Goal: Task Accomplishment & Management: Use online tool/utility

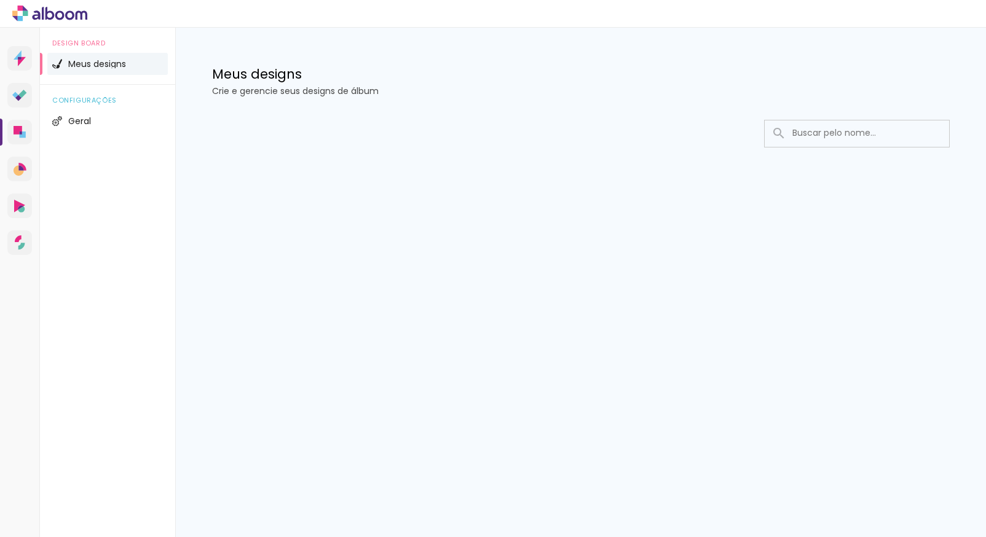
click at [843, 135] on input at bounding box center [873, 132] width 175 height 25
click at [84, 120] on span "Geral" at bounding box center [79, 121] width 23 height 9
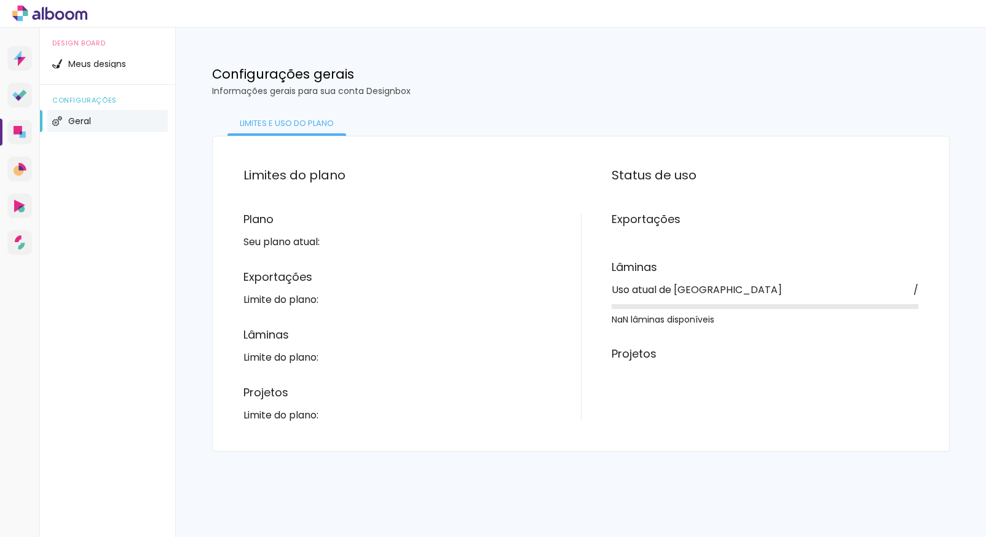
click at [296, 124] on div "Limites e uso do Plano" at bounding box center [286, 123] width 119 height 25
click at [410, 131] on div "Limites e uso do Plano" at bounding box center [581, 122] width 738 height 28
click at [114, 63] on span "Meus designs" at bounding box center [97, 64] width 58 height 9
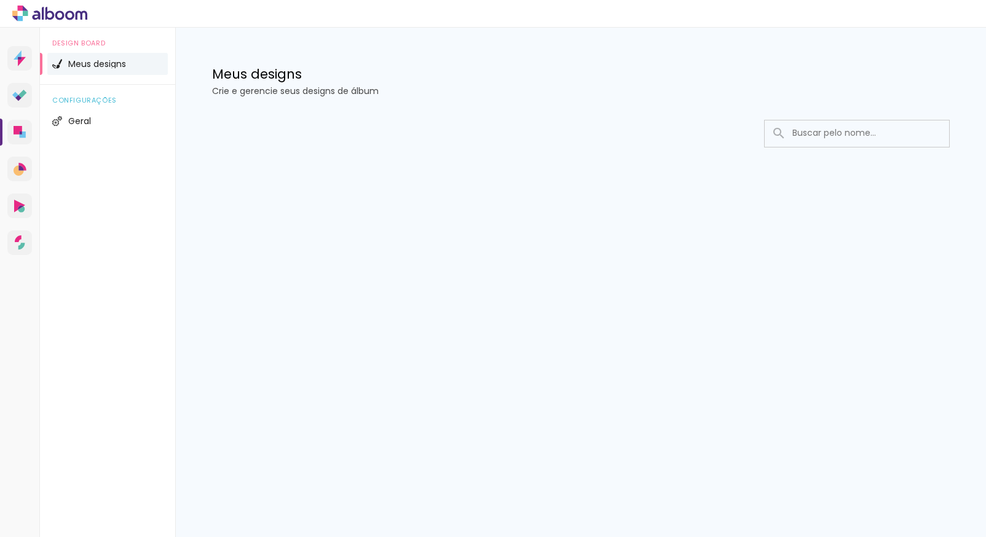
drag, startPoint x: 226, startPoint y: 82, endPoint x: 251, endPoint y: 87, distance: 25.7
click at [226, 81] on h1 "Meus designs" at bounding box center [581, 74] width 738 height 13
click at [839, 130] on input at bounding box center [873, 132] width 175 height 25
click at [119, 57] on li "Meus designs" at bounding box center [107, 64] width 120 height 22
click at [119, 63] on span "Meus designs" at bounding box center [97, 64] width 58 height 9
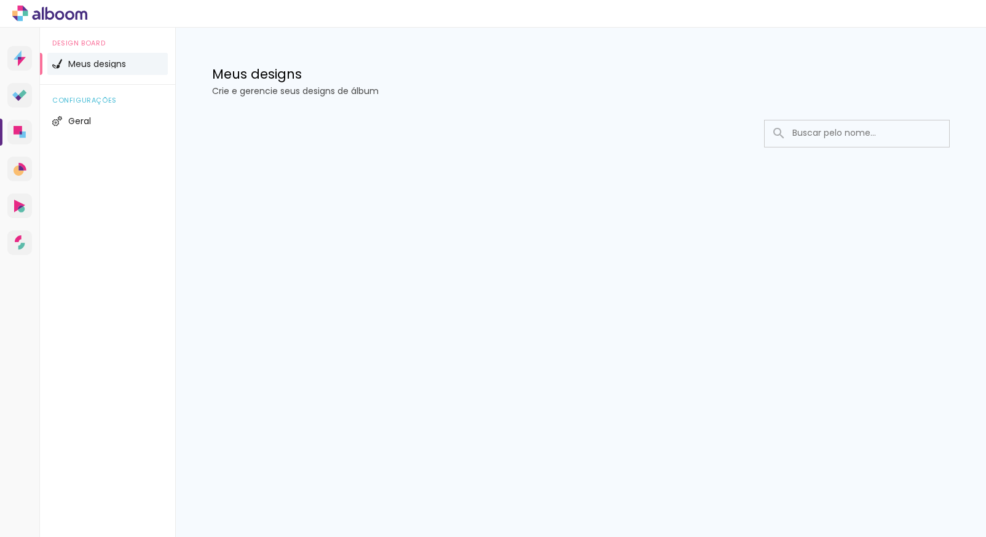
click at [118, 63] on span "Meus designs" at bounding box center [97, 64] width 58 height 9
click at [80, 122] on span "Geral" at bounding box center [79, 121] width 23 height 9
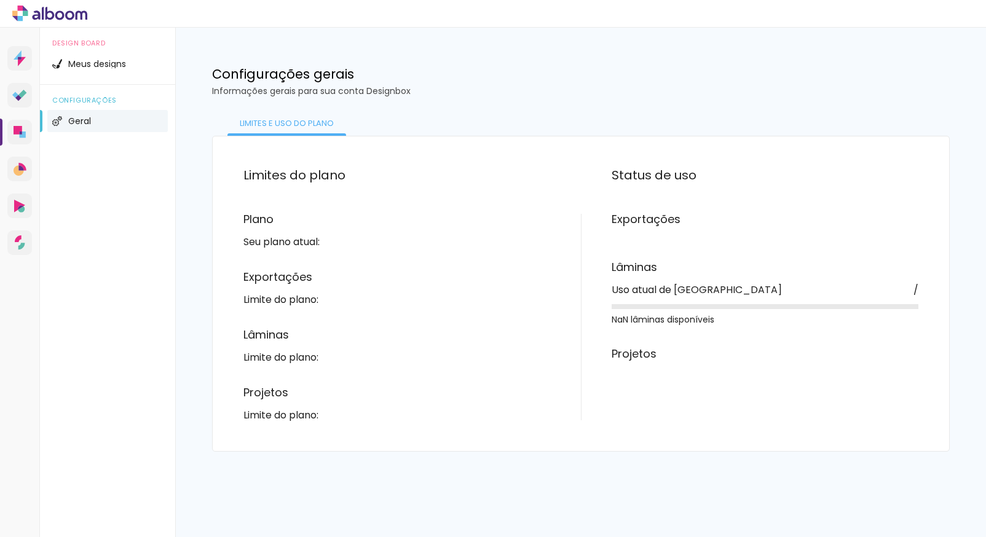
click at [289, 281] on h3 "Exportações" at bounding box center [396, 277] width 307 height 11
click at [27, 170] on link "Alboom CRM Vendas e fluxo de trabalho" at bounding box center [19, 169] width 25 height 25
click at [23, 216] on link "Alboom AR Realidade Aumentada" at bounding box center [19, 206] width 25 height 25
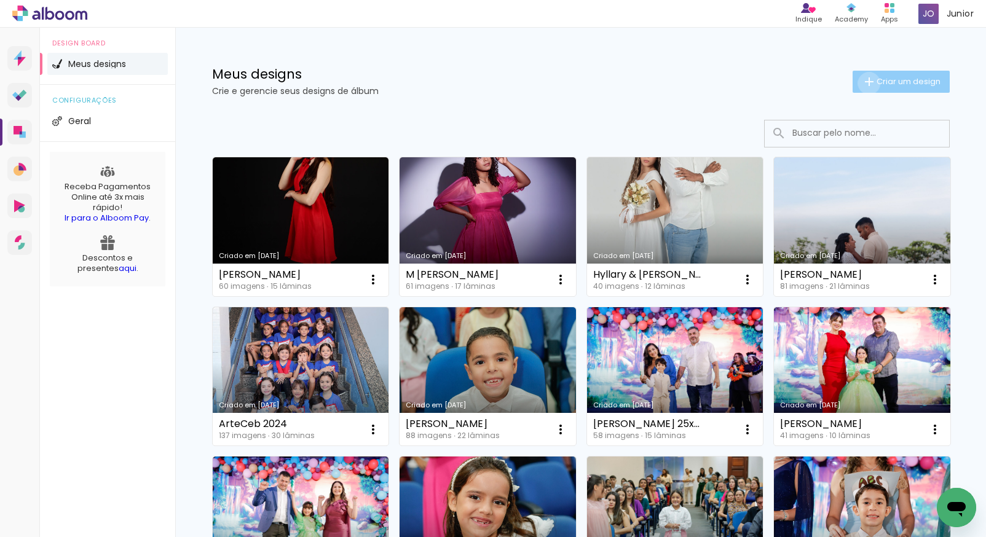
click at [862, 83] on iron-icon at bounding box center [869, 81] width 15 height 15
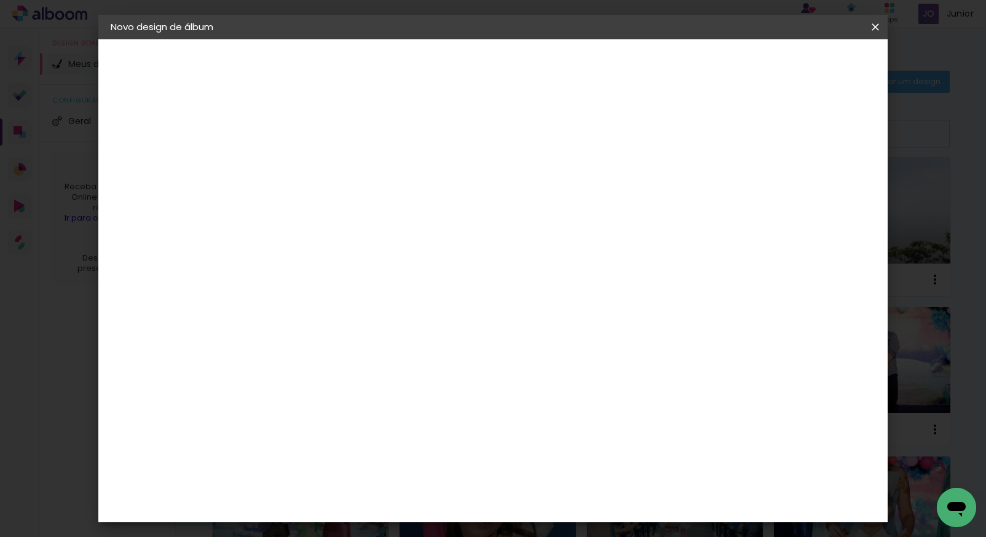
click at [312, 166] on input at bounding box center [312, 164] width 0 height 19
type input "Marília & Rafael"
type paper-input "Marília & Rafael"
click at [0, 0] on slot "Avançar" at bounding box center [0, 0] width 0 height 0
click at [0, 0] on slot "Tamanho Livre" at bounding box center [0, 0] width 0 height 0
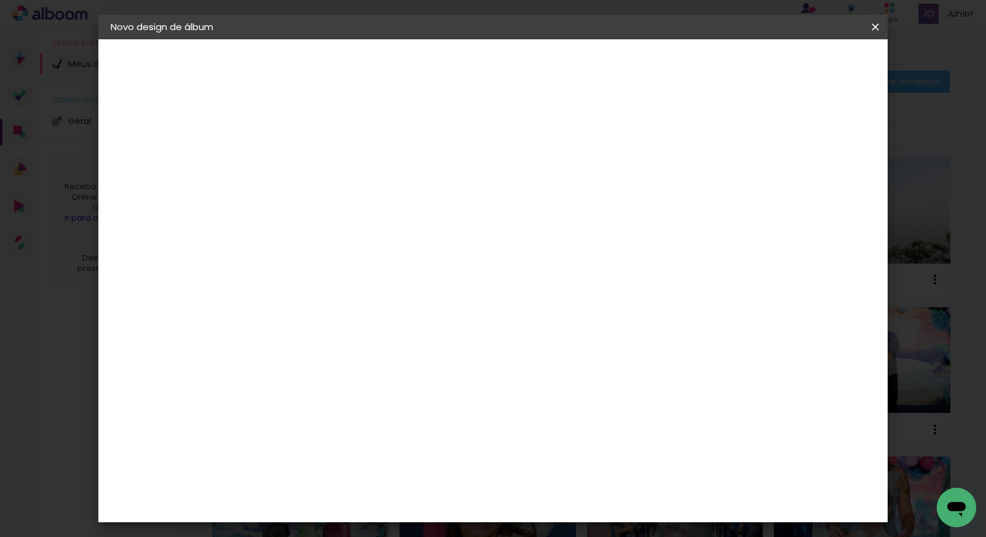
click at [0, 0] on slot "Avançar" at bounding box center [0, 0] width 0 height 0
click at [737, 142] on div at bounding box center [731, 141] width 11 height 11
type paper-checkbox "on"
click at [798, 67] on span "Iniciar design" at bounding box center [770, 65] width 56 height 9
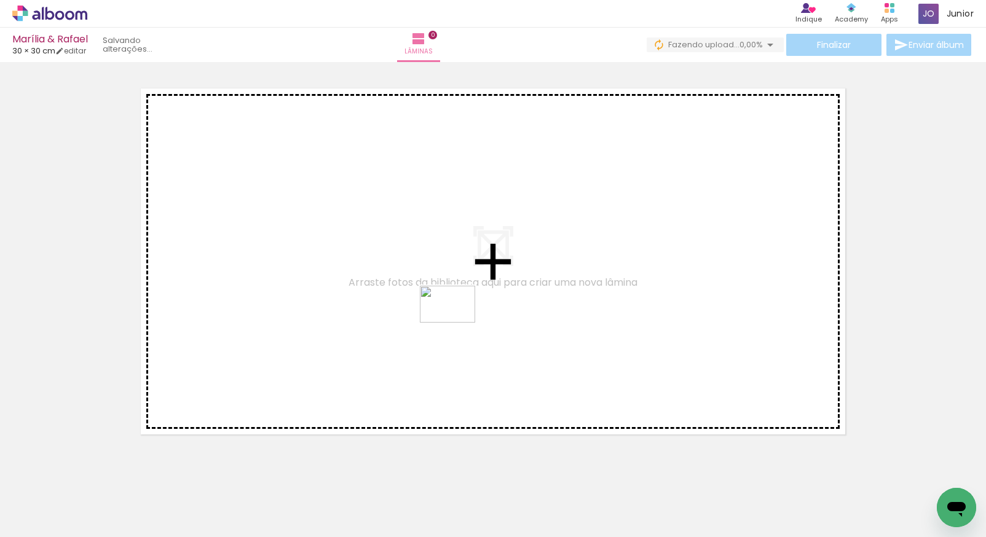
drag, startPoint x: 458, startPoint y: 502, endPoint x: 456, endPoint y: 321, distance: 180.1
click at [456, 321] on quentale-workspace at bounding box center [493, 268] width 986 height 537
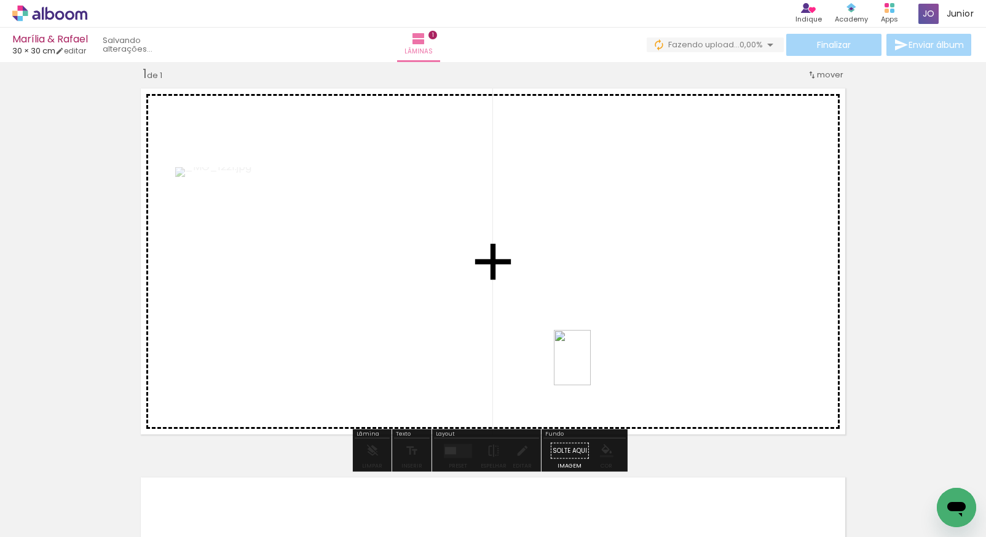
drag, startPoint x: 200, startPoint y: 500, endPoint x: 580, endPoint y: 329, distance: 416.8
click at [580, 329] on quentale-workspace at bounding box center [493, 268] width 986 height 537
drag, startPoint x: 120, startPoint y: 497, endPoint x: 478, endPoint y: 294, distance: 411.7
click at [478, 294] on quentale-workspace at bounding box center [493, 268] width 986 height 537
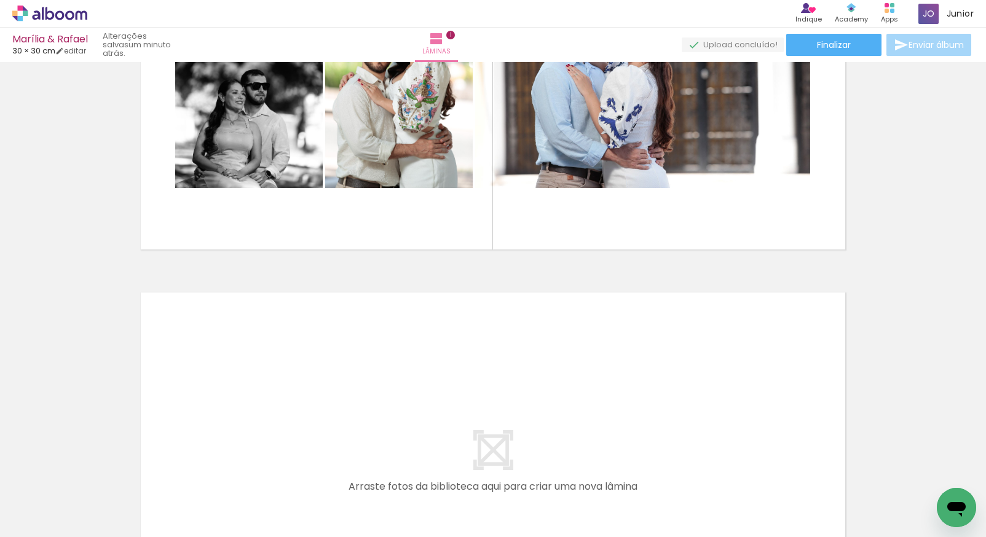
scroll to position [292, 0]
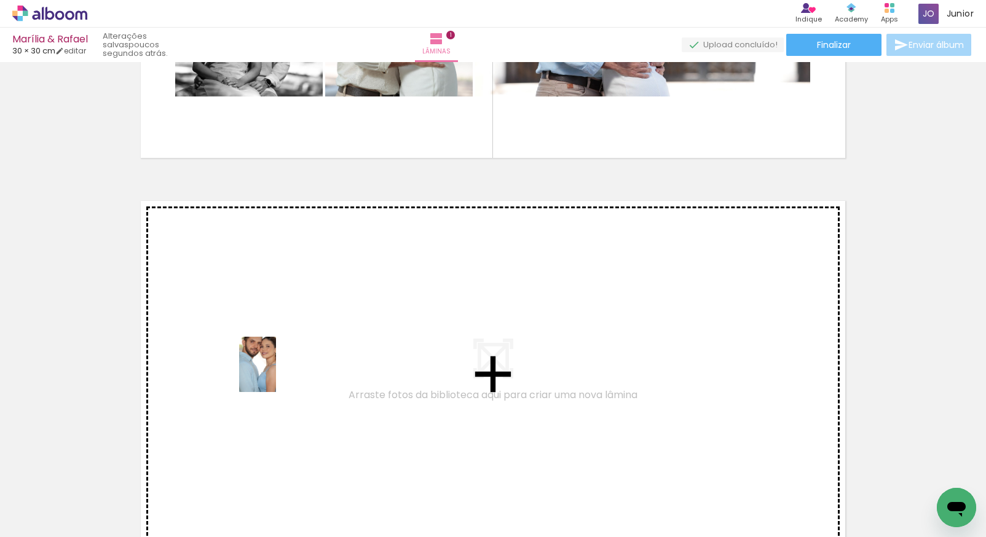
drag, startPoint x: 264, startPoint y: 486, endPoint x: 277, endPoint y: 364, distance: 121.8
click at [277, 364] on quentale-workspace at bounding box center [493, 268] width 986 height 537
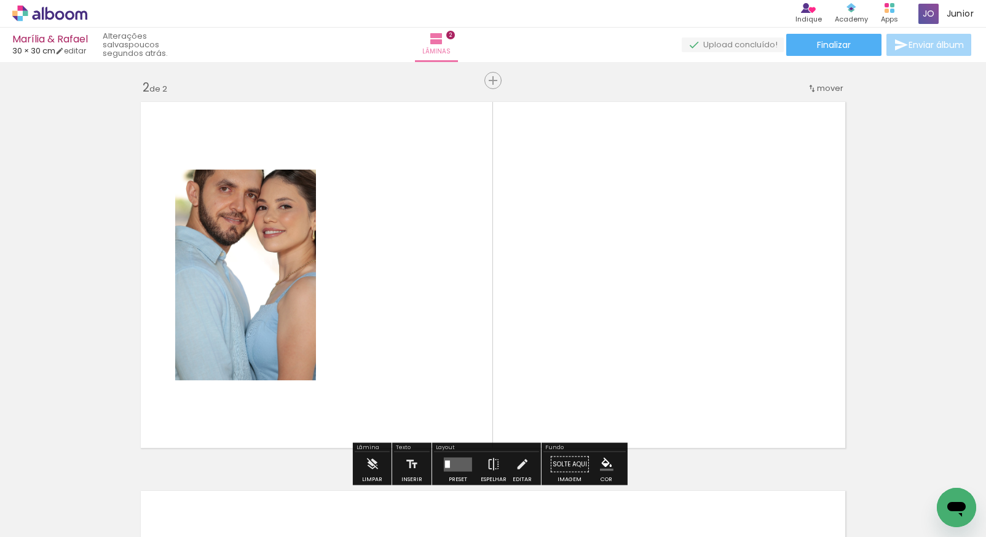
scroll to position [404, 0]
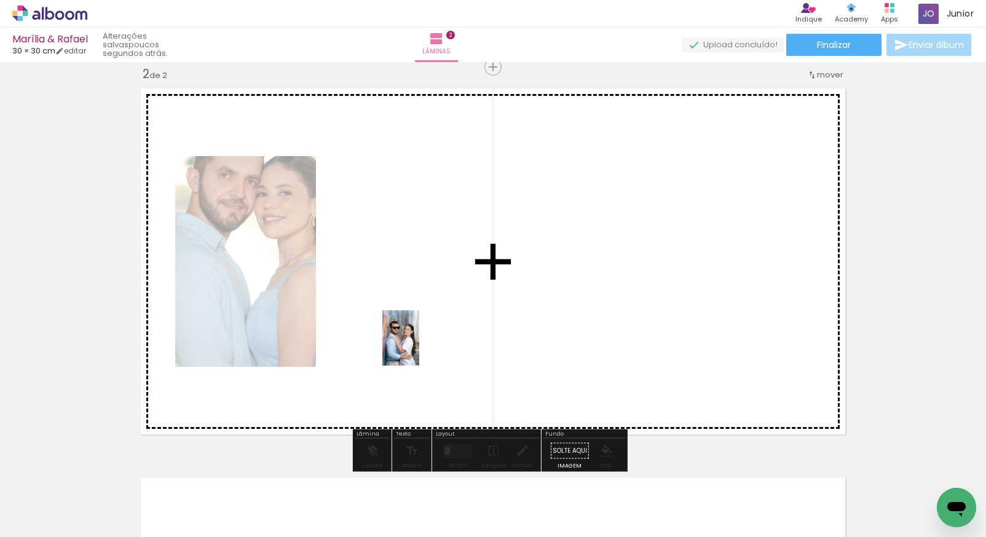
drag, startPoint x: 353, startPoint y: 487, endPoint x: 435, endPoint y: 307, distance: 198.3
click at [435, 307] on quentale-workspace at bounding box center [493, 268] width 986 height 537
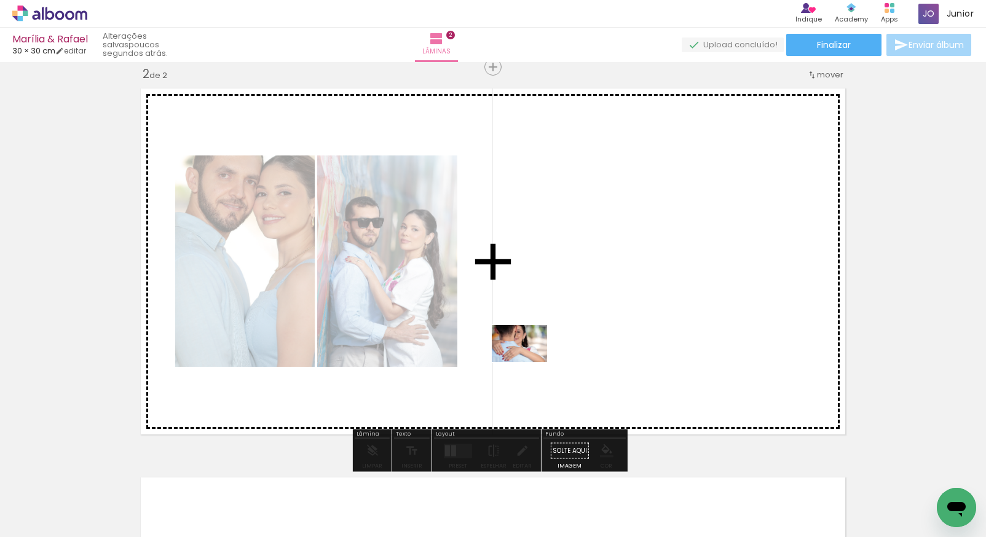
drag, startPoint x: 423, startPoint y: 490, endPoint x: 570, endPoint y: 302, distance: 238.5
click at [570, 302] on quentale-workspace at bounding box center [493, 268] width 986 height 537
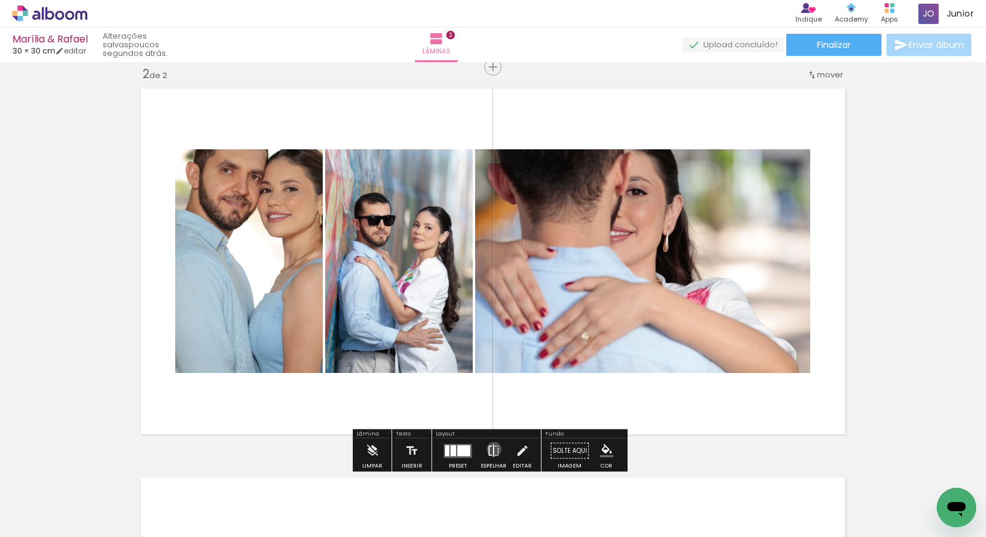
click at [491, 448] on iron-icon at bounding box center [494, 451] width 14 height 25
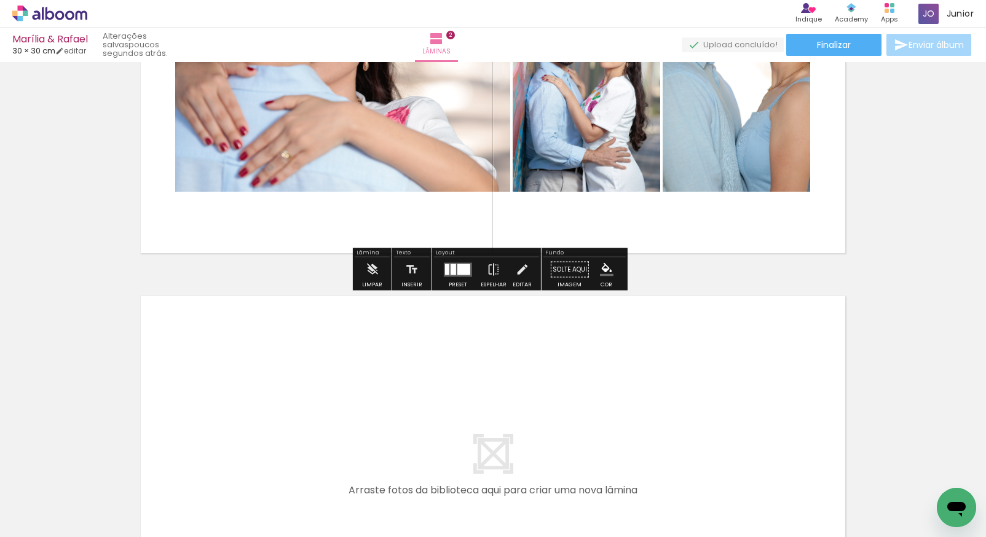
scroll to position [596, 0]
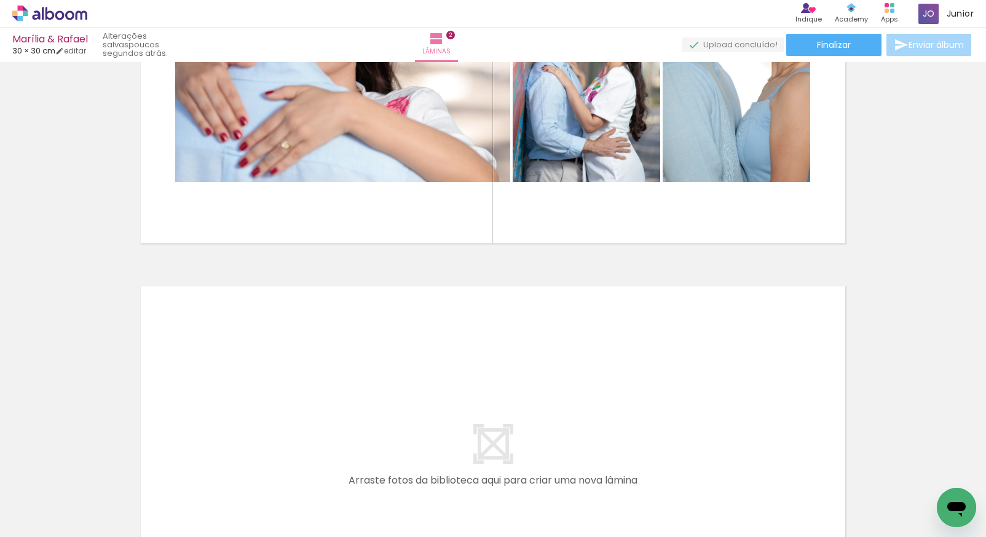
click at [44, 521] on span "Adicionar Fotos" at bounding box center [43, 521] width 37 height 14
click at [0, 0] on input "file" at bounding box center [0, 0] width 0 height 0
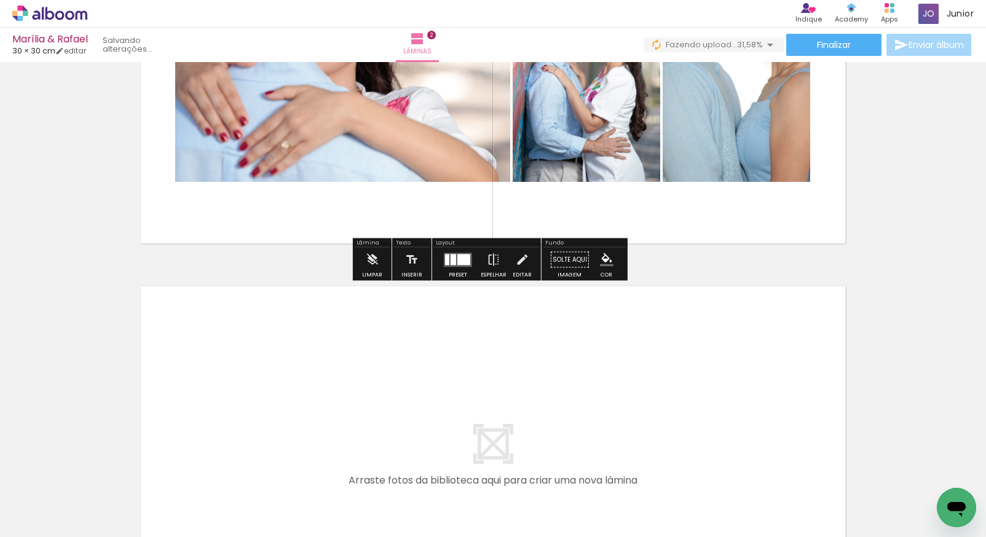
scroll to position [0, 0]
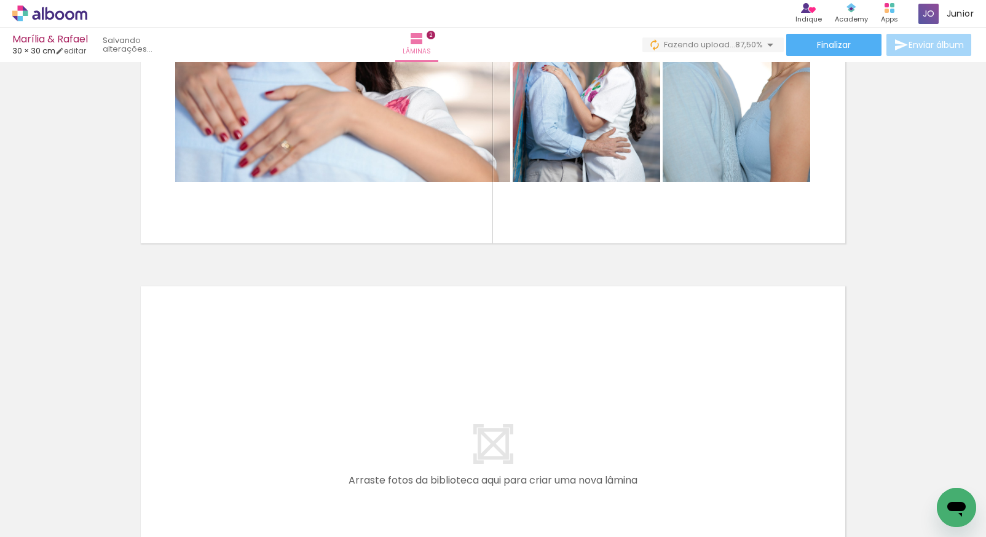
click at [58, 500] on input "Todas as fotos" at bounding box center [34, 500] width 47 height 10
click at [0, 0] on slot "Não utilizadas" at bounding box center [0, 0] width 0 height 0
type input "Não utilizadas"
drag, startPoint x: 211, startPoint y: 533, endPoint x: 417, endPoint y: 528, distance: 206.0
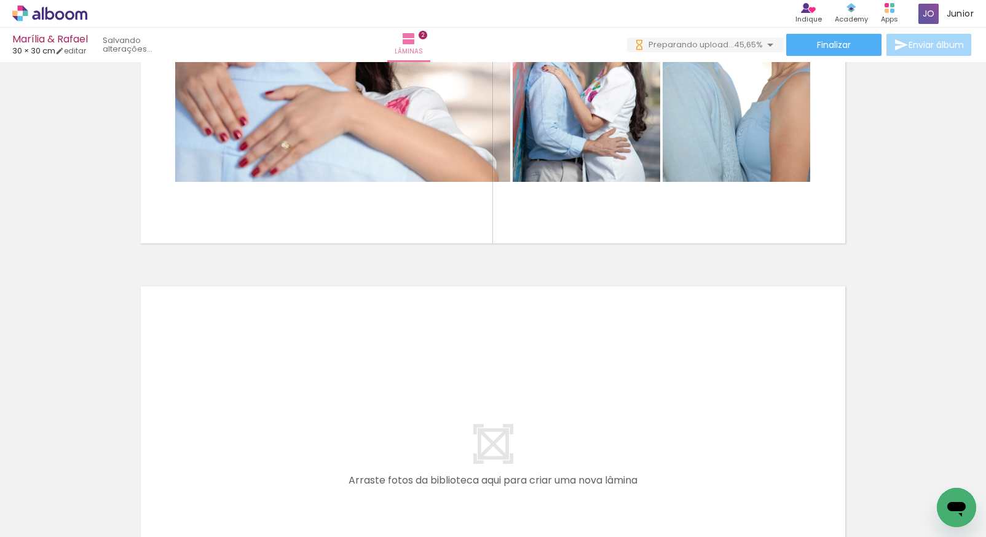
click at [101, 528] on iron-horizontal-list at bounding box center [88, 498] width 25 height 77
drag, startPoint x: 336, startPoint y: 532, endPoint x: 412, endPoint y: 530, distance: 76.2
click at [101, 531] on iron-horizontal-list at bounding box center [88, 498] width 25 height 77
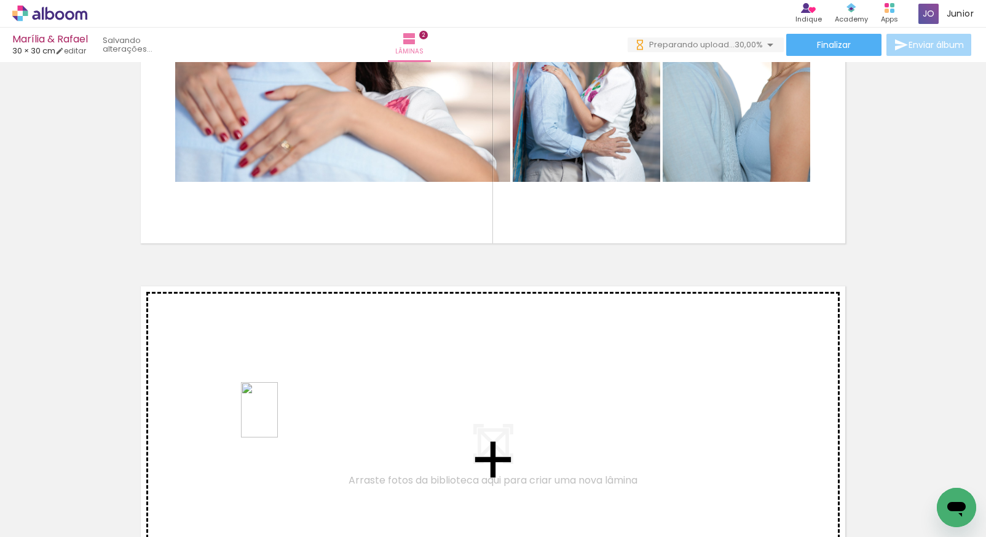
drag, startPoint x: 286, startPoint y: 495, endPoint x: 278, endPoint y: 419, distance: 76.6
click at [278, 419] on quentale-workspace at bounding box center [493, 268] width 986 height 537
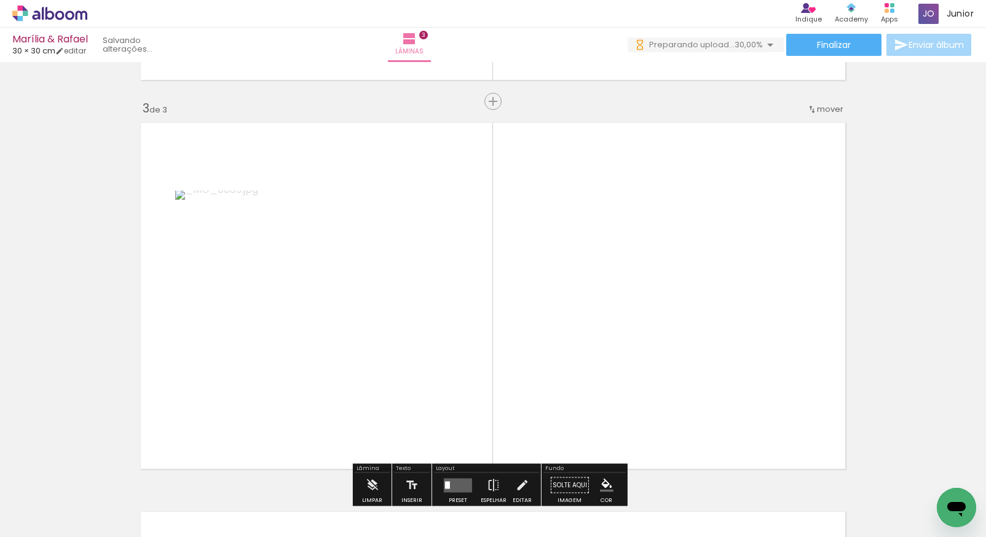
scroll to position [793, 0]
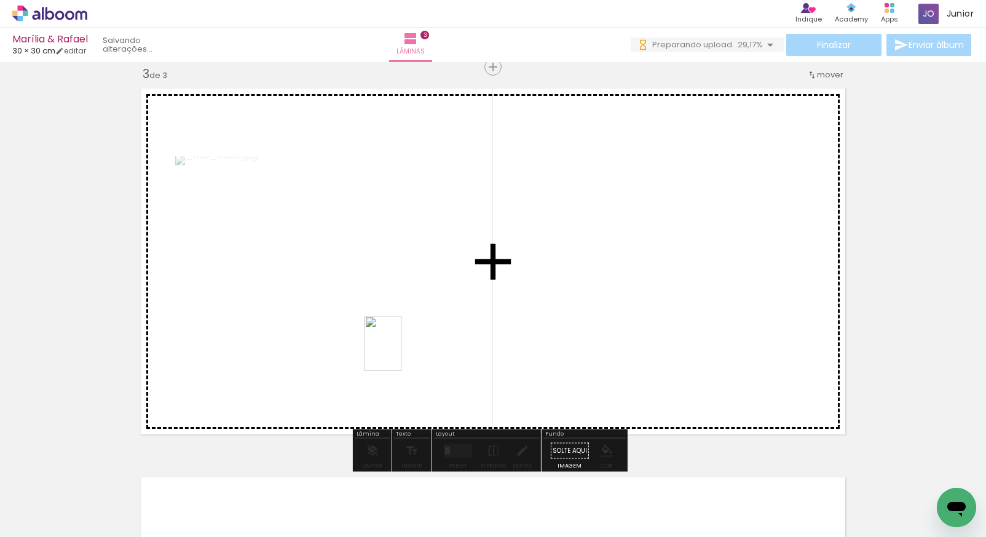
drag, startPoint x: 301, startPoint y: 480, endPoint x: 420, endPoint y: 333, distance: 189.2
click at [420, 333] on quentale-workspace at bounding box center [493, 268] width 986 height 537
drag, startPoint x: 296, startPoint y: 505, endPoint x: 561, endPoint y: 302, distance: 333.2
click at [561, 302] on quentale-workspace at bounding box center [493, 268] width 986 height 537
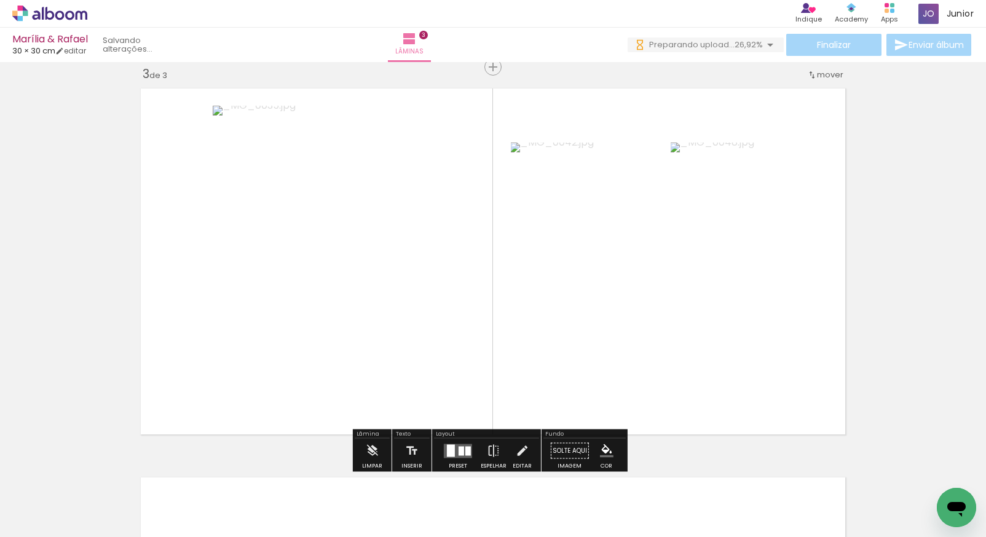
scroll to position [0, 0]
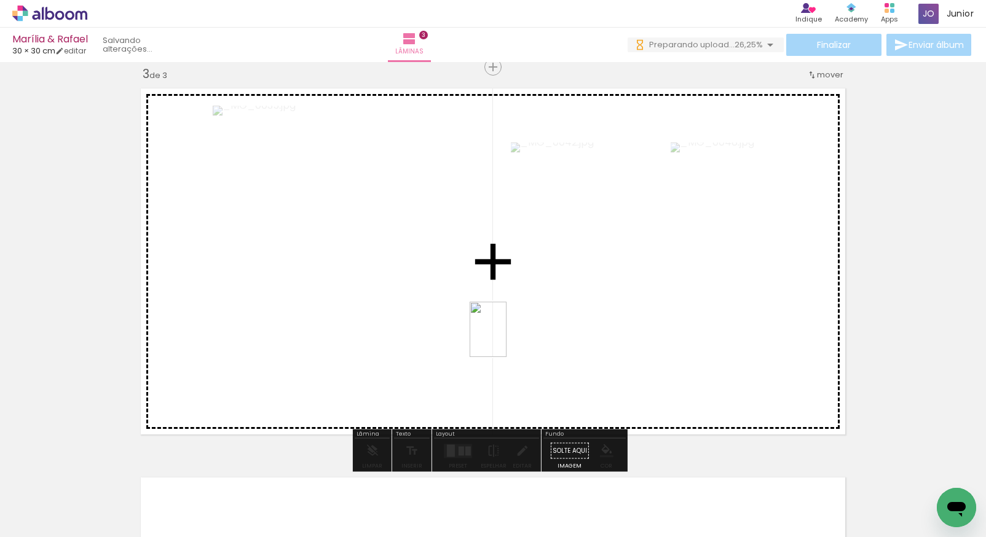
drag, startPoint x: 292, startPoint y: 499, endPoint x: 508, endPoint y: 324, distance: 278.4
click at [508, 324] on quentale-workspace at bounding box center [493, 268] width 986 height 537
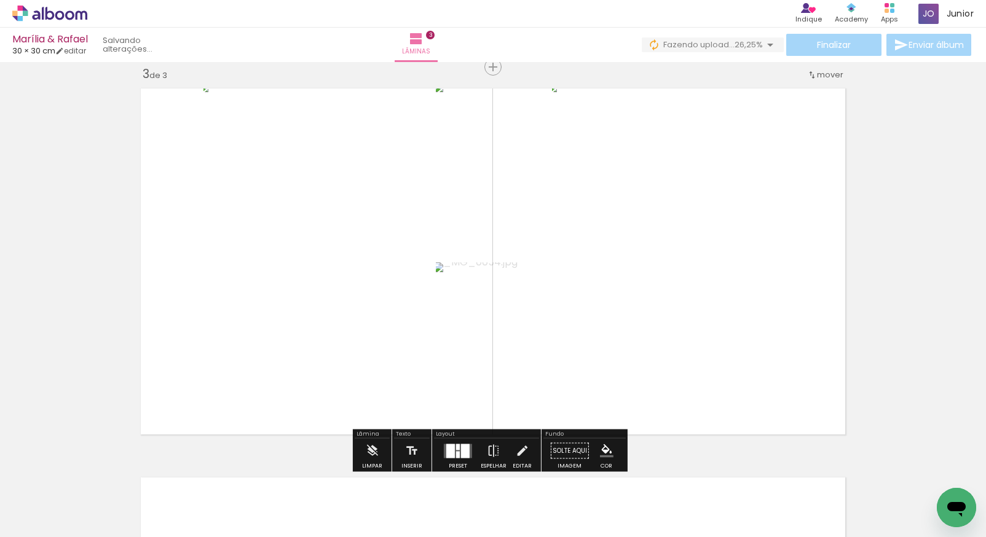
click at [466, 449] on div at bounding box center [465, 451] width 9 height 14
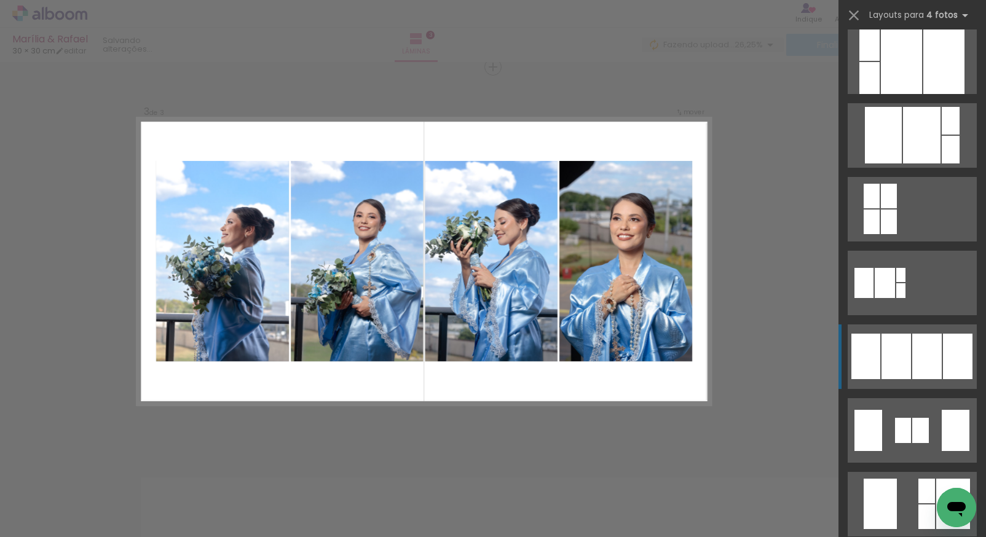
scroll to position [694, 0]
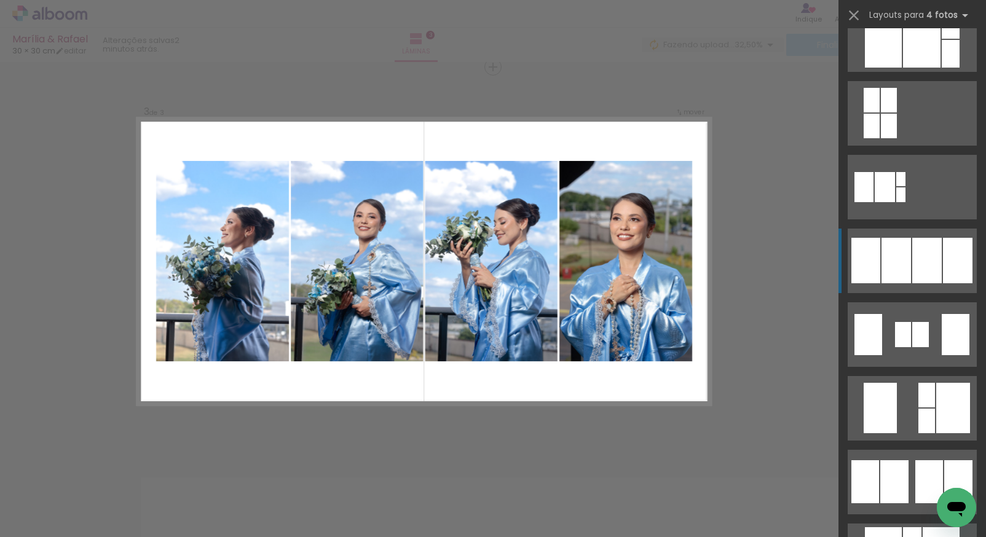
click at [923, 262] on div at bounding box center [927, 260] width 30 height 45
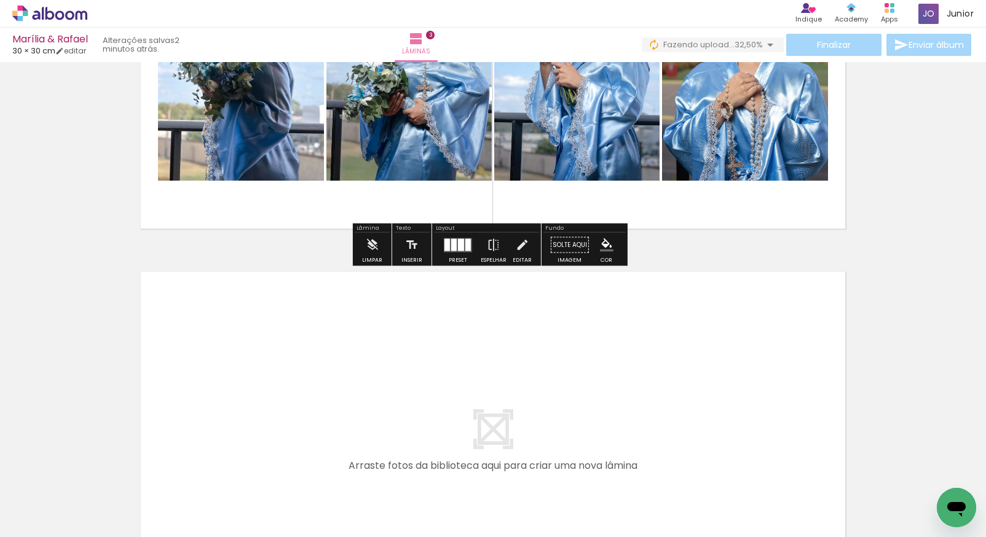
scroll to position [1027, 0]
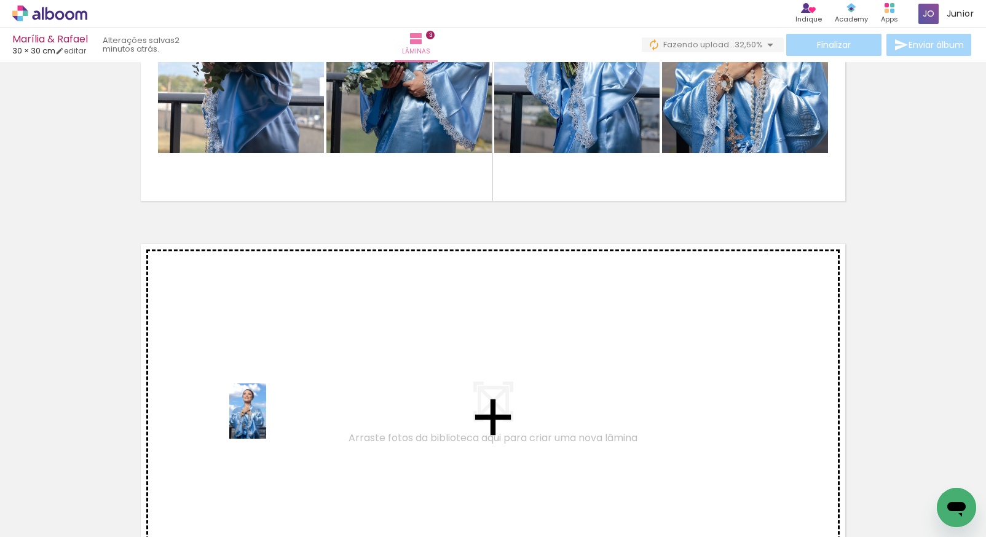
drag, startPoint x: 277, startPoint y: 477, endPoint x: 262, endPoint y: 411, distance: 68.0
click at [262, 411] on quentale-workspace at bounding box center [493, 268] width 986 height 537
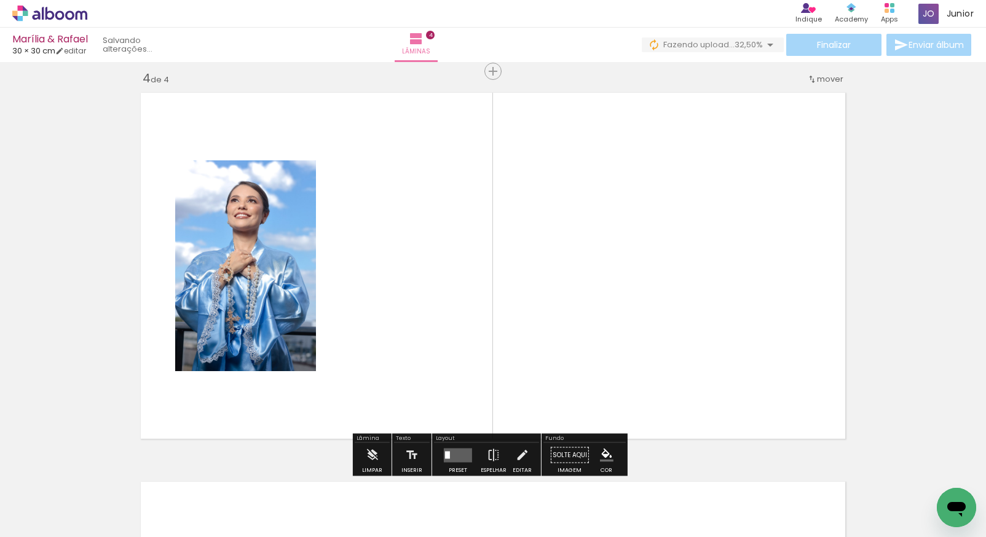
scroll to position [1182, 0]
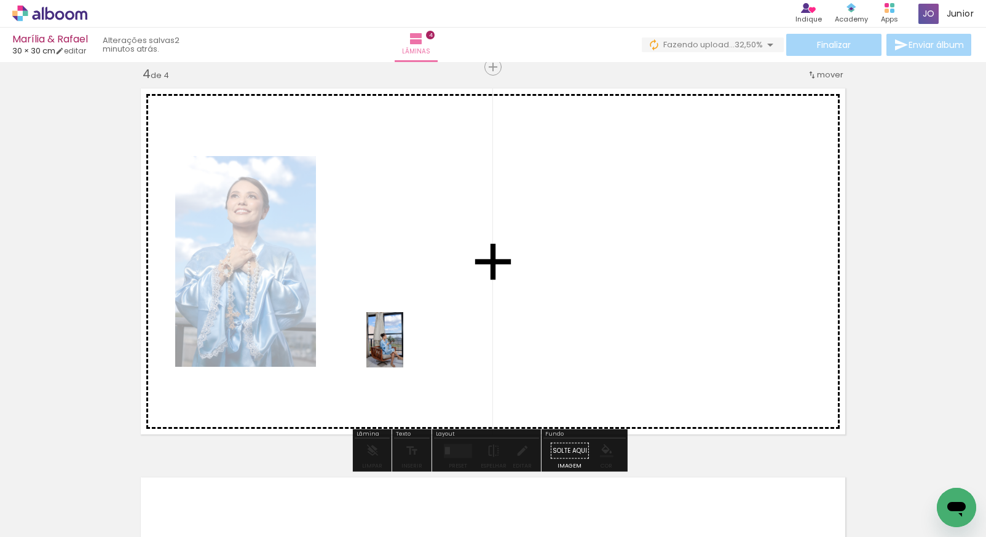
drag, startPoint x: 291, startPoint y: 504, endPoint x: 413, endPoint y: 312, distance: 227.4
click at [413, 312] on quentale-workspace at bounding box center [493, 268] width 986 height 537
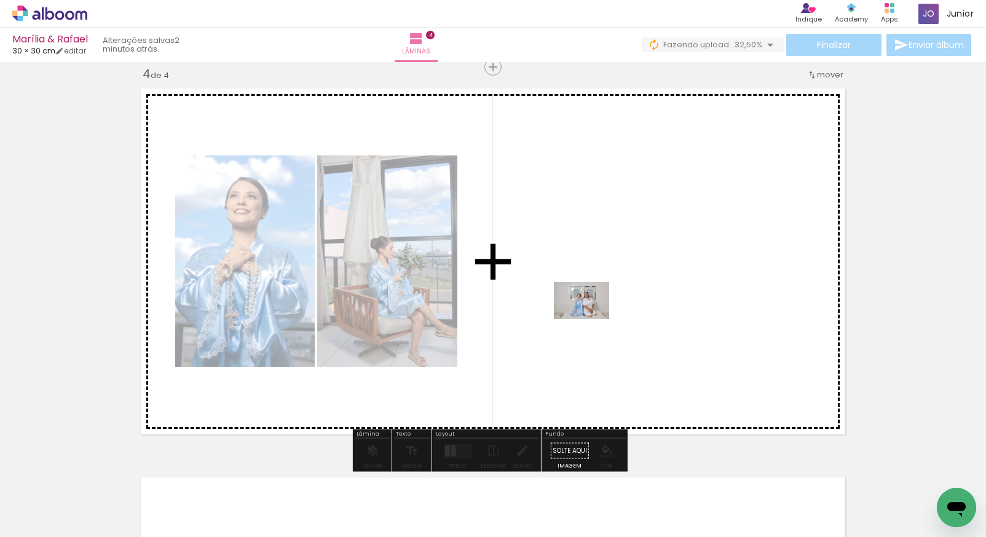
drag, startPoint x: 283, startPoint y: 503, endPoint x: 586, endPoint y: 320, distance: 354.0
click at [586, 320] on quentale-workspace at bounding box center [493, 268] width 986 height 537
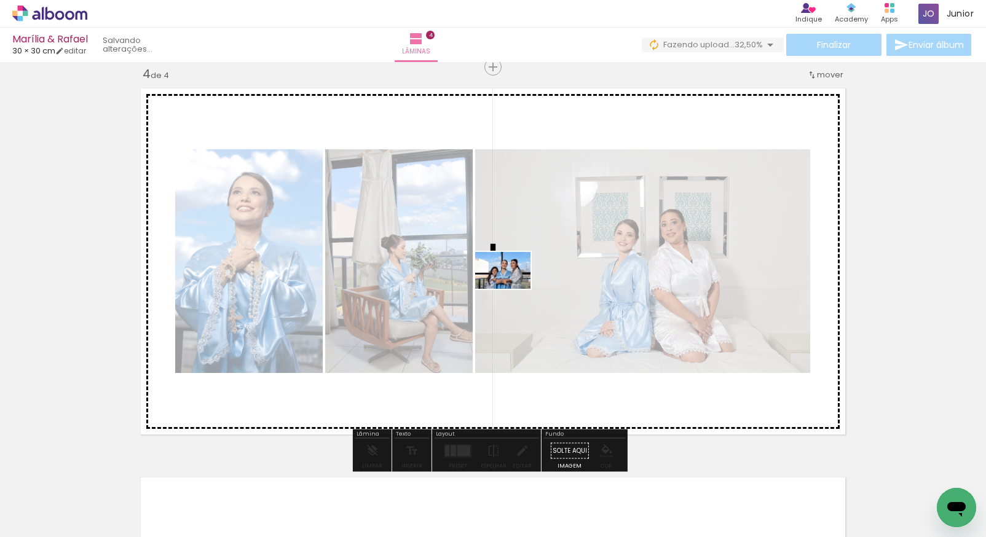
drag, startPoint x: 287, startPoint y: 500, endPoint x: 506, endPoint y: 288, distance: 304.7
click at [508, 287] on quentale-workspace at bounding box center [493, 268] width 986 height 537
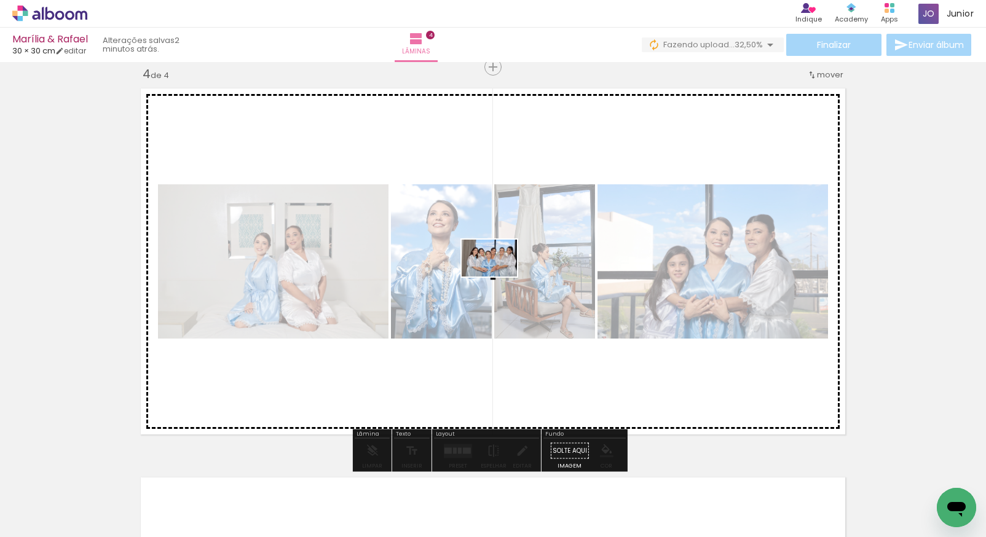
drag, startPoint x: 432, startPoint y: 371, endPoint x: 498, endPoint y: 277, distance: 115.1
click at [498, 277] on quentale-workspace at bounding box center [493, 268] width 986 height 537
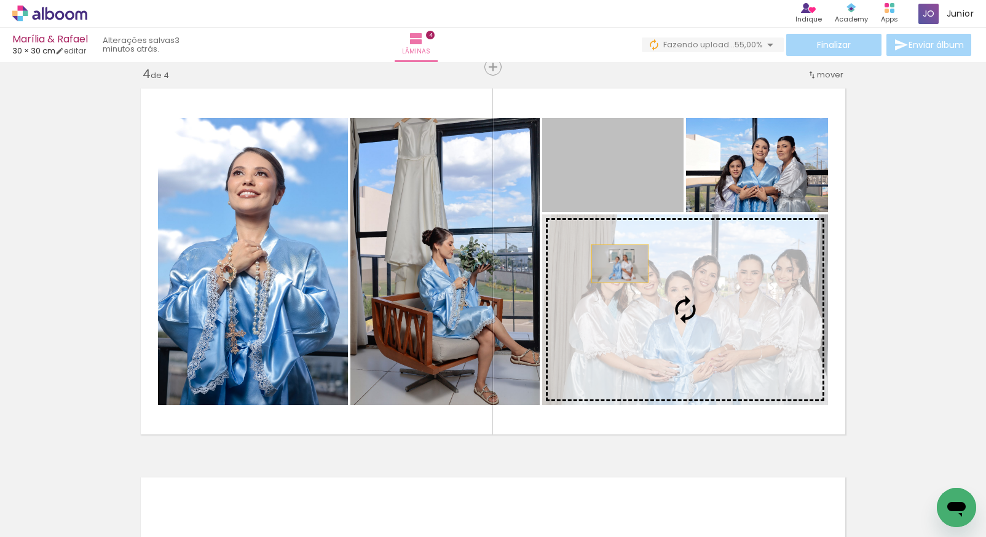
drag, startPoint x: 576, startPoint y: 175, endPoint x: 616, endPoint y: 266, distance: 98.8
click at [0, 0] on slot at bounding box center [0, 0] width 0 height 0
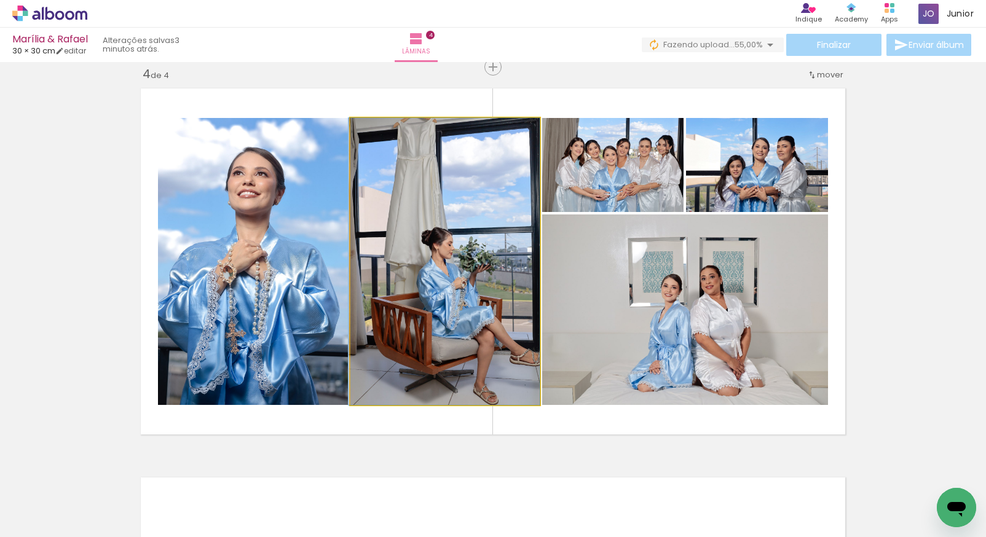
drag, startPoint x: 444, startPoint y: 309, endPoint x: 435, endPoint y: 307, distance: 9.4
click at [461, 282] on quentale-photo at bounding box center [444, 261] width 189 height 287
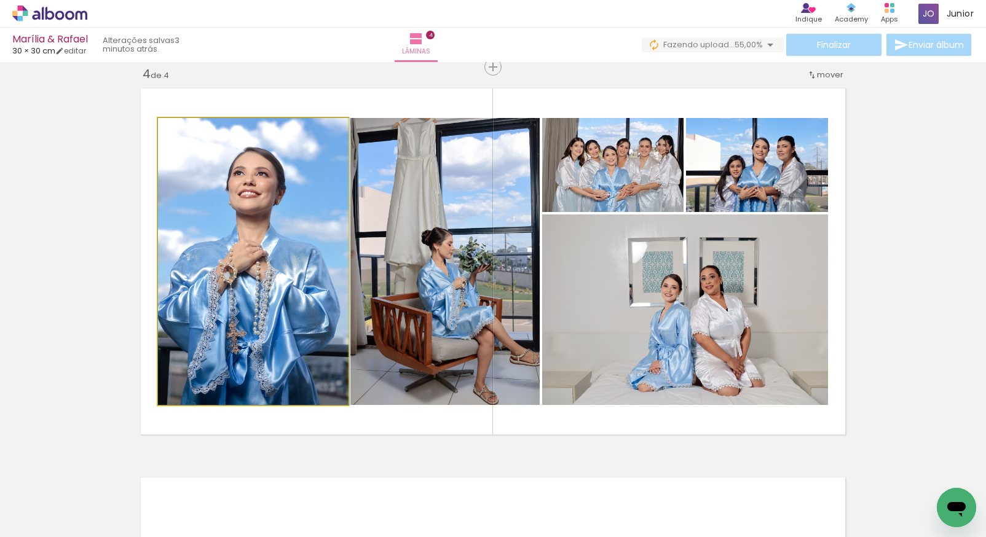
drag, startPoint x: 300, startPoint y: 273, endPoint x: 309, endPoint y: 274, distance: 9.2
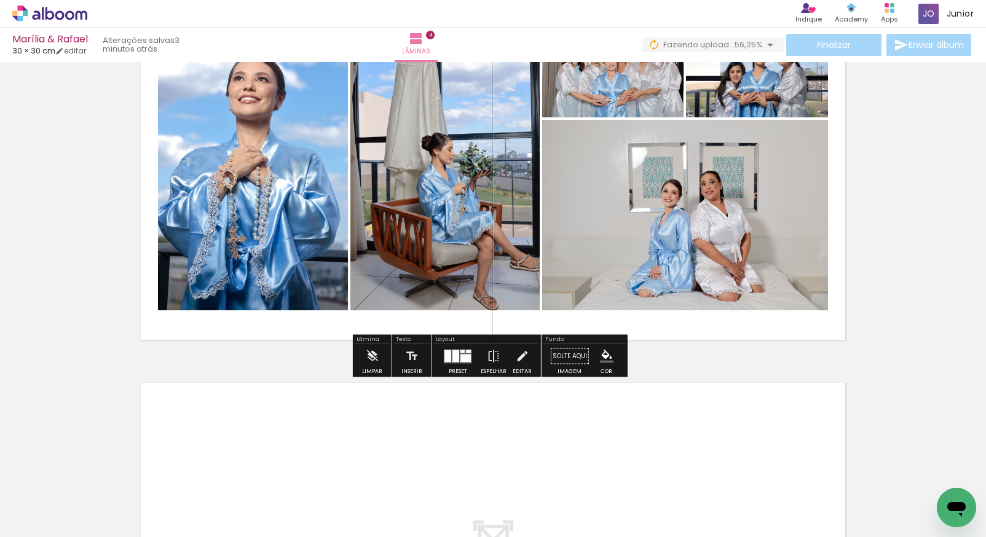
scroll to position [1379, 0]
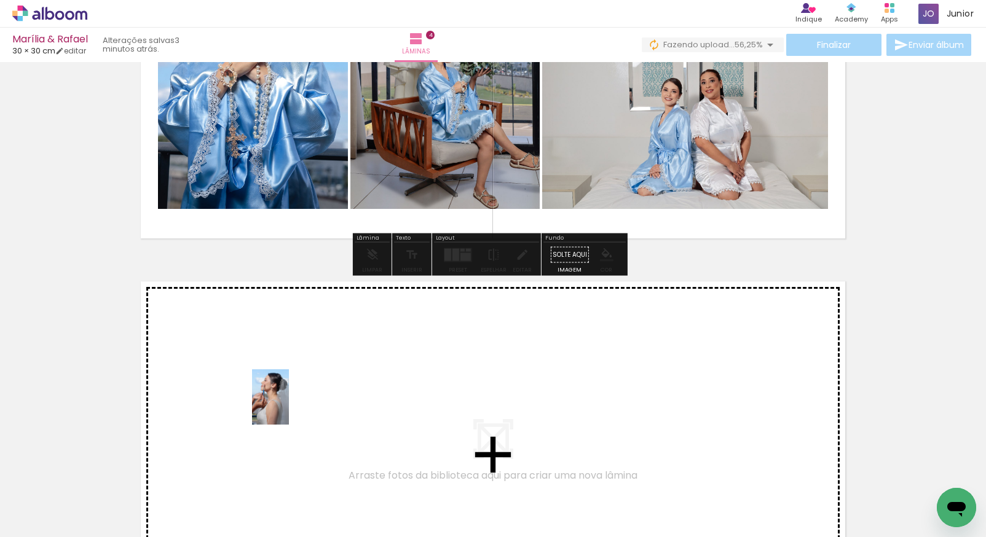
drag, startPoint x: 284, startPoint y: 502, endPoint x: 289, endPoint y: 389, distance: 113.2
click at [289, 389] on quentale-workspace at bounding box center [493, 268] width 986 height 537
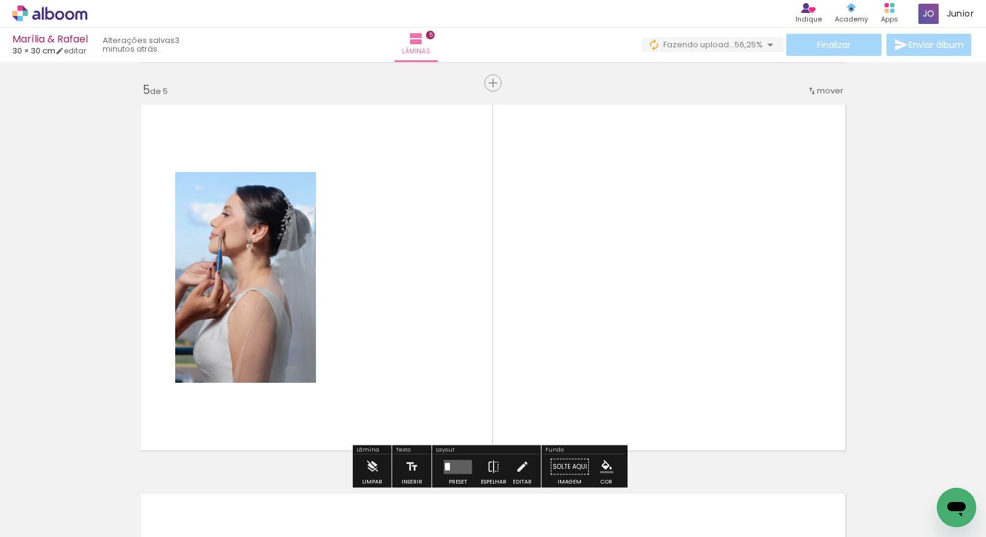
scroll to position [1571, 0]
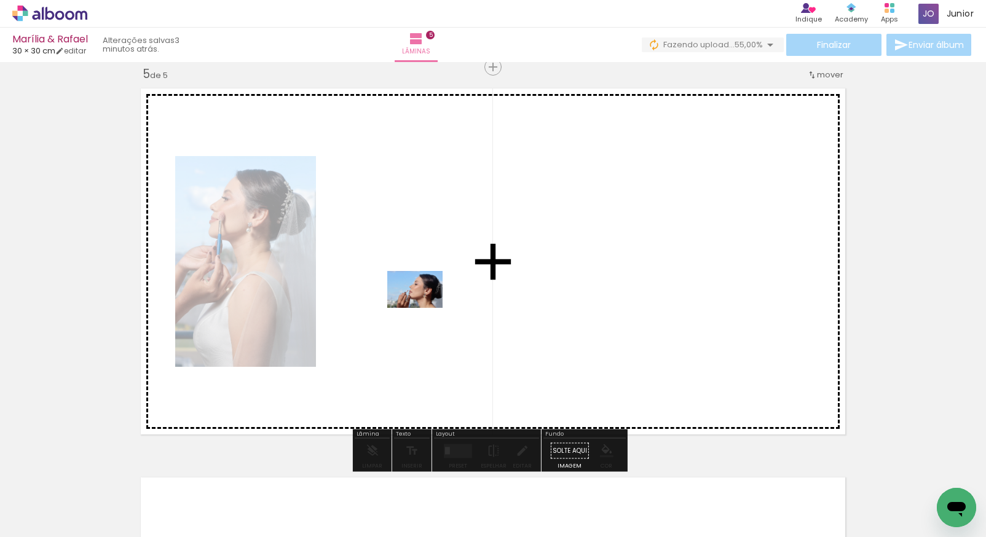
drag, startPoint x: 295, startPoint y: 500, endPoint x: 425, endPoint y: 306, distance: 233.5
click at [425, 306] on quentale-workspace at bounding box center [493, 268] width 986 height 537
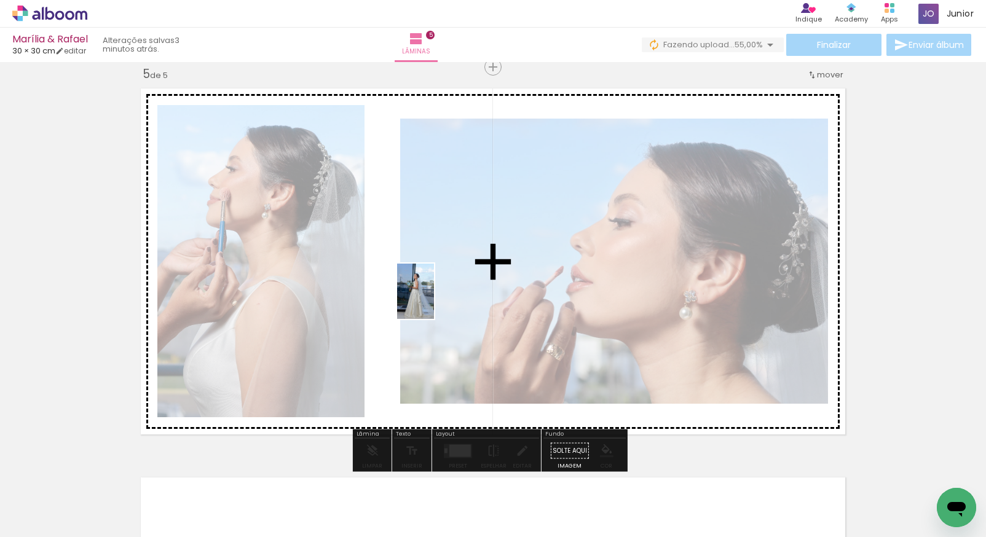
drag, startPoint x: 289, startPoint y: 500, endPoint x: 438, endPoint y: 286, distance: 259.6
click at [438, 286] on quentale-workspace at bounding box center [493, 268] width 986 height 537
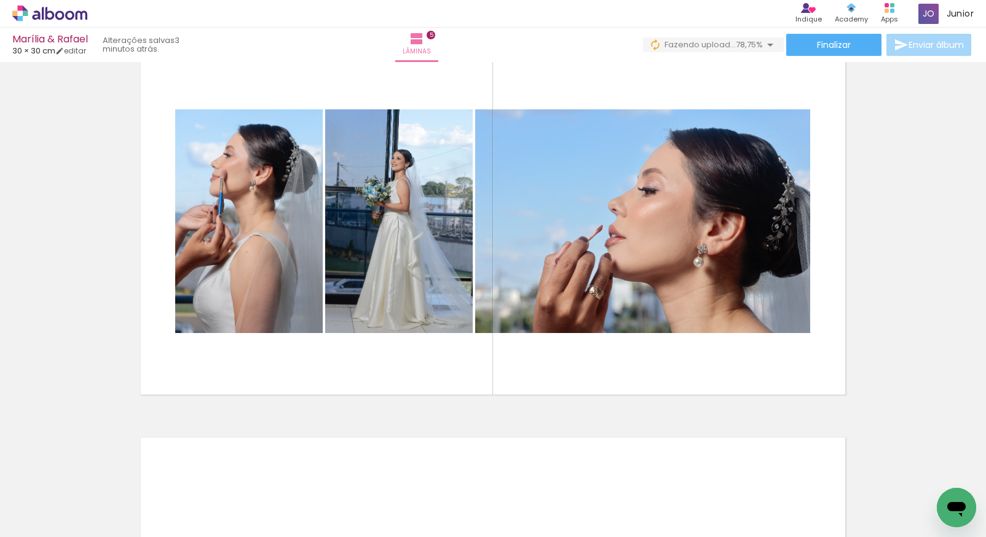
scroll to position [0, 2273]
drag, startPoint x: 658, startPoint y: 530, endPoint x: 564, endPoint y: 532, distance: 93.4
click at [101, 531] on iron-horizontal-list at bounding box center [88, 498] width 25 height 77
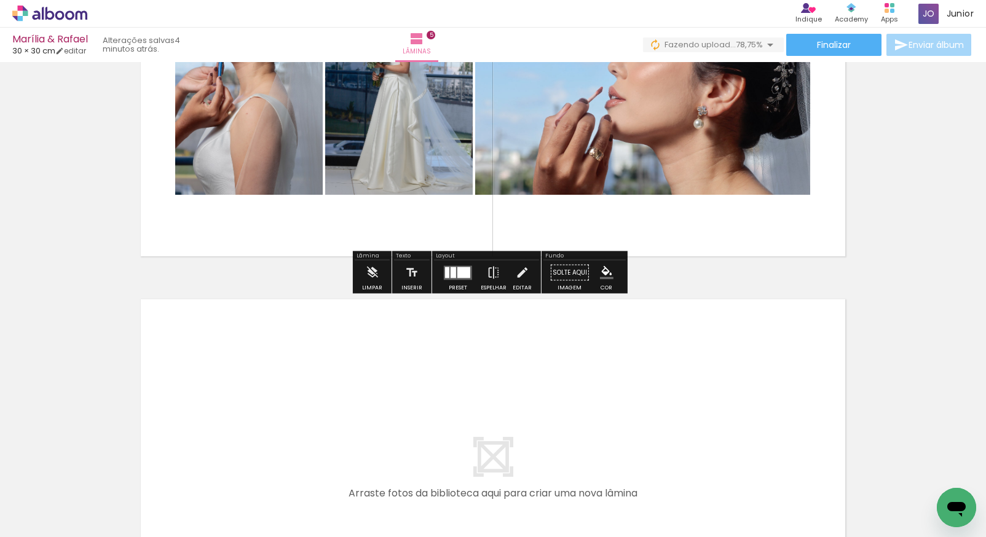
scroll to position [1778, 0]
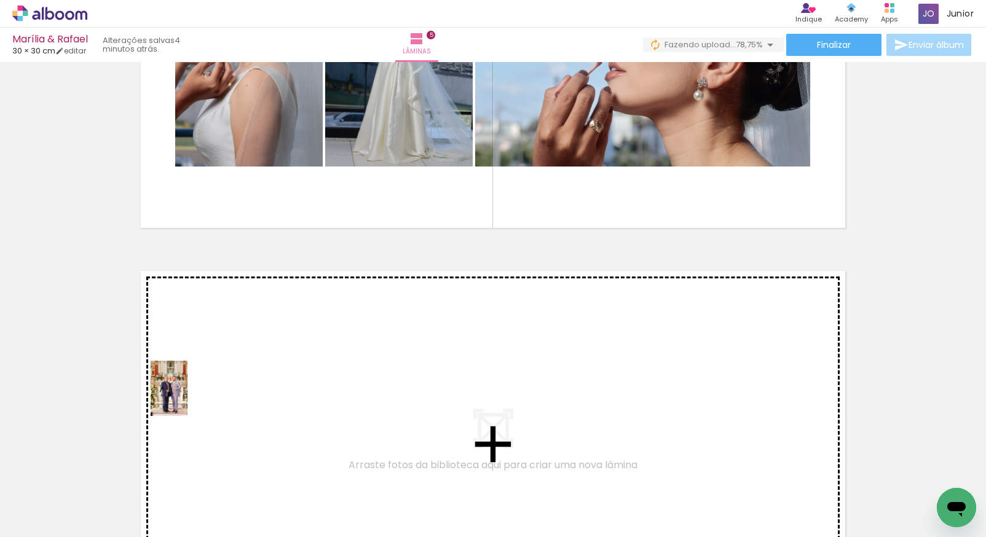
drag, startPoint x: 135, startPoint y: 478, endPoint x: 199, endPoint y: 403, distance: 98.5
click at [199, 403] on quentale-workspace at bounding box center [493, 268] width 986 height 537
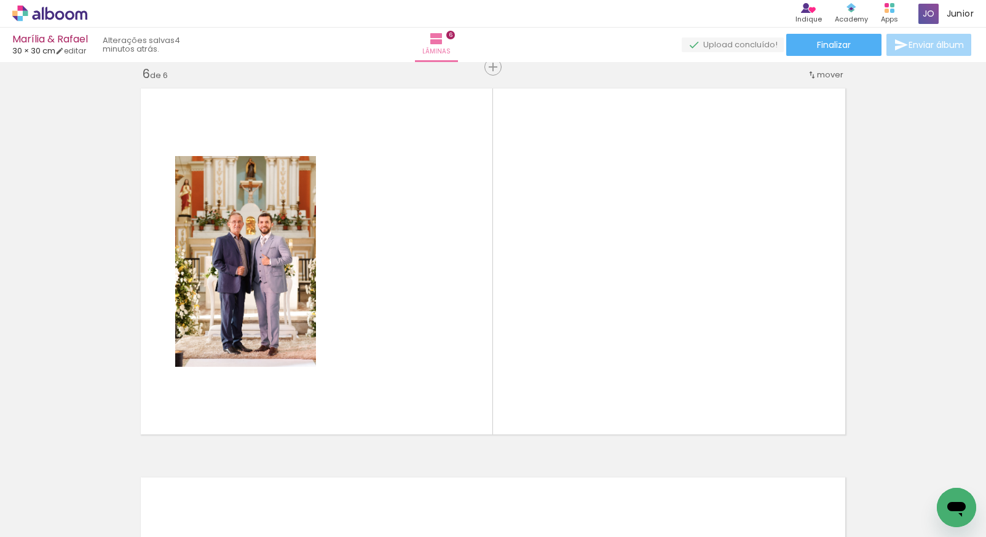
scroll to position [0, 2065]
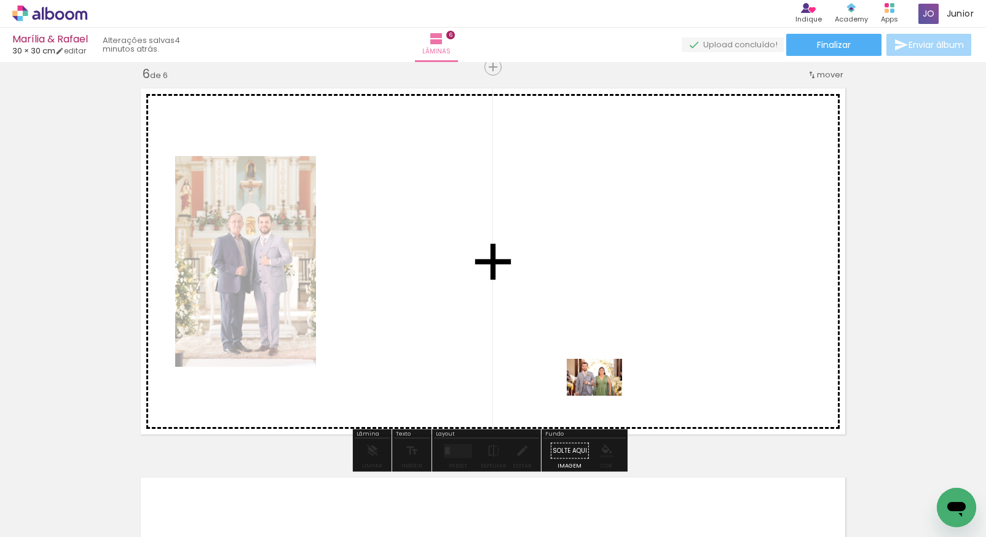
drag, startPoint x: 664, startPoint y: 505, endPoint x: 600, endPoint y: 393, distance: 128.6
click at [600, 393] on quentale-workspace at bounding box center [493, 268] width 986 height 537
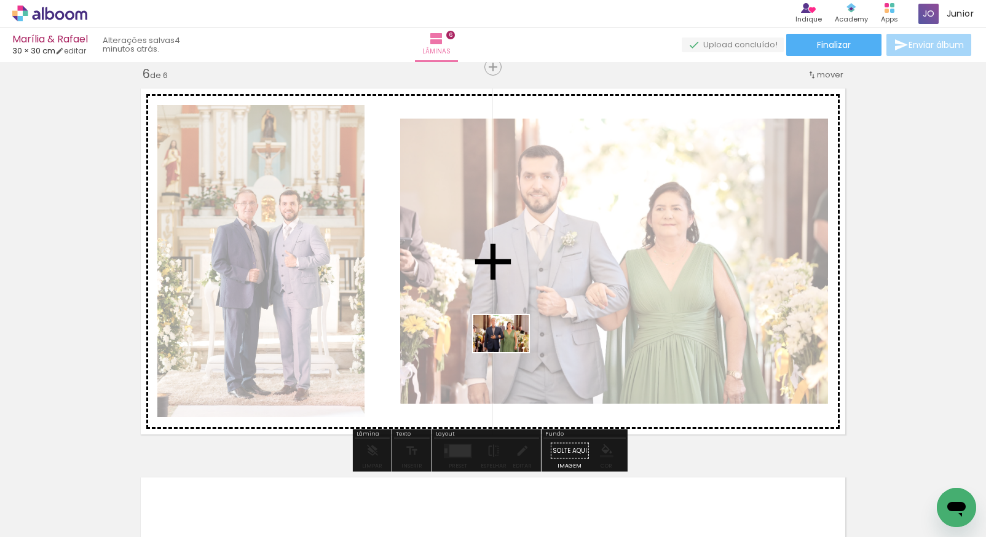
drag, startPoint x: 529, startPoint y: 495, endPoint x: 517, endPoint y: 303, distance: 192.7
click at [519, 301] on quentale-workspace at bounding box center [493, 268] width 986 height 537
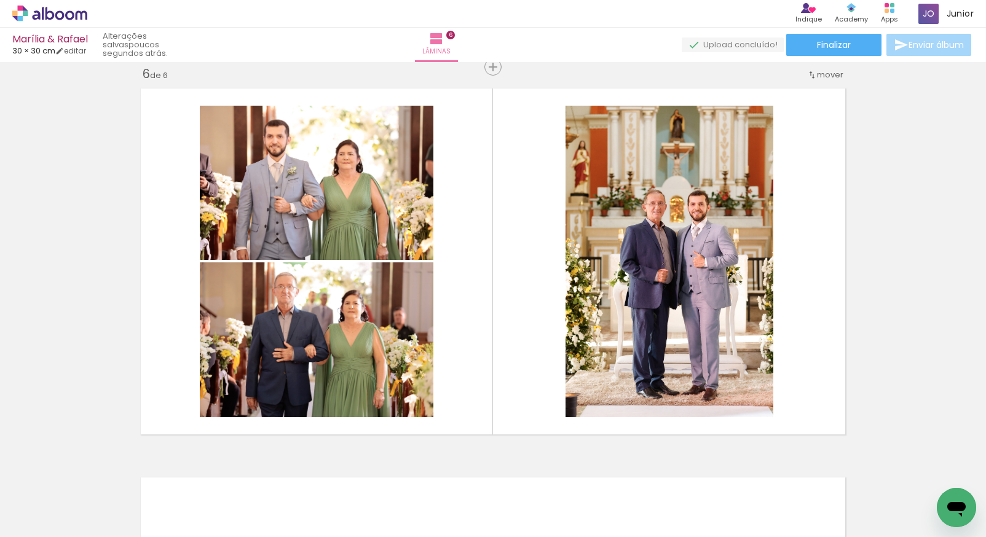
scroll to position [0, 2160]
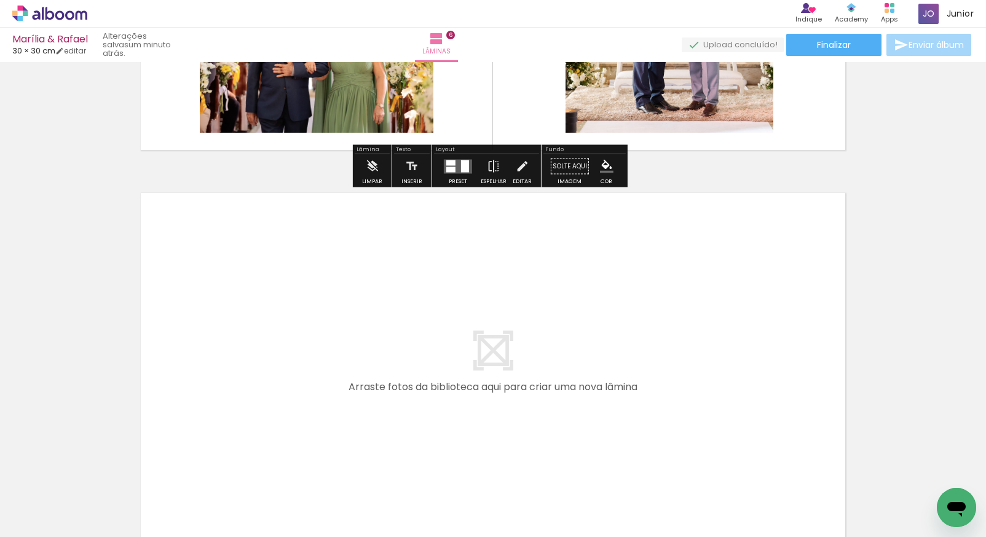
scroll to position [2330, 0]
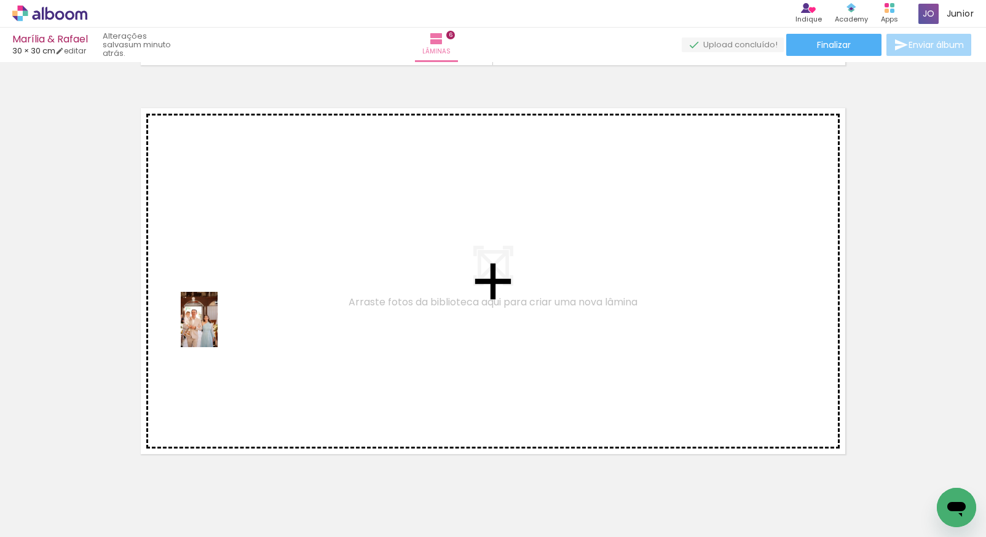
drag, startPoint x: 132, startPoint y: 500, endPoint x: 217, endPoint y: 329, distance: 191.3
click at [217, 329] on quentale-workspace at bounding box center [493, 268] width 986 height 537
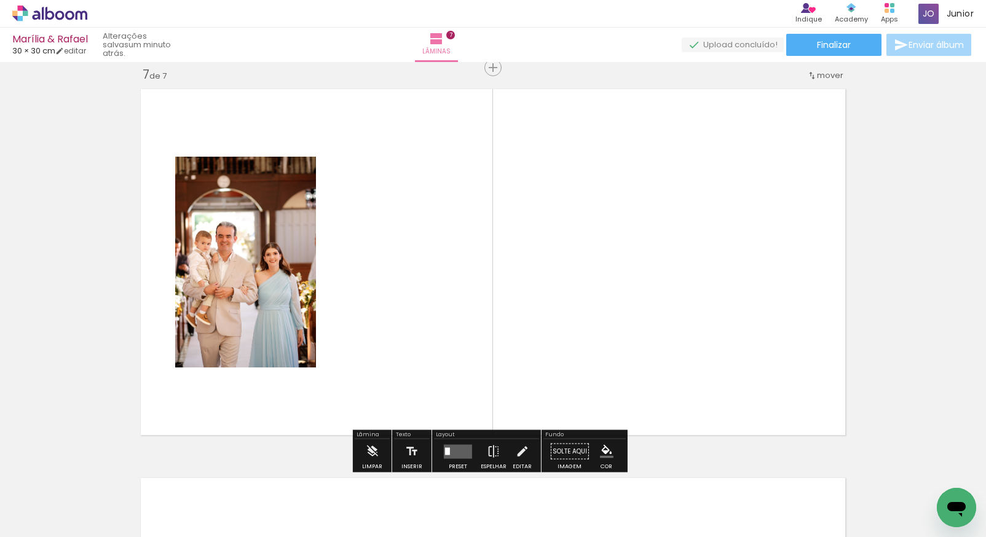
scroll to position [2350, 0]
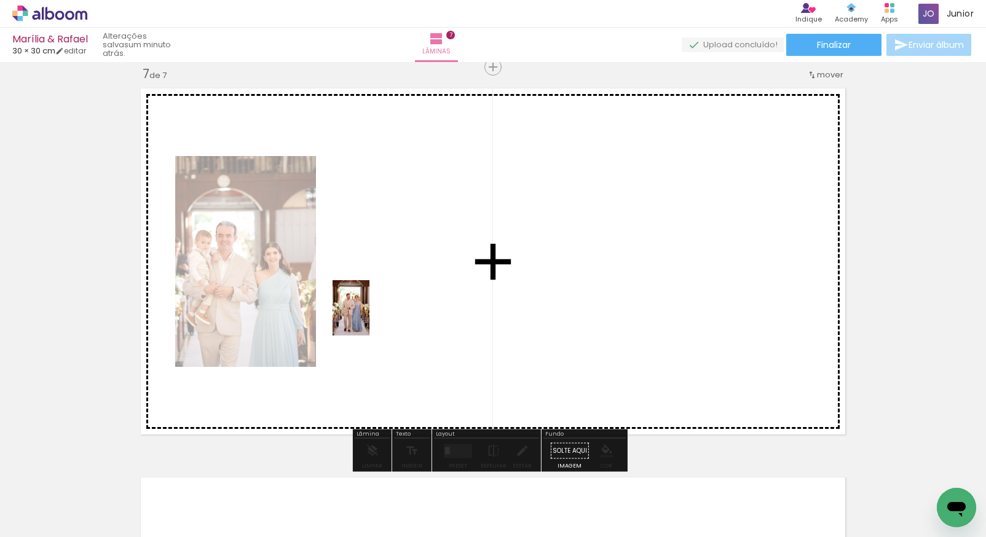
drag, startPoint x: 139, startPoint y: 506, endPoint x: 393, endPoint y: 286, distance: 336.3
click at [393, 286] on quentale-workspace at bounding box center [493, 268] width 986 height 537
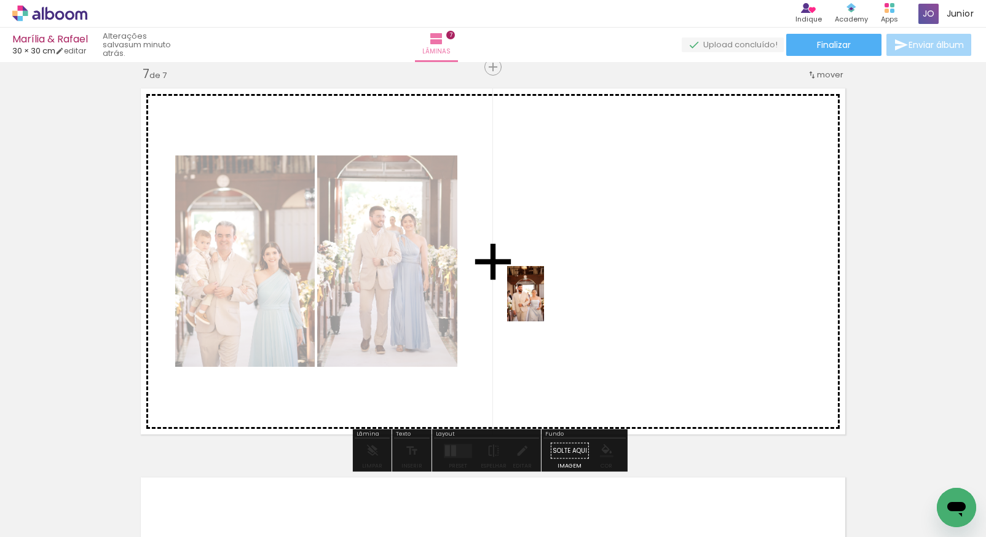
drag, startPoint x: 192, startPoint y: 476, endPoint x: 541, endPoint y: 302, distance: 390.0
click at [545, 301] on quentale-workspace at bounding box center [493, 268] width 986 height 537
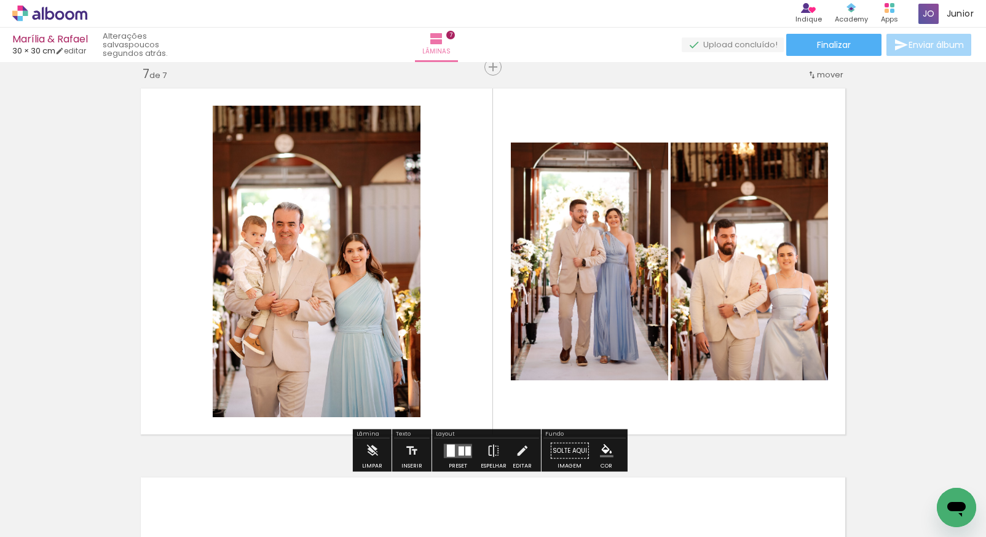
scroll to position [2369, 0]
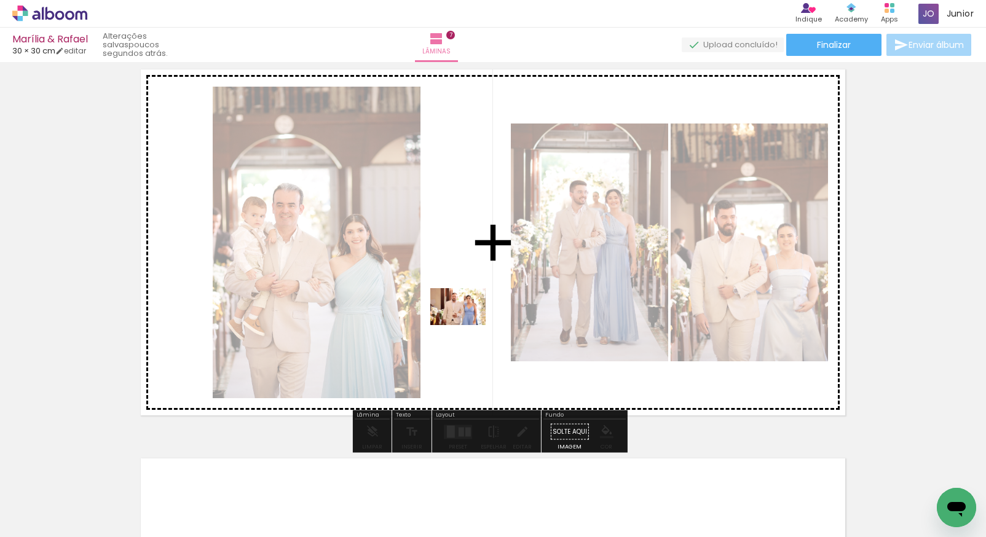
drag, startPoint x: 386, startPoint y: 500, endPoint x: 467, endPoint y: 320, distance: 197.5
click at [467, 320] on quentale-workspace at bounding box center [493, 268] width 986 height 537
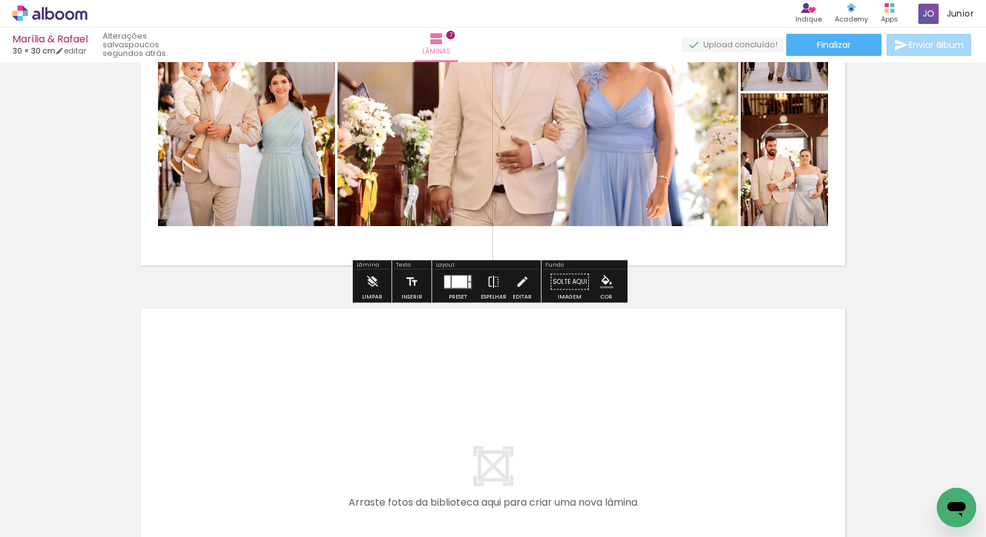
scroll to position [0, 2090]
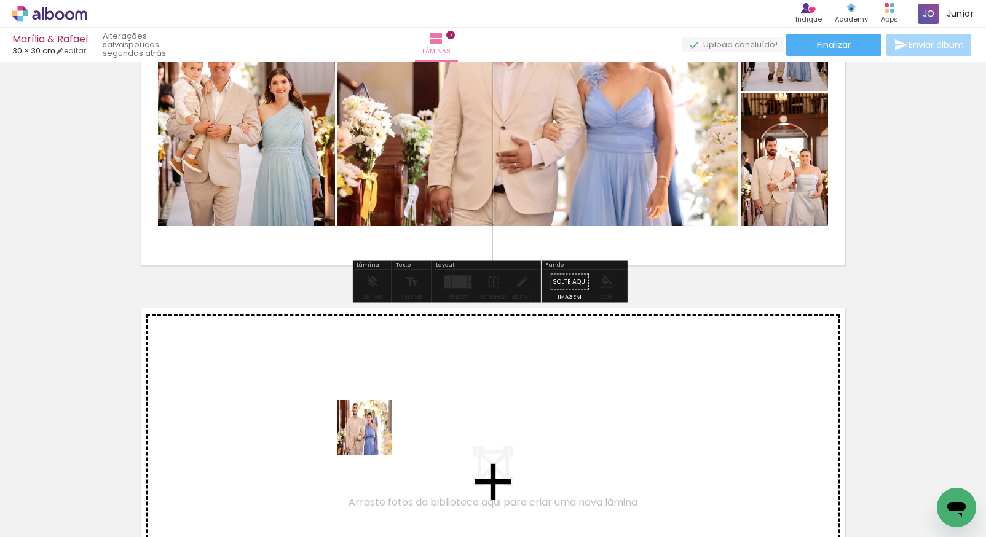
drag, startPoint x: 375, startPoint y: 473, endPoint x: 374, endPoint y: 412, distance: 60.9
click at [374, 412] on quentale-workspace at bounding box center [493, 268] width 986 height 537
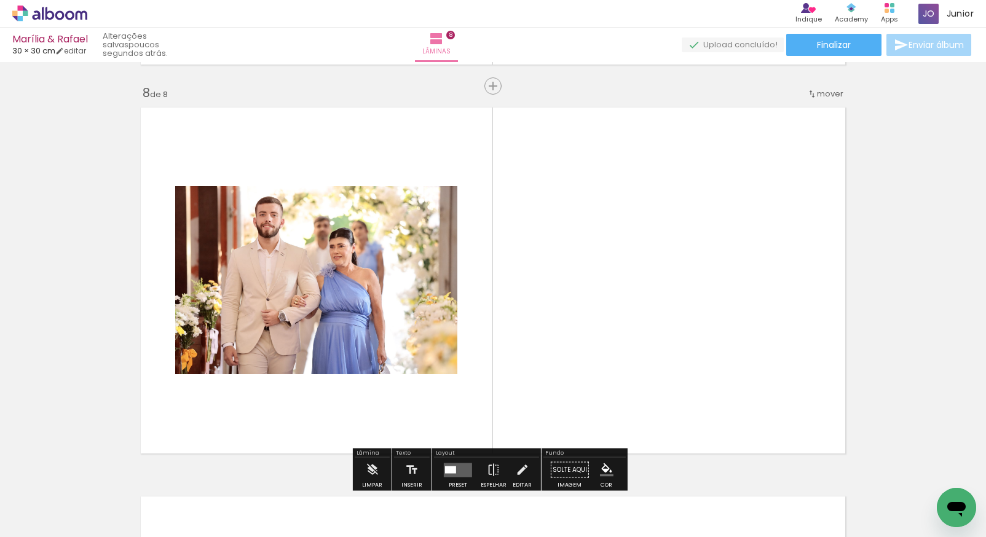
scroll to position [2739, 0]
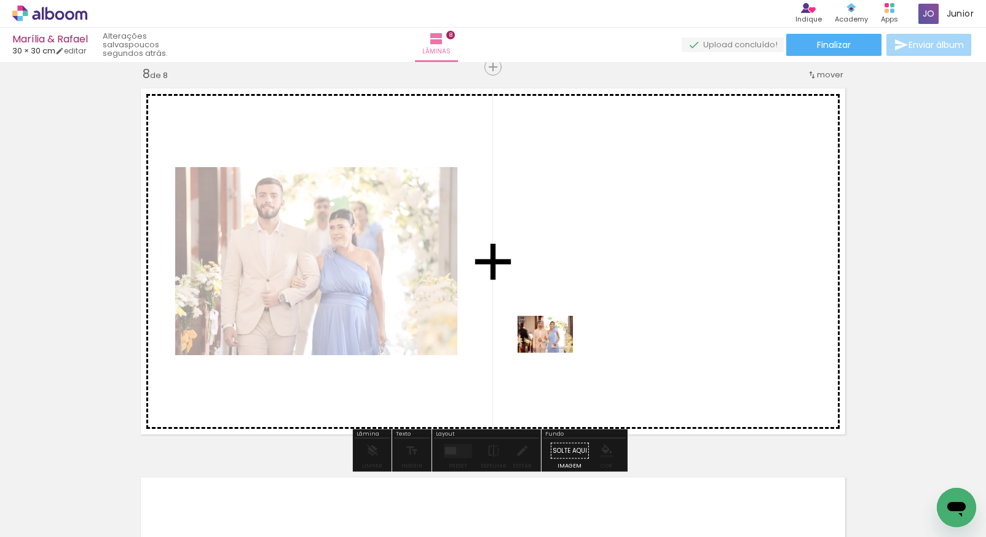
drag, startPoint x: 398, startPoint y: 484, endPoint x: 576, endPoint y: 325, distance: 239.0
click at [576, 325] on quentale-workspace at bounding box center [493, 268] width 986 height 537
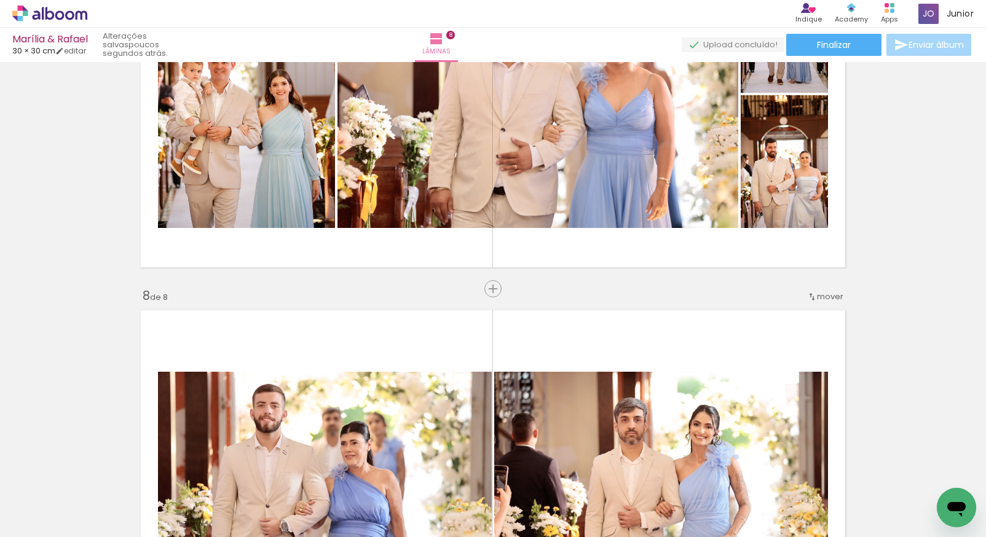
scroll to position [2575, 0]
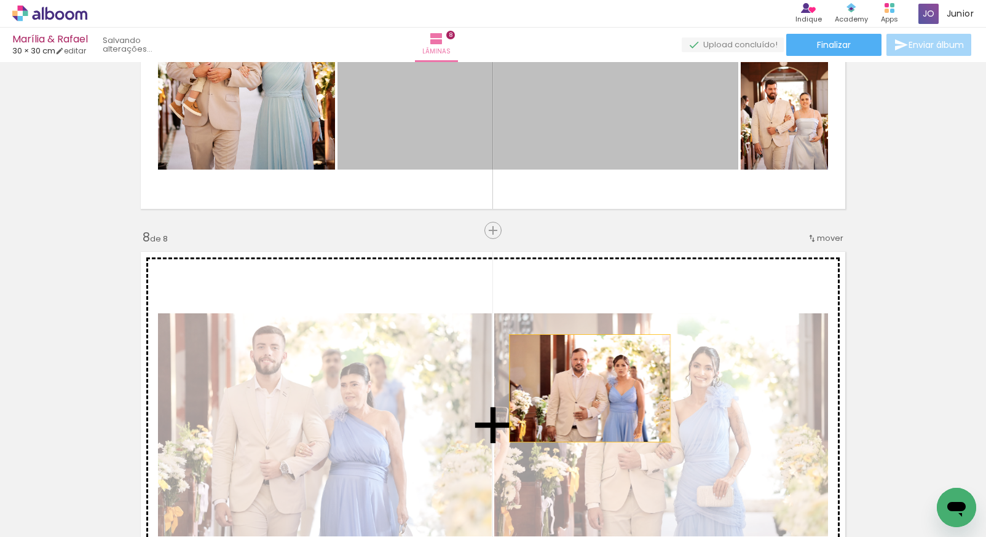
drag, startPoint x: 588, startPoint y: 181, endPoint x: 586, endPoint y: 388, distance: 207.7
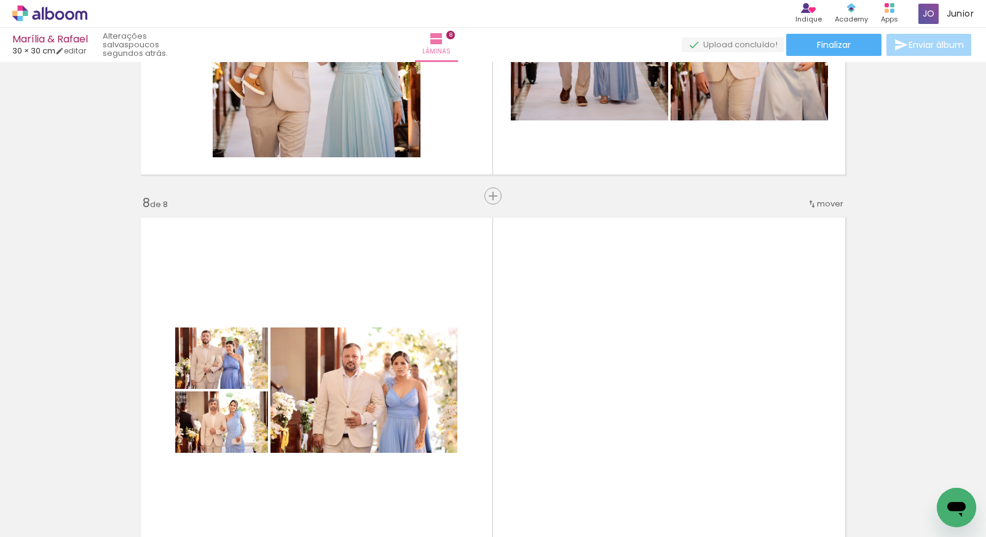
scroll to position [2385, 0]
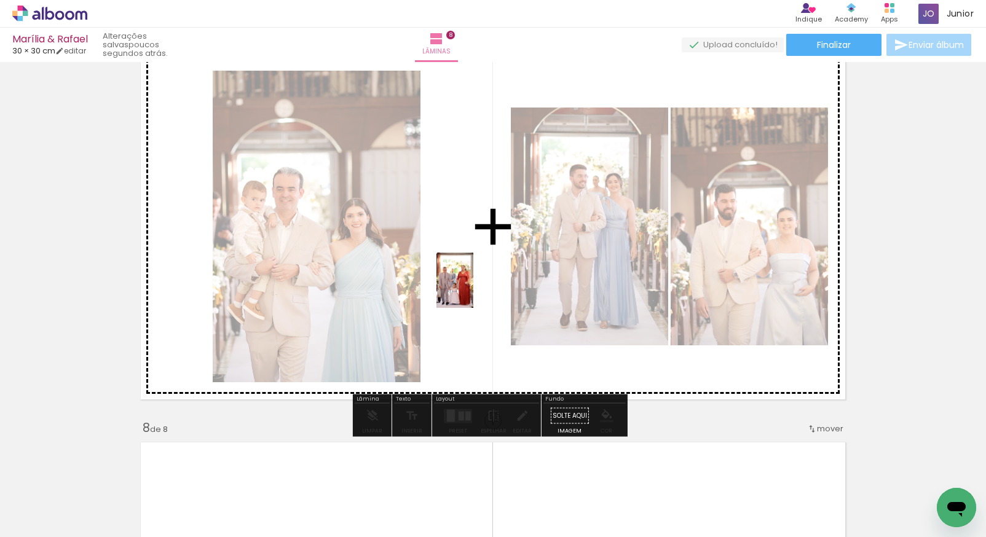
drag, startPoint x: 305, startPoint y: 498, endPoint x: 477, endPoint y: 278, distance: 279.3
click at [477, 278] on quentale-workspace at bounding box center [493, 268] width 986 height 537
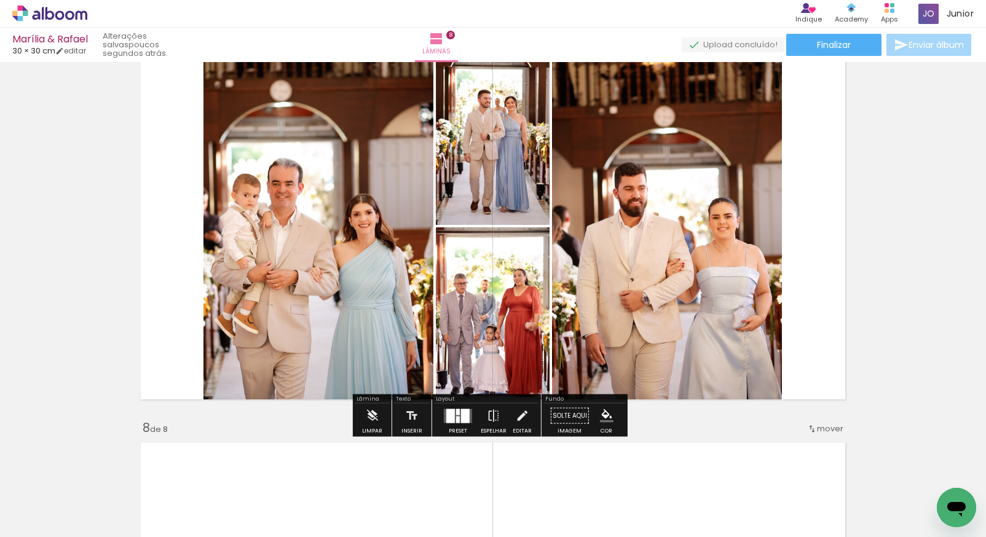
click at [451, 416] on div at bounding box center [450, 416] width 9 height 14
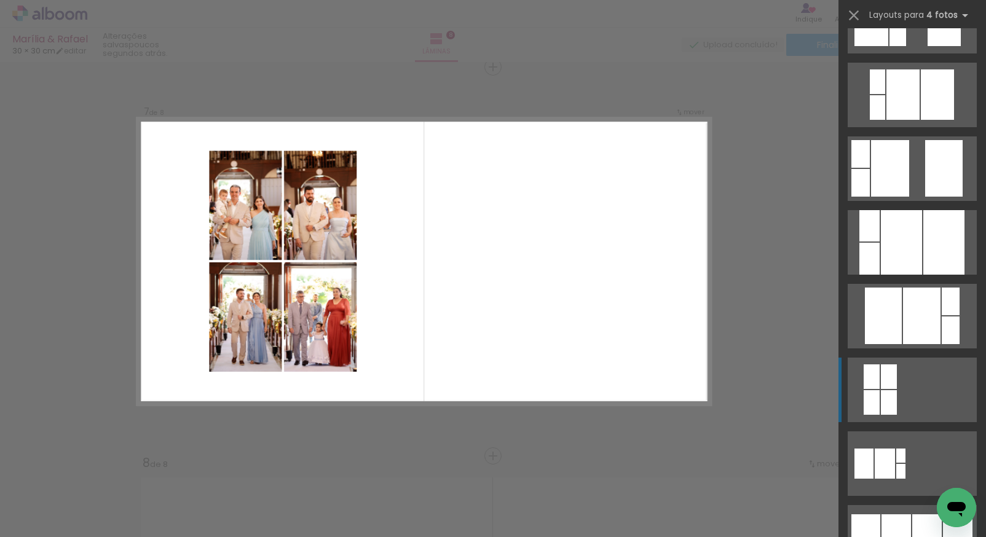
scroll to position [518, 0]
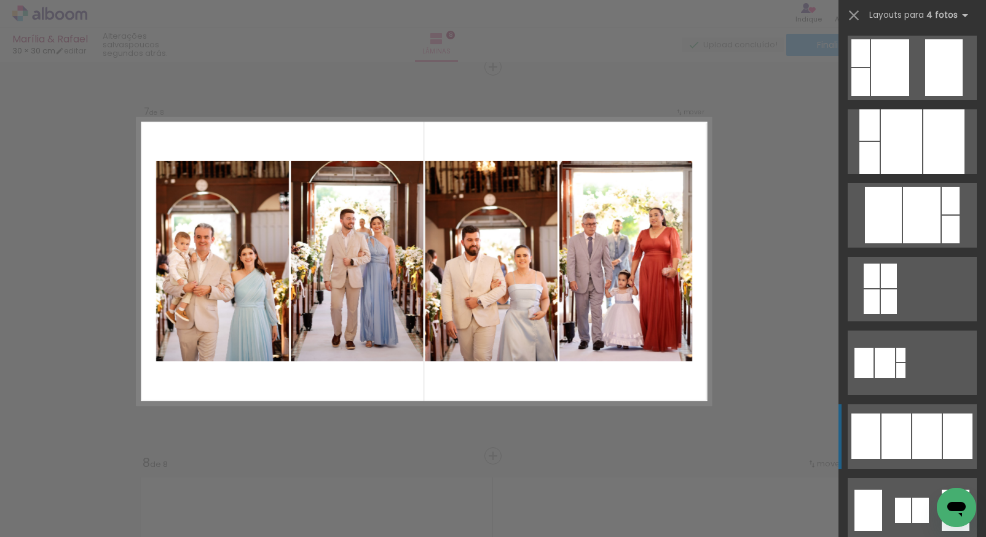
click at [907, 429] on quentale-layouter at bounding box center [912, 436] width 129 height 65
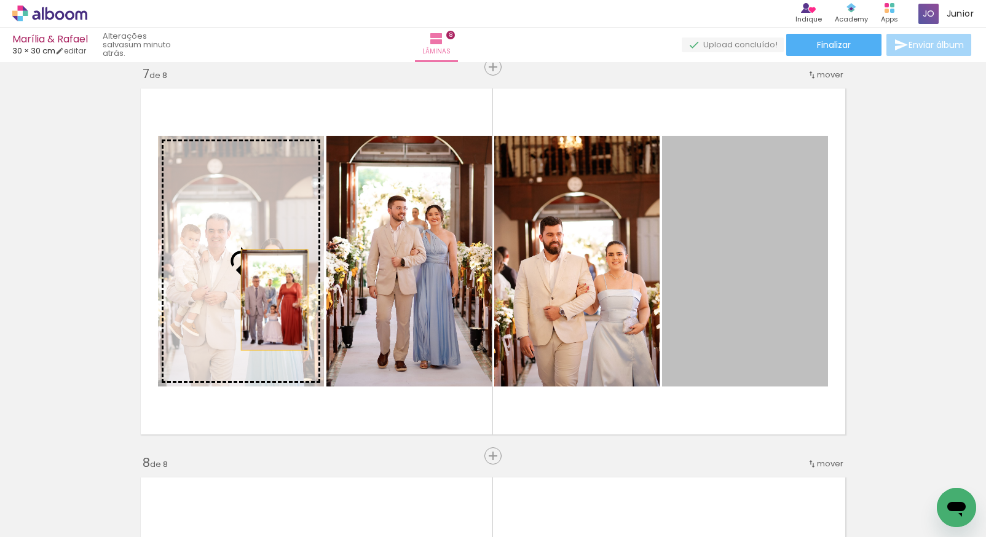
drag, startPoint x: 730, startPoint y: 277, endPoint x: 251, endPoint y: 300, distance: 479.3
click at [0, 0] on slot at bounding box center [0, 0] width 0 height 0
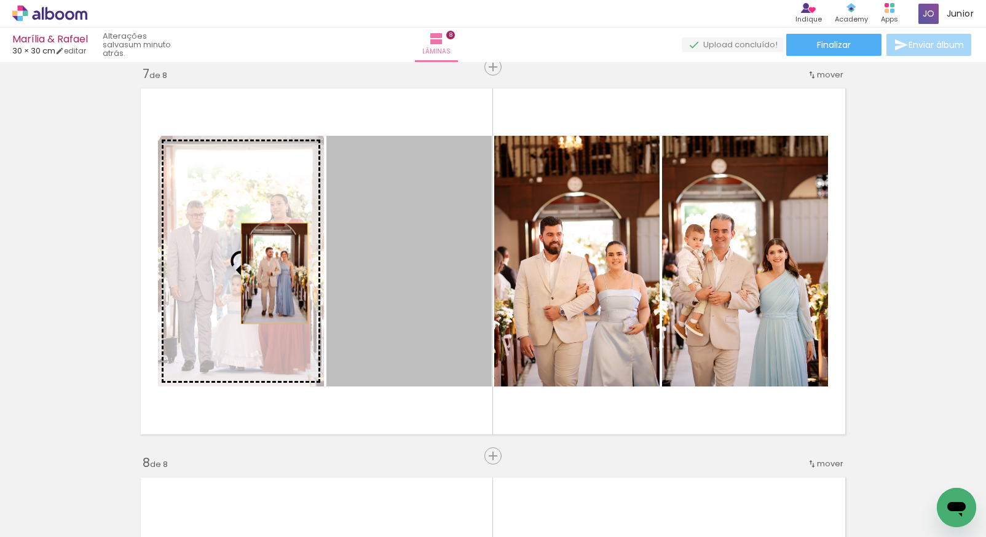
drag, startPoint x: 390, startPoint y: 274, endPoint x: 239, endPoint y: 273, distance: 151.2
click at [0, 0] on slot at bounding box center [0, 0] width 0 height 0
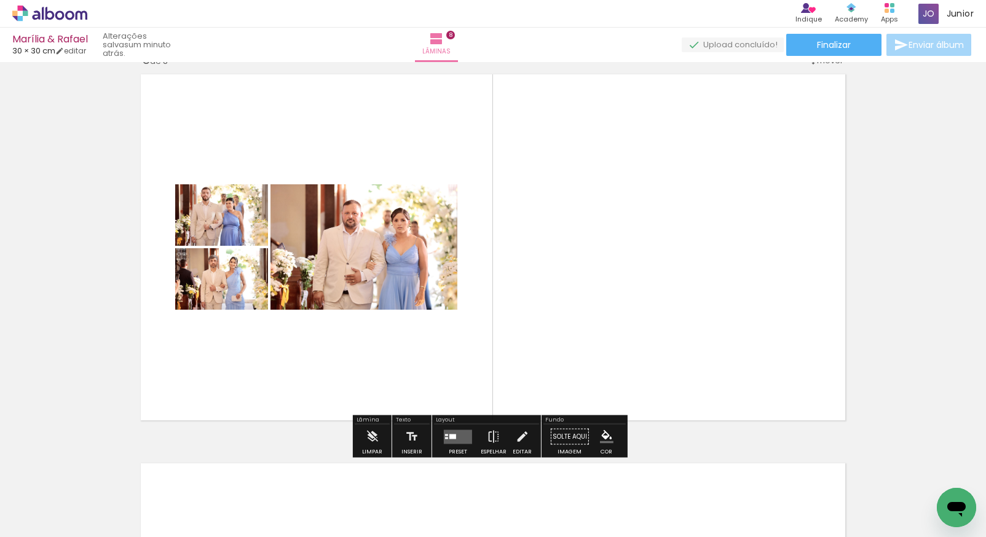
scroll to position [2755, 0]
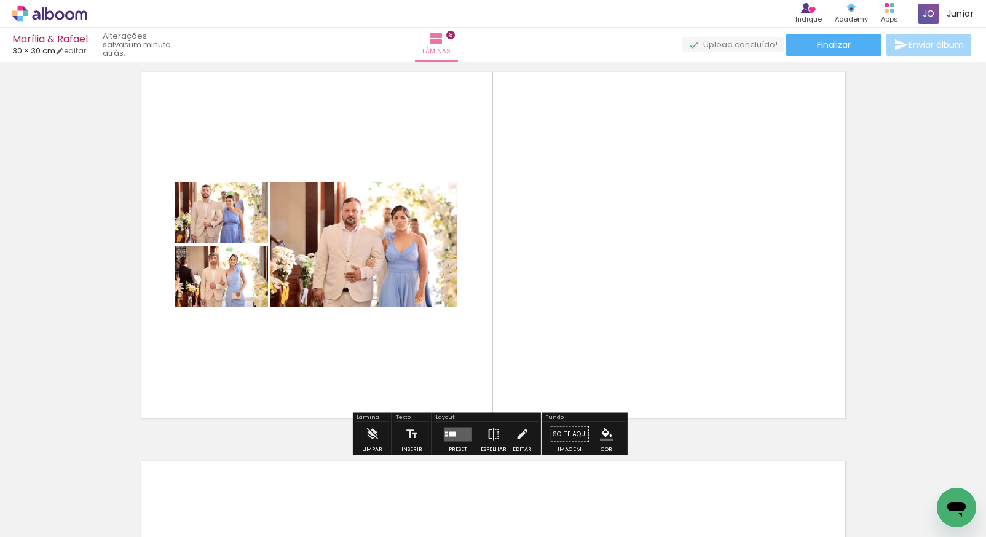
click at [458, 433] on quentale-layouter at bounding box center [458, 434] width 28 height 14
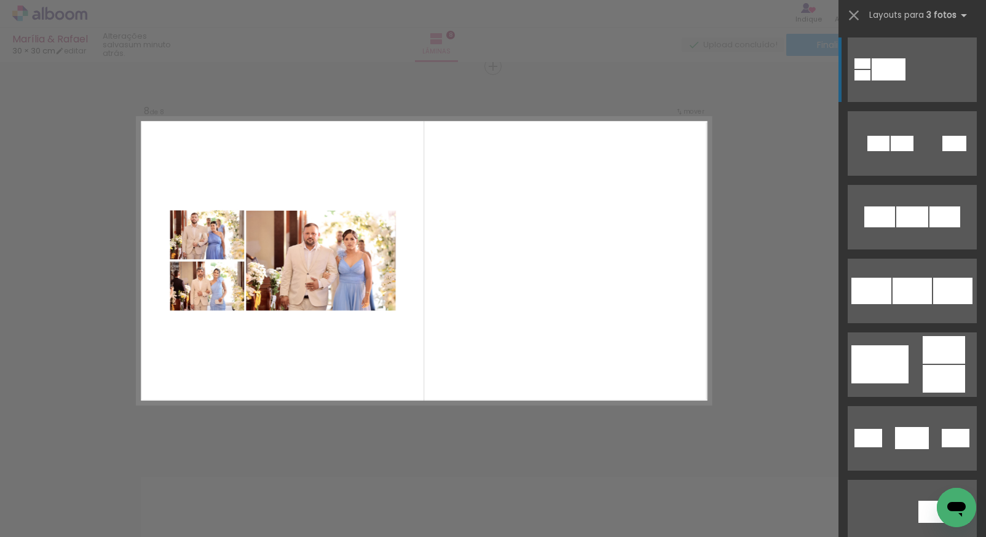
scroll to position [2739, 0]
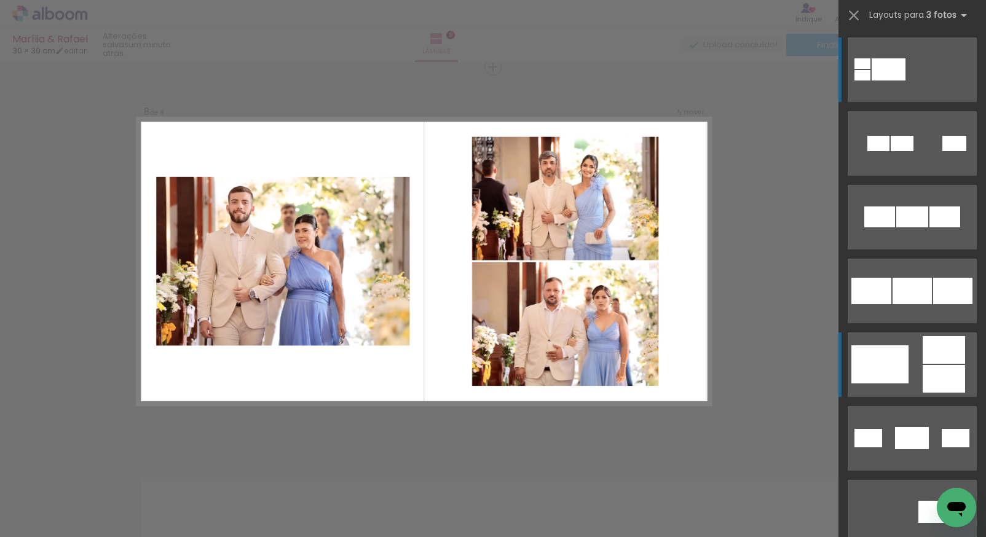
click at [892, 345] on quentale-layouter at bounding box center [912, 364] width 129 height 65
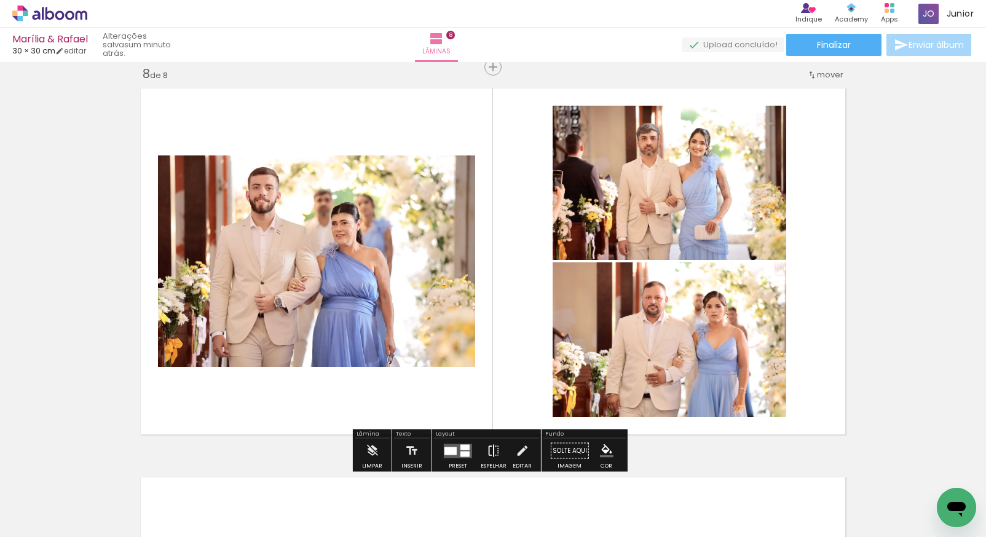
click at [488, 449] on iron-icon at bounding box center [494, 451] width 14 height 25
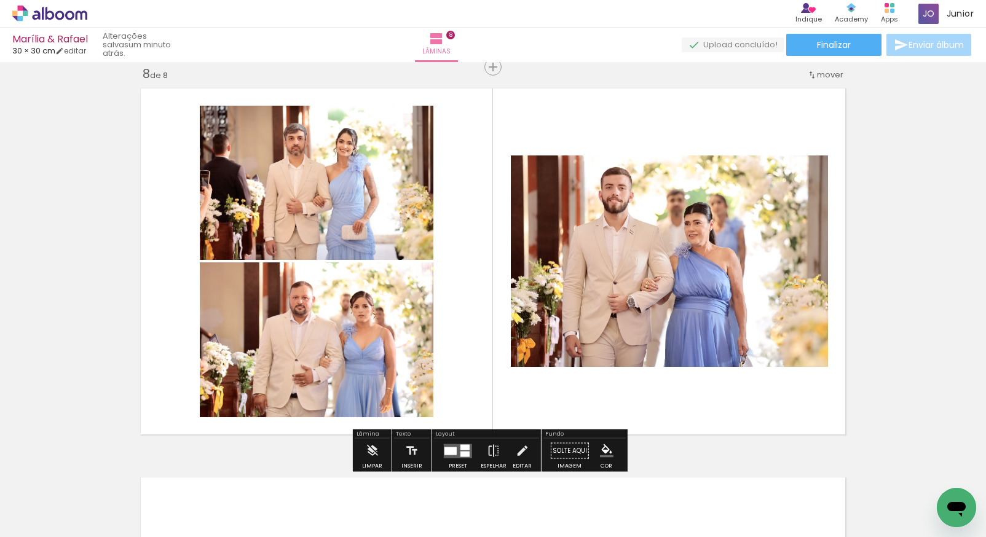
click at [609, 281] on quentale-photo at bounding box center [669, 260] width 317 height 211
click at [589, 284] on quentale-photo at bounding box center [669, 260] width 317 height 211
click at [516, 447] on iron-icon at bounding box center [522, 451] width 14 height 25
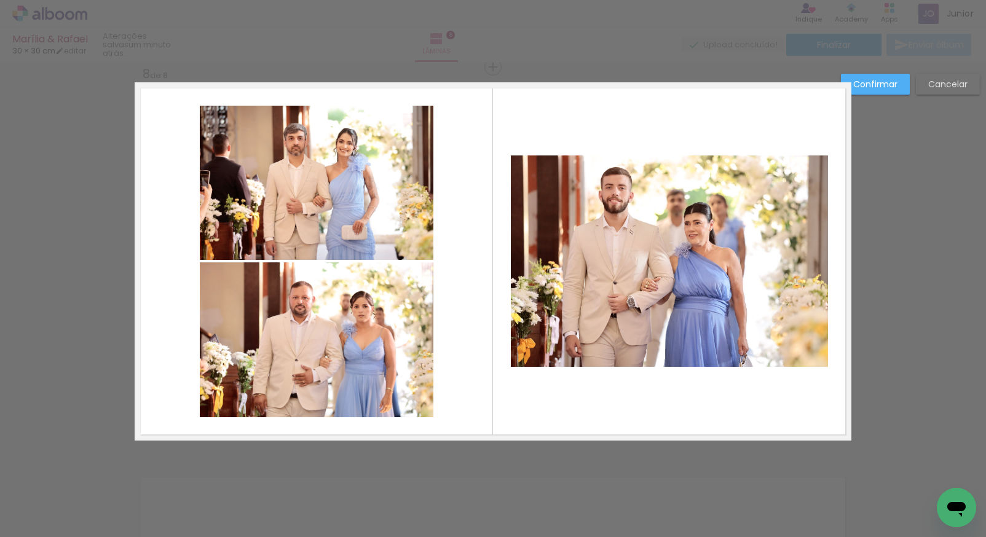
click at [597, 251] on quentale-photo at bounding box center [669, 260] width 317 height 211
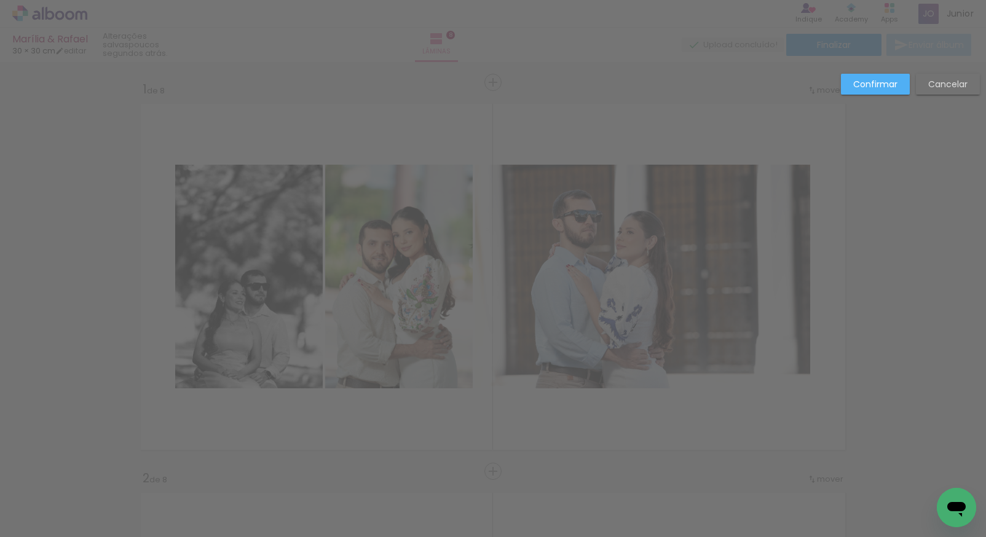
scroll to position [0, 2090]
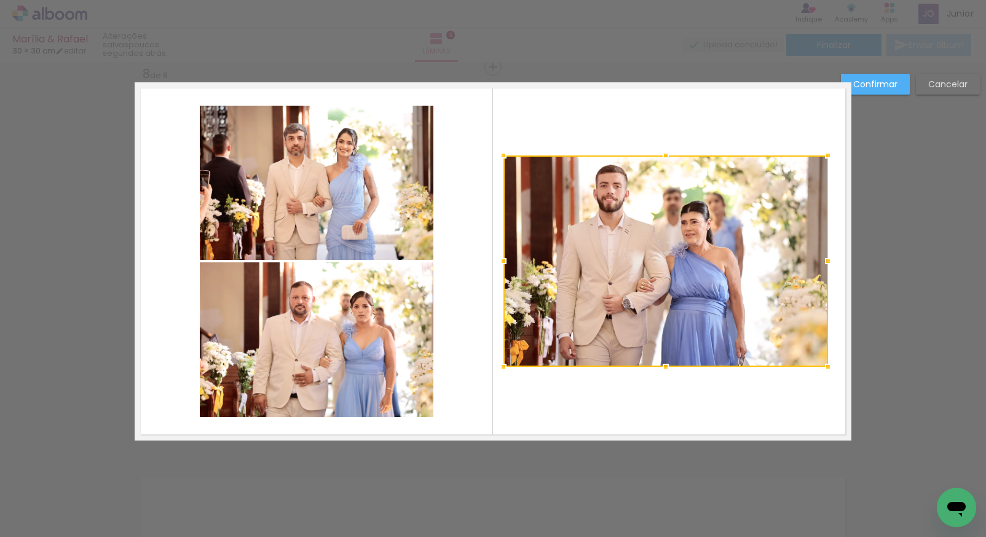
drag, startPoint x: 507, startPoint y: 261, endPoint x: 498, endPoint y: 259, distance: 8.9
click at [500, 259] on div at bounding box center [503, 261] width 25 height 25
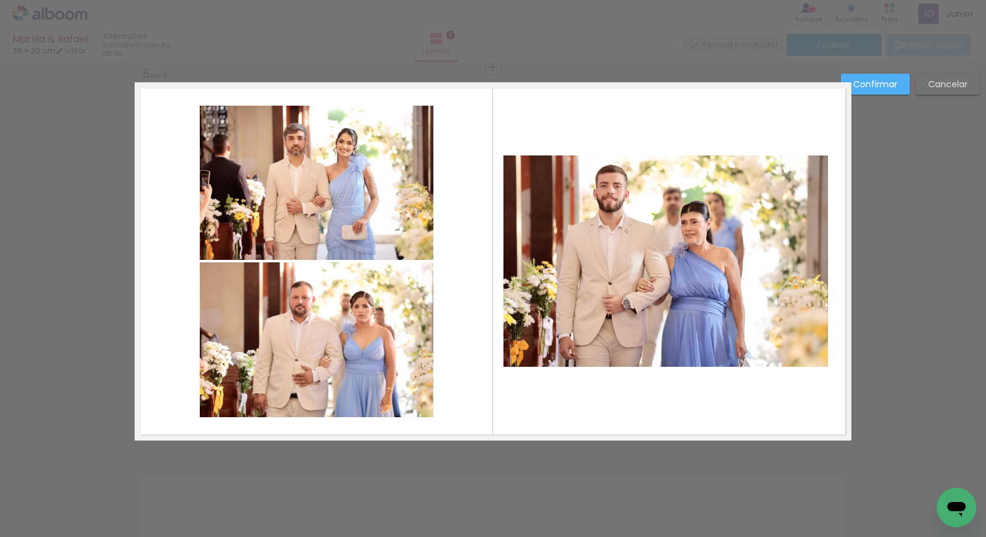
click at [514, 173] on quentale-photo at bounding box center [665, 260] width 325 height 211
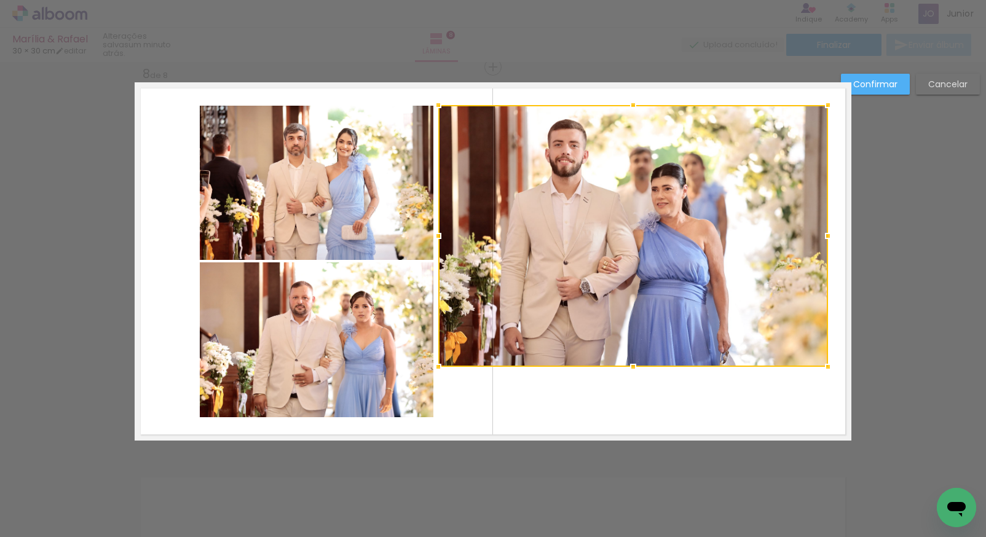
drag, startPoint x: 500, startPoint y: 155, endPoint x: 436, endPoint y: 106, distance: 81.5
click at [436, 106] on div at bounding box center [438, 105] width 25 height 25
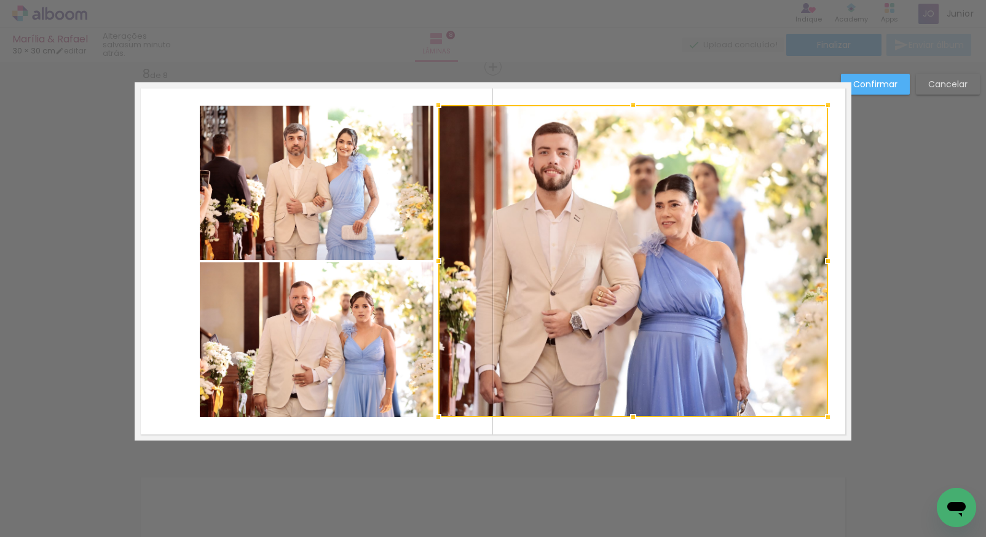
drag, startPoint x: 632, startPoint y: 364, endPoint x: 637, endPoint y: 415, distance: 50.6
click at [637, 415] on div at bounding box center [633, 417] width 25 height 25
click at [281, 365] on quentale-photo at bounding box center [317, 339] width 234 height 155
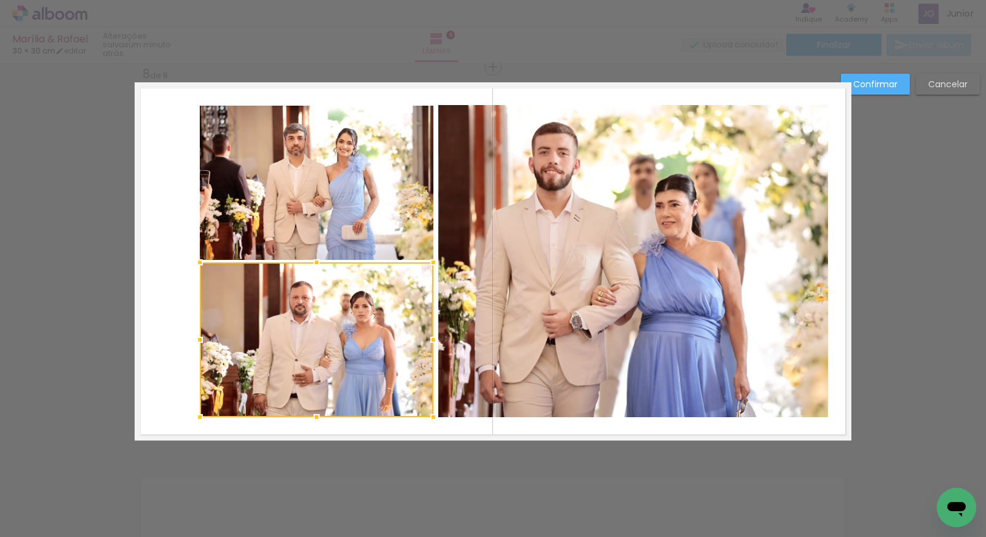
click at [306, 222] on quentale-photo at bounding box center [317, 183] width 234 height 154
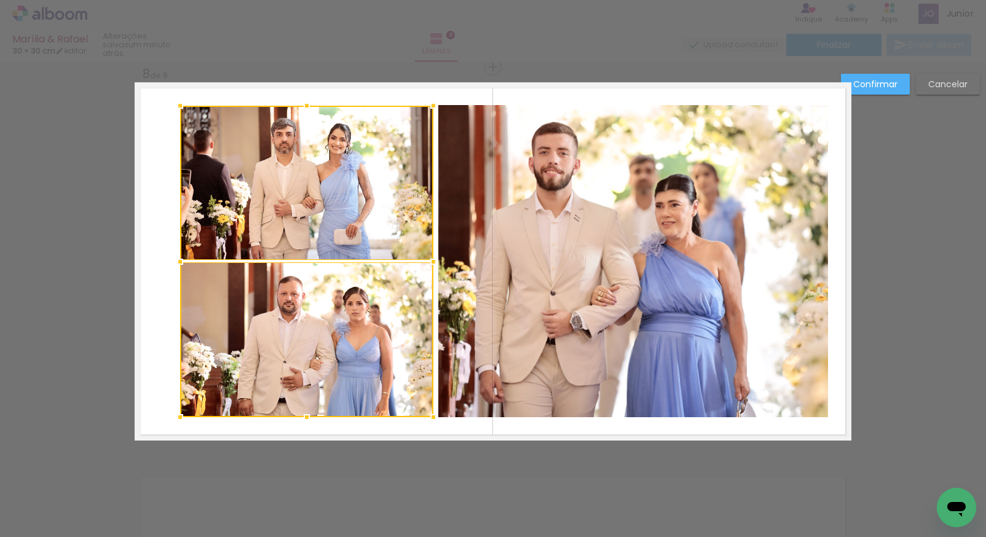
drag, startPoint x: 195, startPoint y: 260, endPoint x: 175, endPoint y: 262, distance: 19.8
click at [175, 262] on div at bounding box center [180, 262] width 25 height 25
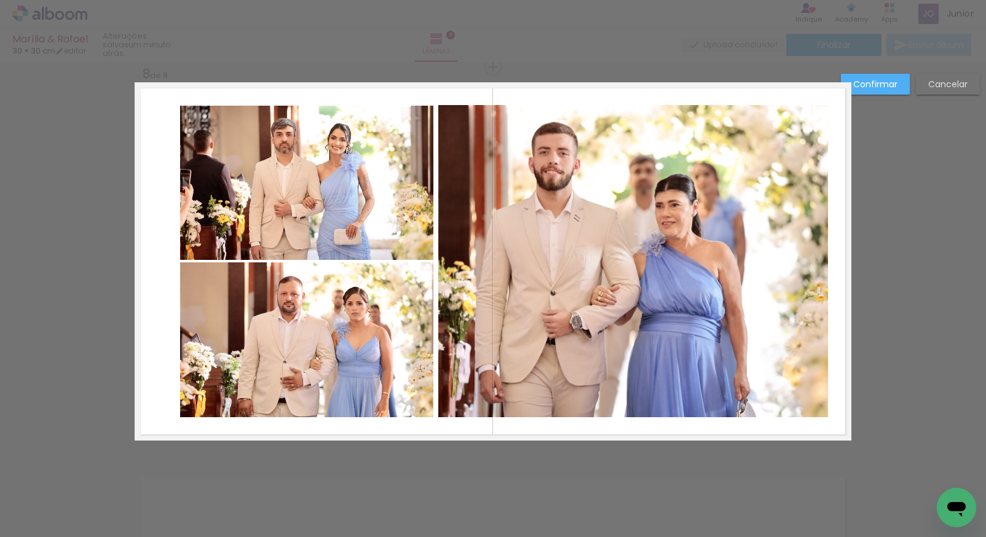
click at [294, 316] on quentale-photo at bounding box center [306, 339] width 253 height 155
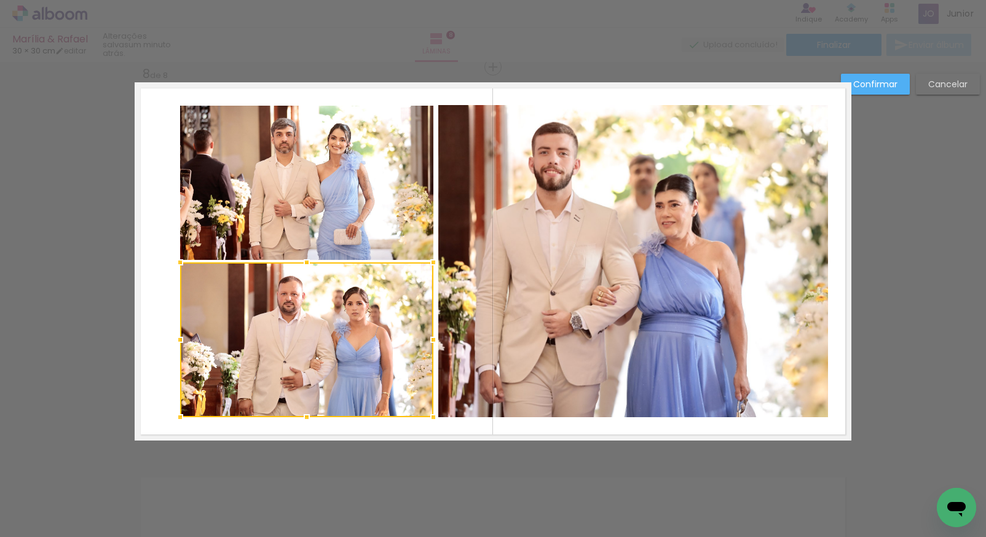
click at [294, 321] on div at bounding box center [306, 339] width 253 height 155
click at [353, 231] on quentale-photo at bounding box center [306, 183] width 253 height 154
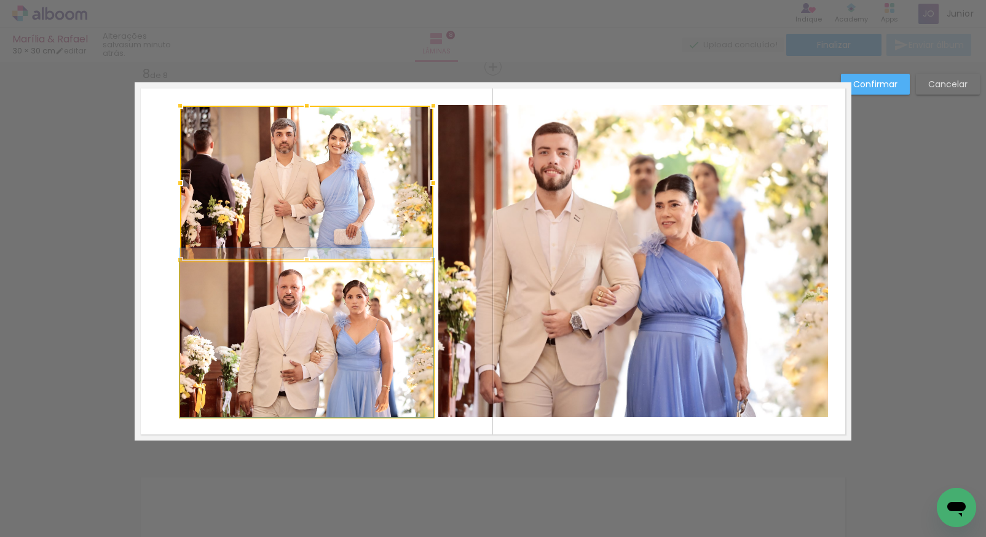
drag, startPoint x: 318, startPoint y: 349, endPoint x: 320, endPoint y: 331, distance: 17.9
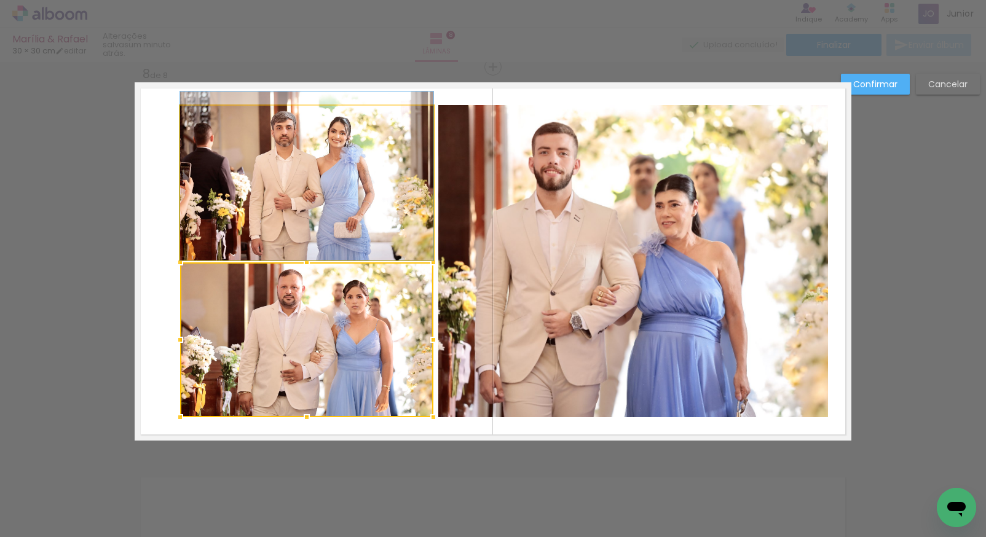
drag, startPoint x: 318, startPoint y: 211, endPoint x: 320, endPoint y: 204, distance: 6.9
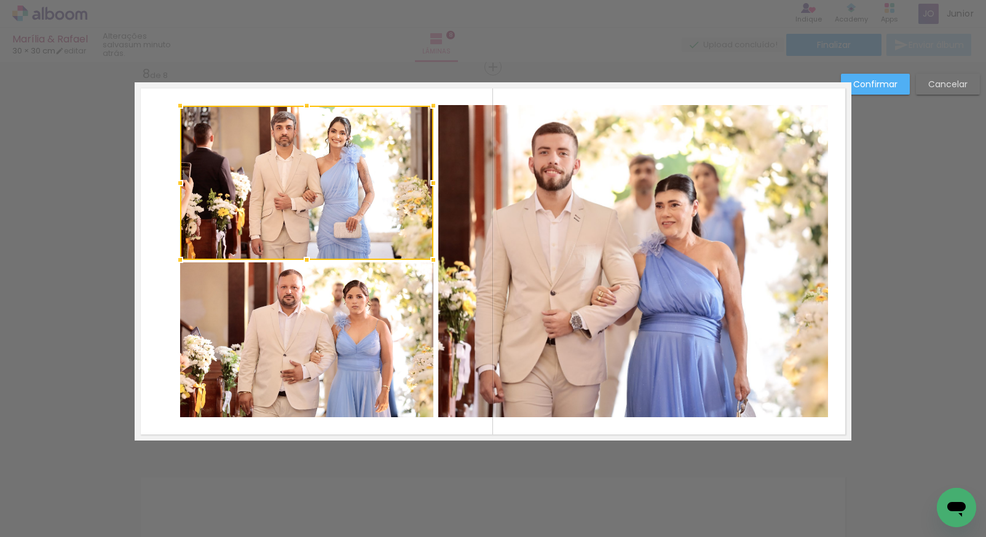
click at [0, 0] on slot "Confirmar" at bounding box center [0, 0] width 0 height 0
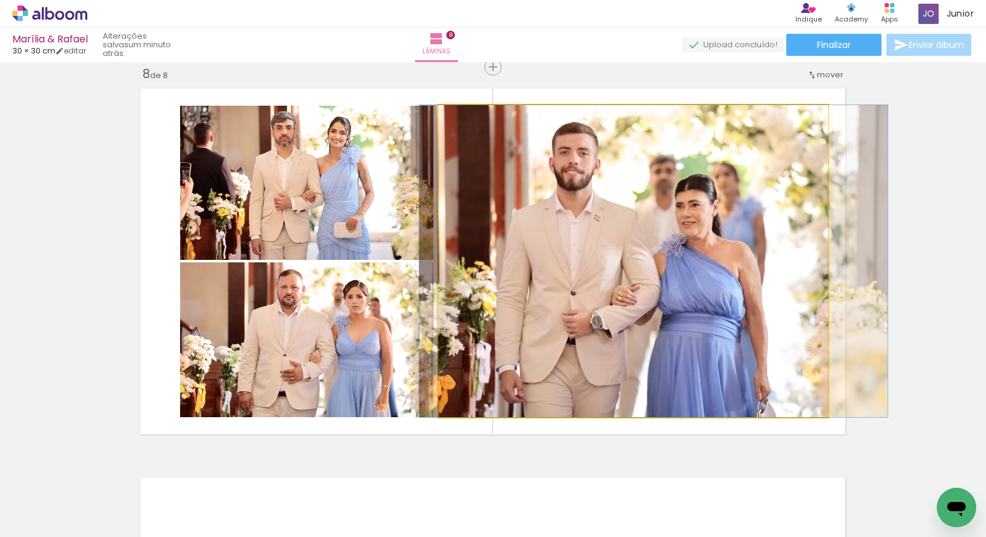
drag, startPoint x: 579, startPoint y: 248, endPoint x: 599, endPoint y: 250, distance: 20.4
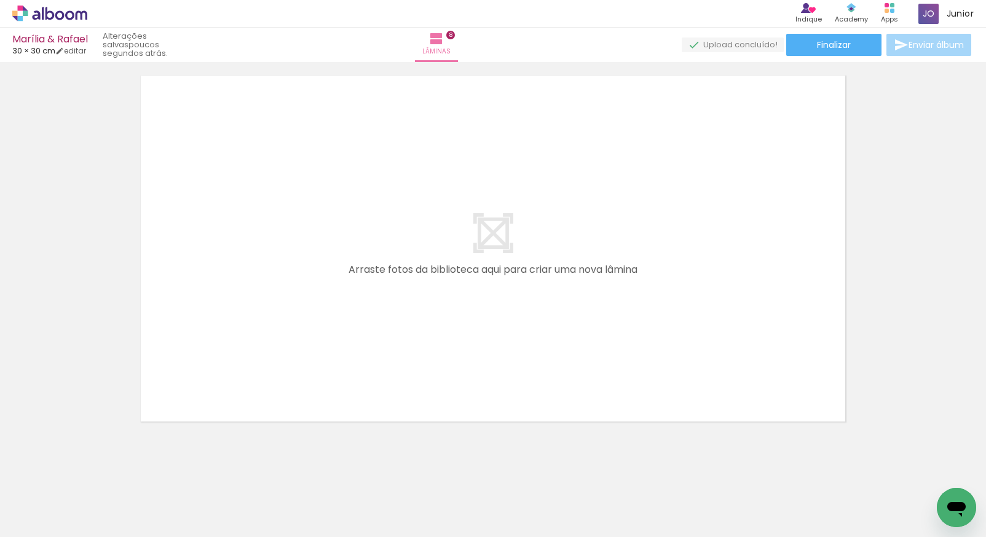
scroll to position [3151, 0]
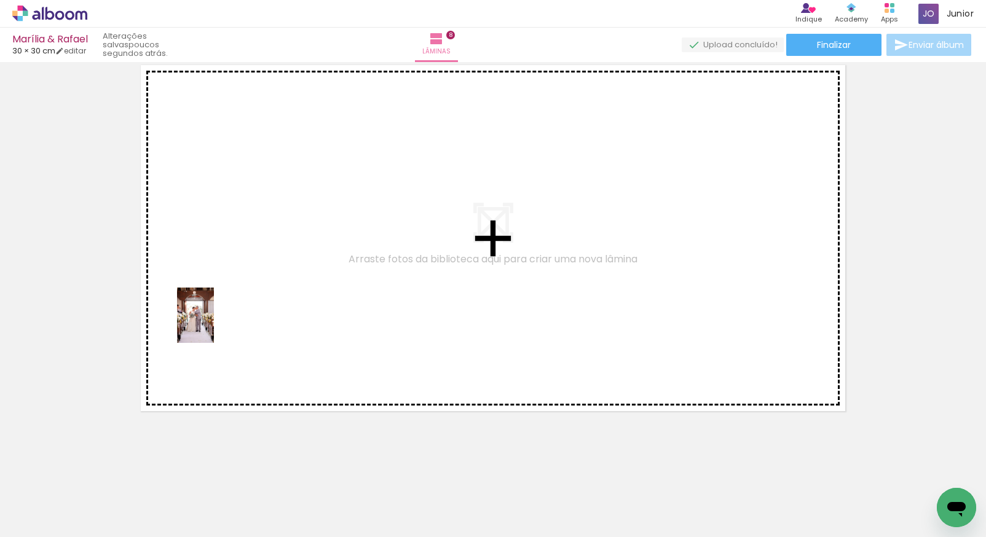
drag, startPoint x: 122, startPoint y: 507, endPoint x: 219, endPoint y: 309, distance: 220.4
click at [219, 309] on quentale-workspace at bounding box center [493, 268] width 986 height 537
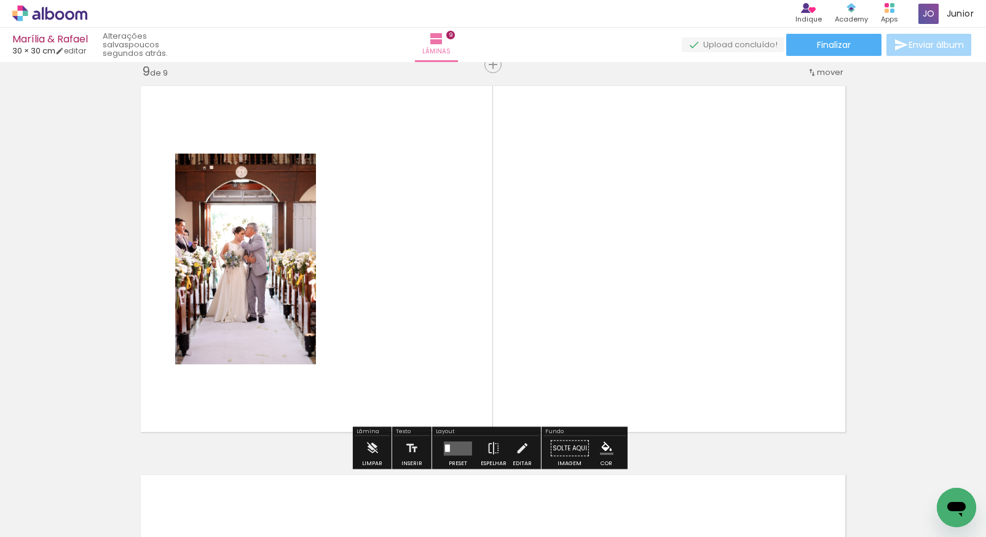
scroll to position [3128, 0]
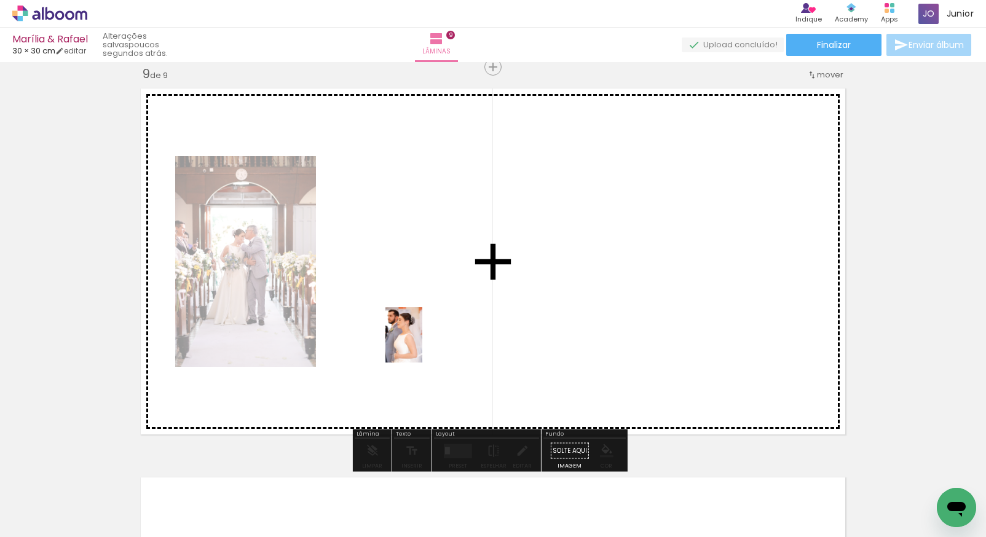
drag, startPoint x: 136, startPoint y: 509, endPoint x: 431, endPoint y: 312, distance: 354.5
click at [431, 312] on quentale-workspace at bounding box center [493, 268] width 986 height 537
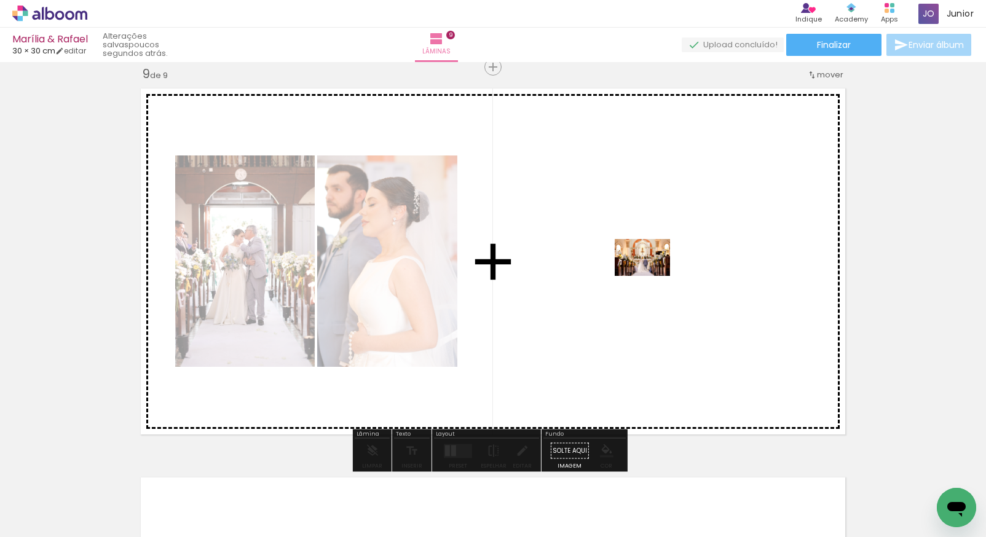
drag, startPoint x: 138, startPoint y: 506, endPoint x: 651, endPoint y: 275, distance: 563.1
click at [651, 275] on quentale-workspace at bounding box center [493, 268] width 986 height 537
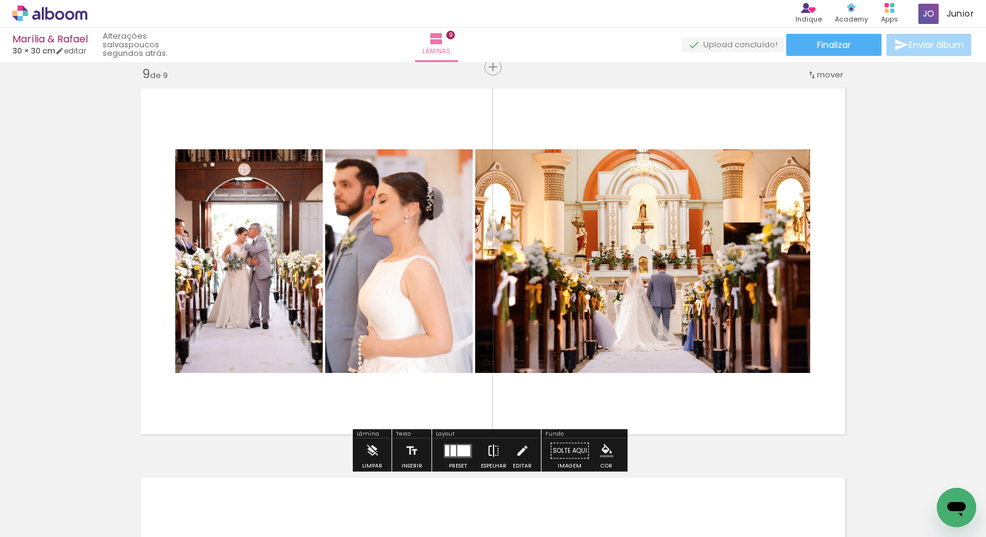
click at [487, 447] on iron-icon at bounding box center [494, 451] width 14 height 25
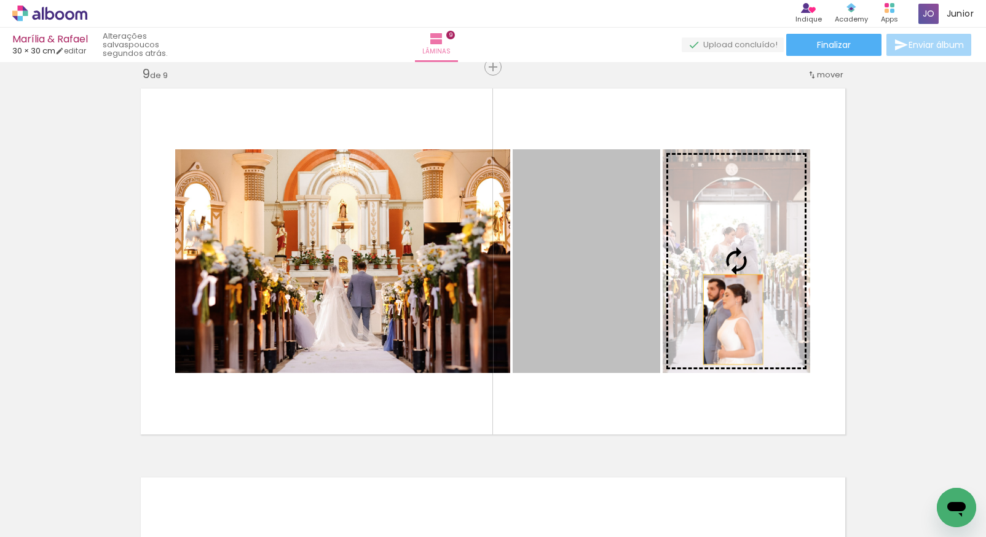
drag, startPoint x: 594, startPoint y: 329, endPoint x: 728, endPoint y: 320, distance: 134.3
click at [0, 0] on slot at bounding box center [0, 0] width 0 height 0
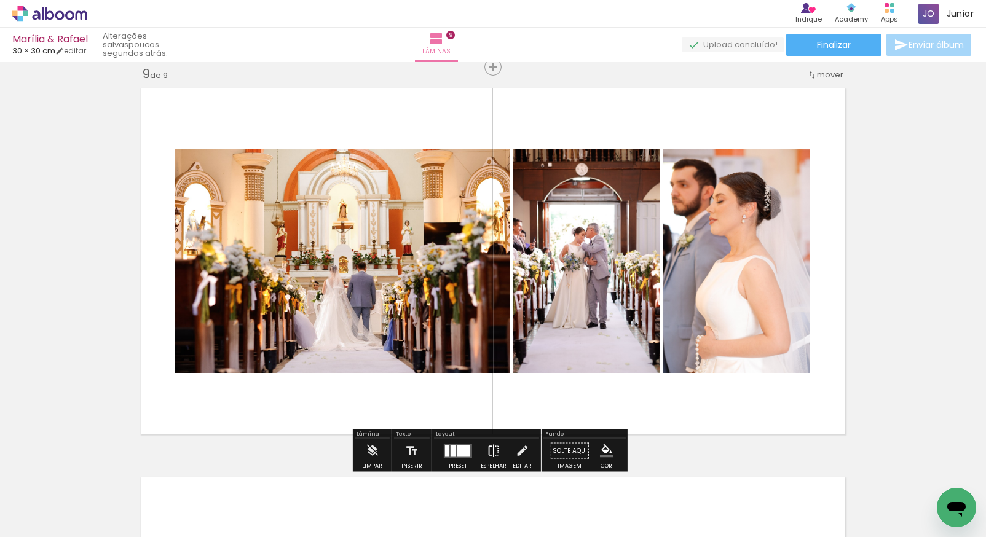
click at [491, 448] on iron-icon at bounding box center [494, 451] width 14 height 25
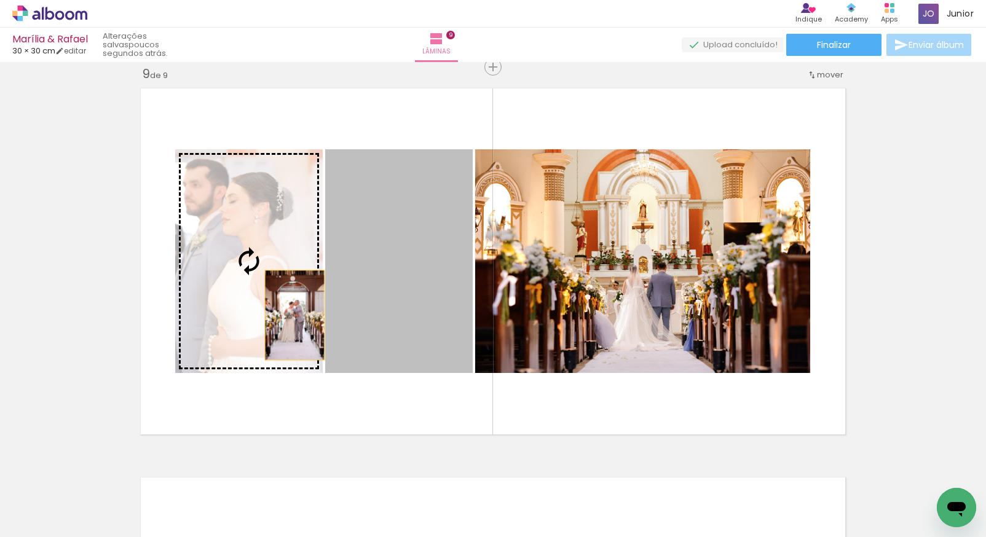
drag, startPoint x: 415, startPoint y: 318, endPoint x: 278, endPoint y: 313, distance: 136.5
click at [0, 0] on slot at bounding box center [0, 0] width 0 height 0
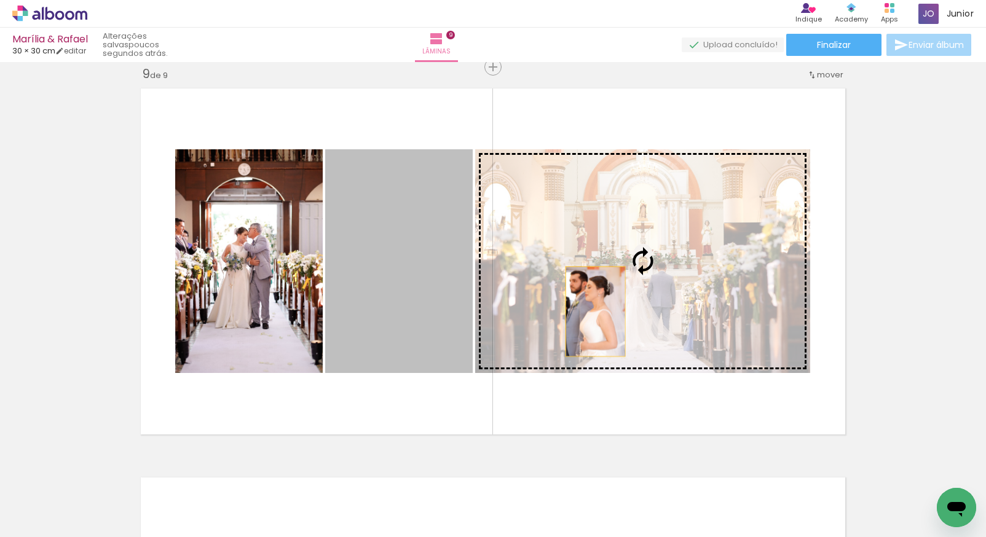
drag, startPoint x: 414, startPoint y: 310, endPoint x: 591, endPoint y: 311, distance: 176.4
click at [0, 0] on slot at bounding box center [0, 0] width 0 height 0
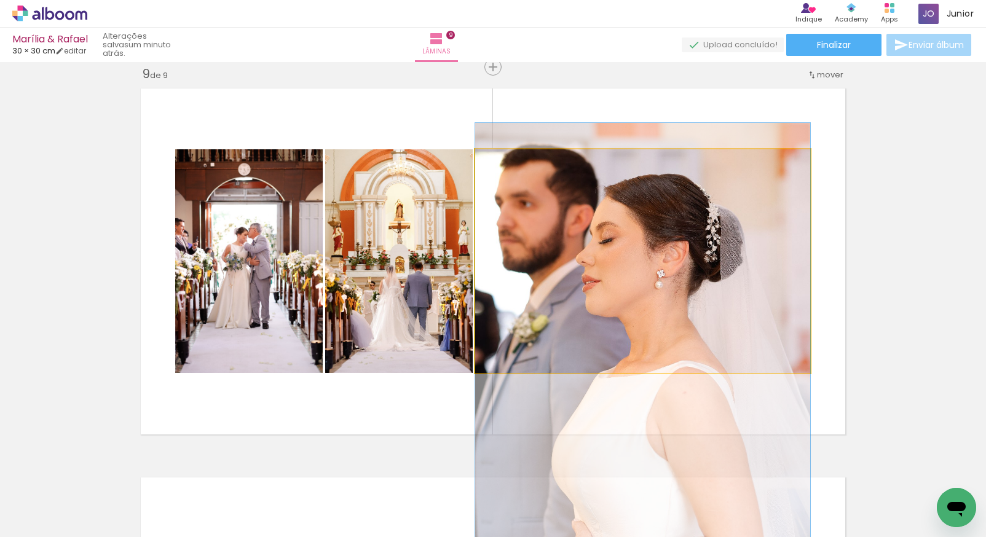
drag, startPoint x: 627, startPoint y: 219, endPoint x: 640, endPoint y: 332, distance: 113.8
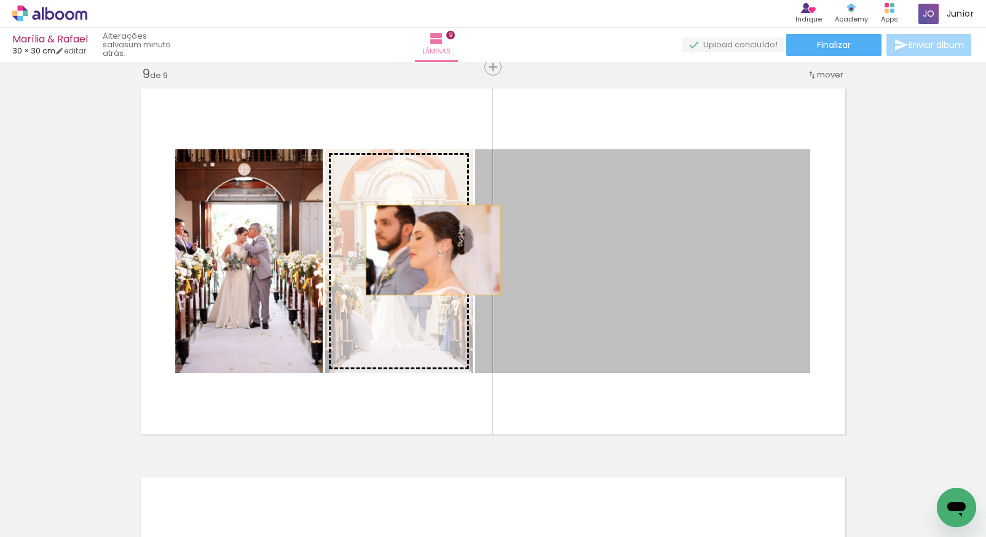
drag, startPoint x: 568, startPoint y: 256, endPoint x: 430, endPoint y: 248, distance: 139.1
click at [0, 0] on slot at bounding box center [0, 0] width 0 height 0
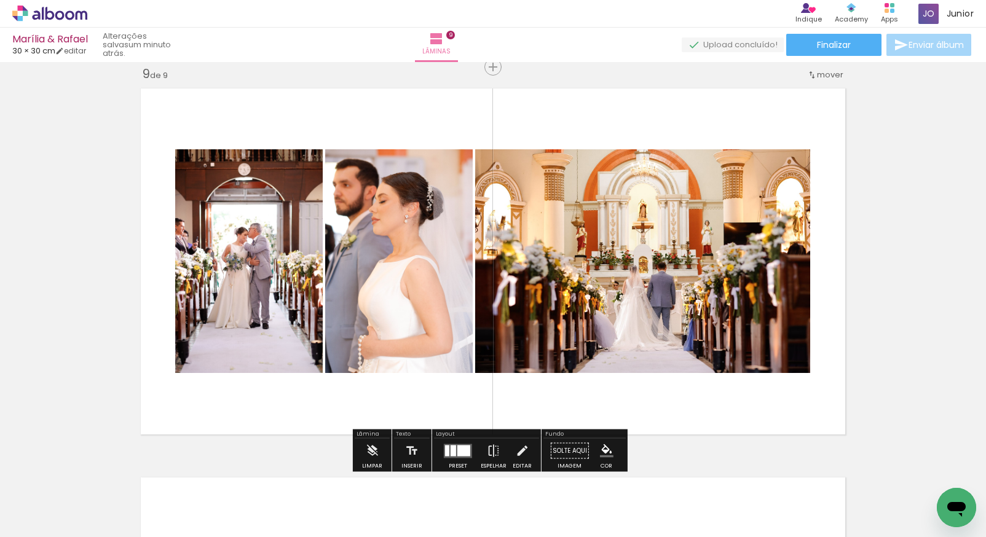
click at [519, 449] on iron-icon at bounding box center [522, 451] width 14 height 25
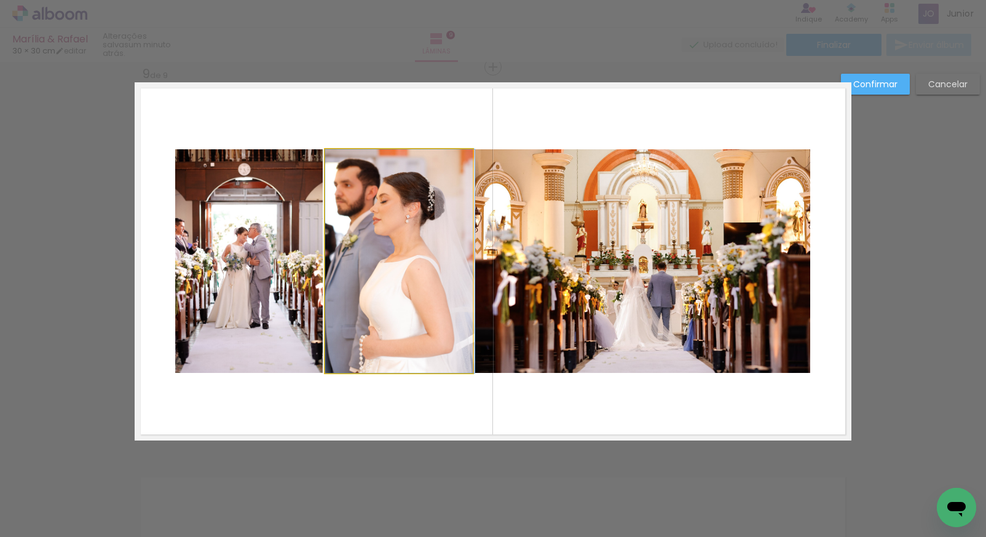
drag, startPoint x: 401, startPoint y: 240, endPoint x: 407, endPoint y: 239, distance: 6.3
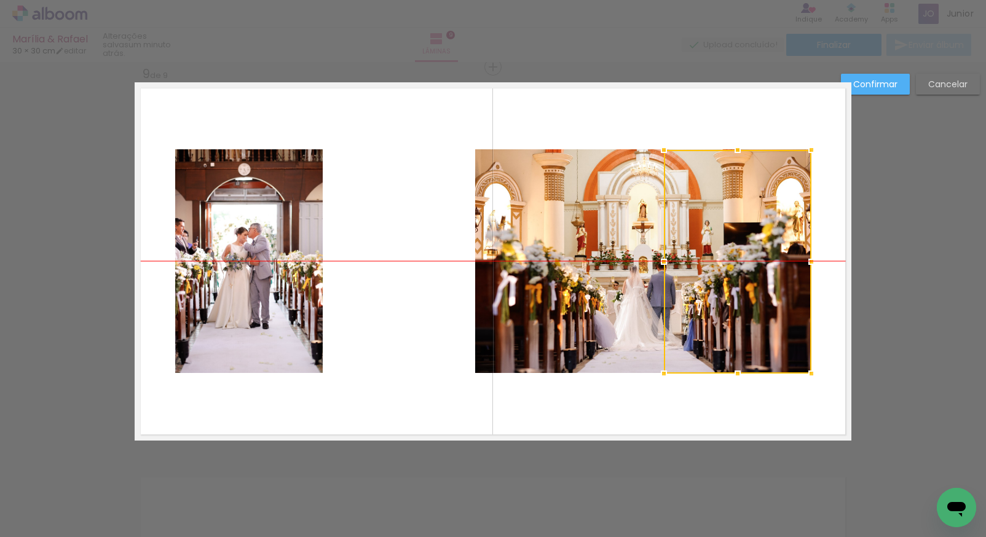
drag, startPoint x: 405, startPoint y: 230, endPoint x: 742, endPoint y: 227, distance: 337.4
click at [742, 227] on div at bounding box center [738, 262] width 148 height 224
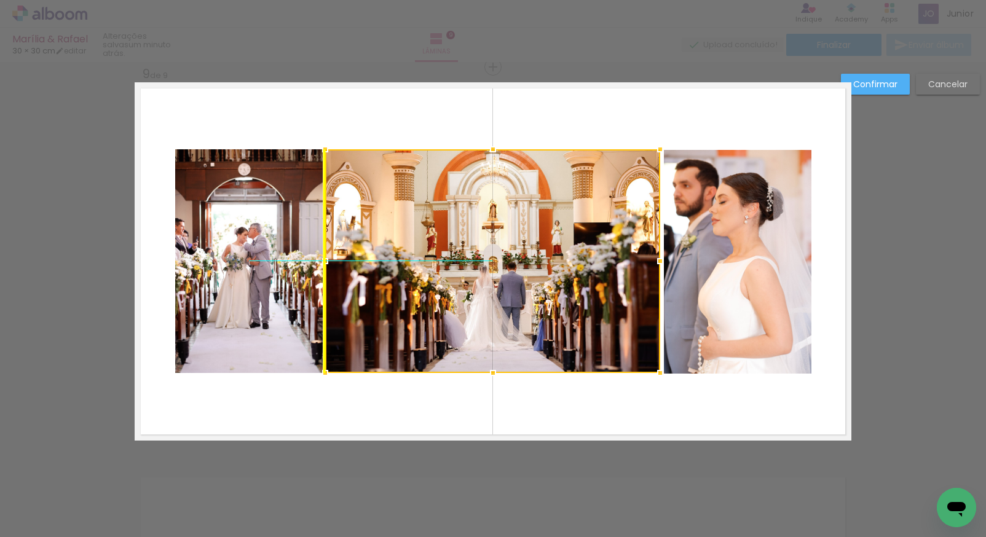
drag, startPoint x: 634, startPoint y: 224, endPoint x: 481, endPoint y: 225, distance: 152.4
click at [481, 225] on div at bounding box center [492, 261] width 335 height 224
click at [0, 0] on slot "Confirmar" at bounding box center [0, 0] width 0 height 0
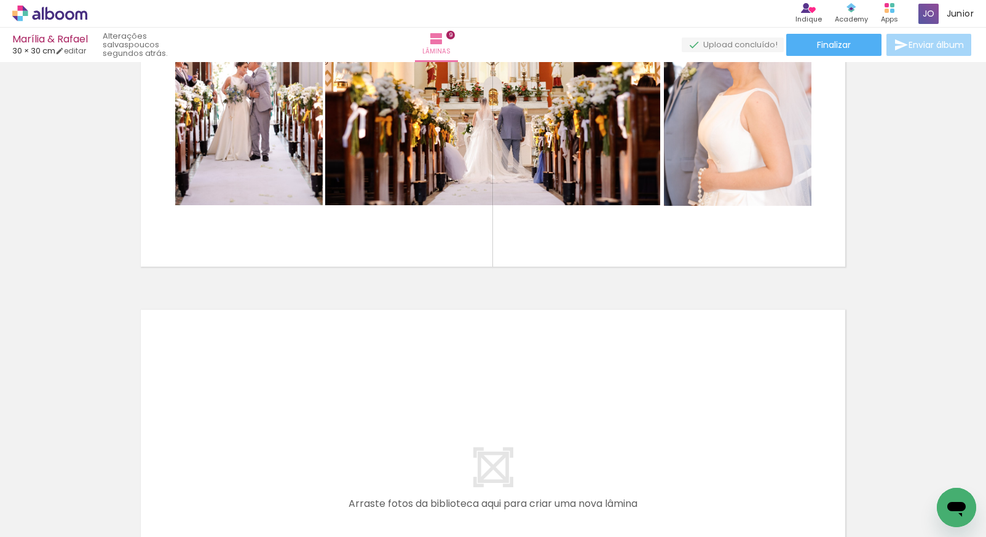
scroll to position [0, 2065]
click at [271, 515] on div at bounding box center [260, 495] width 41 height 61
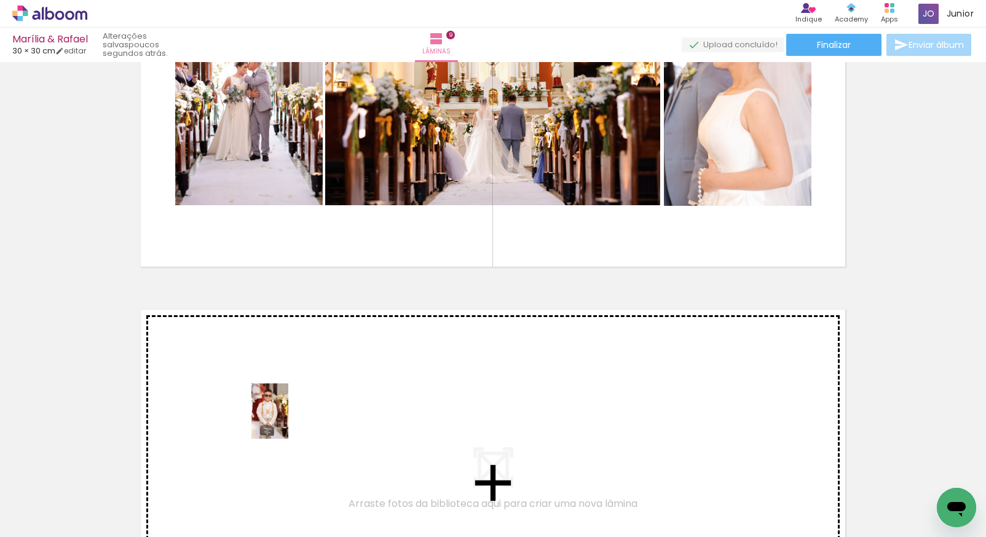
drag, startPoint x: 269, startPoint y: 510, endPoint x: 289, endPoint y: 412, distance: 99.9
click at [289, 412] on quentale-workspace at bounding box center [493, 268] width 986 height 537
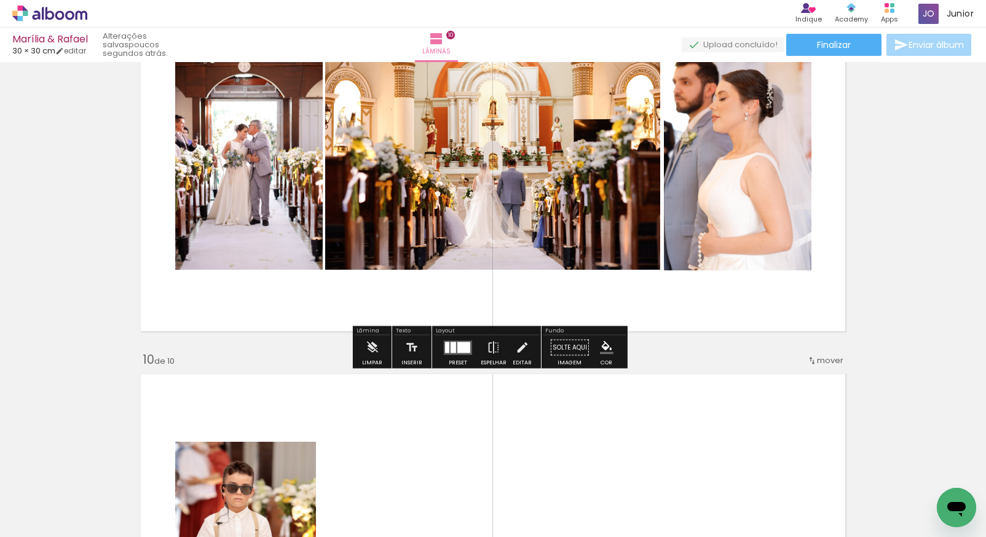
scroll to position [3132, 0]
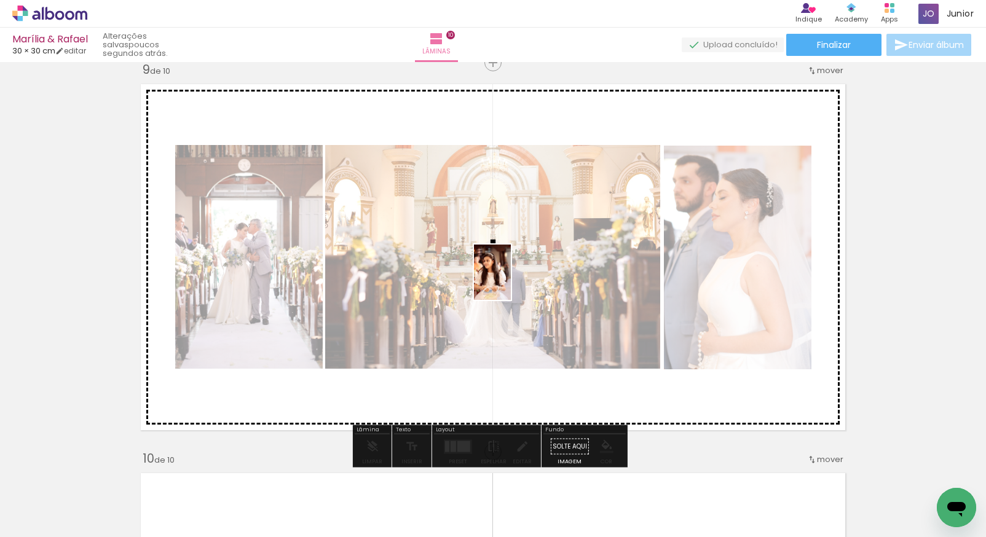
drag, startPoint x: 126, startPoint y: 501, endPoint x: 504, endPoint y: 286, distance: 434.9
click at [510, 281] on quentale-workspace at bounding box center [493, 268] width 986 height 537
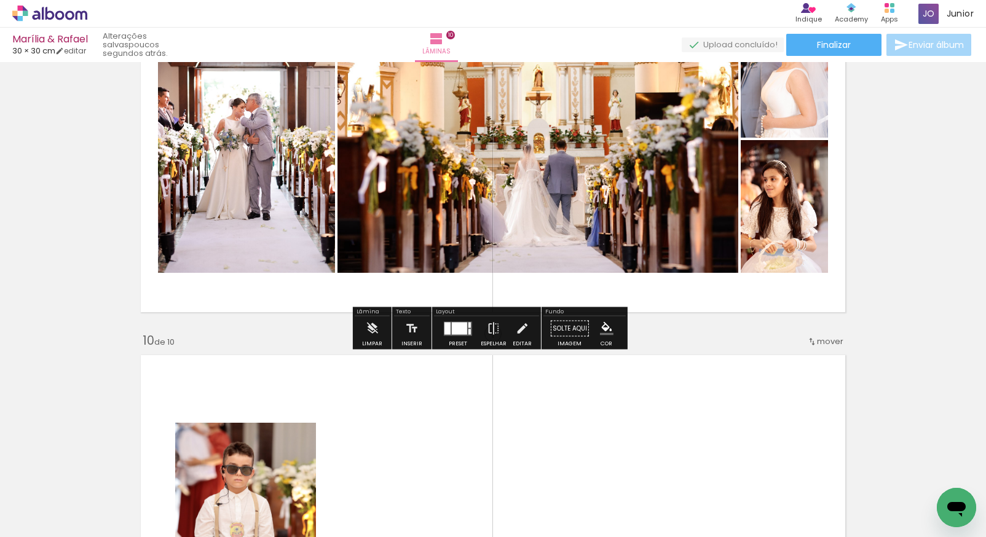
scroll to position [3303, 0]
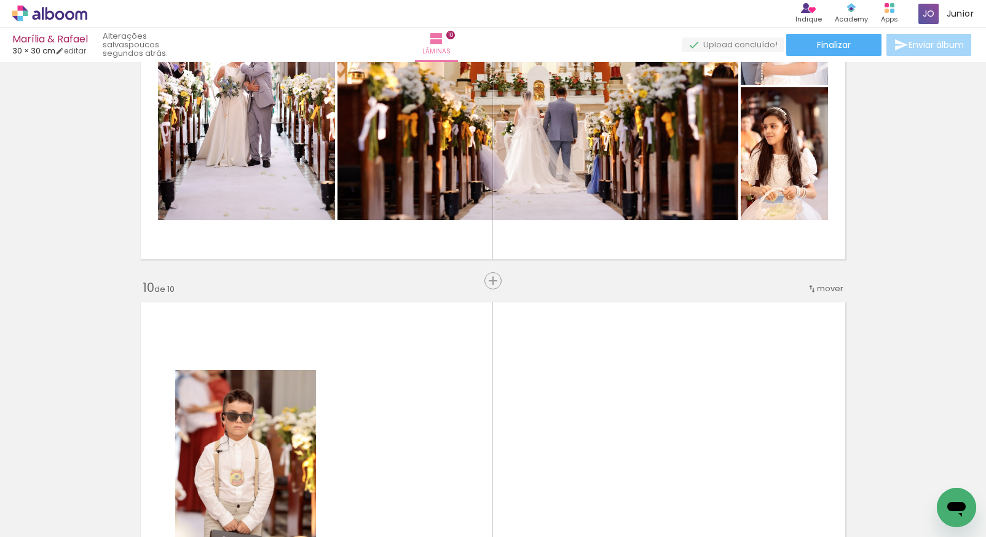
click at [262, 505] on div at bounding box center [260, 495] width 41 height 61
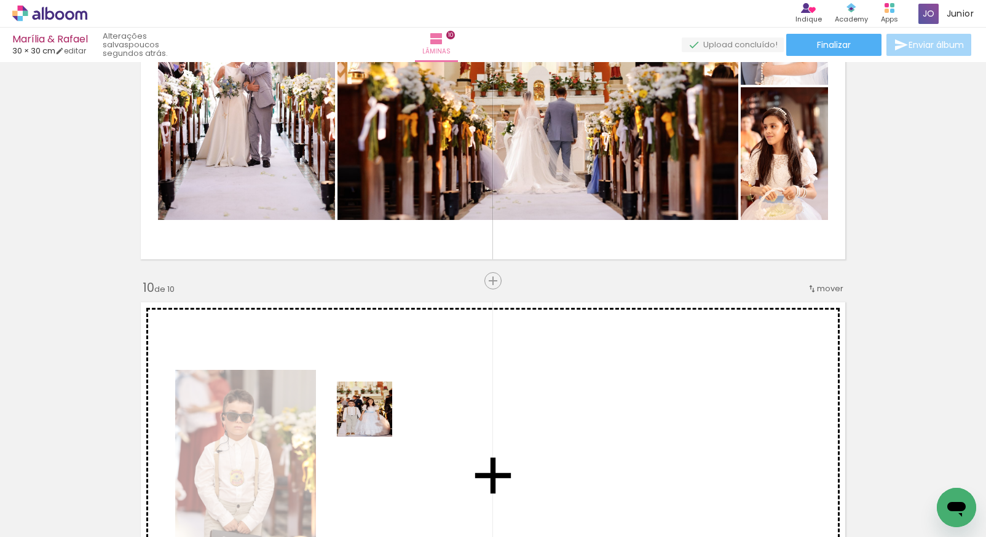
drag, startPoint x: 261, startPoint y: 503, endPoint x: 390, endPoint y: 406, distance: 162.4
click at [390, 406] on quentale-workspace at bounding box center [493, 268] width 986 height 537
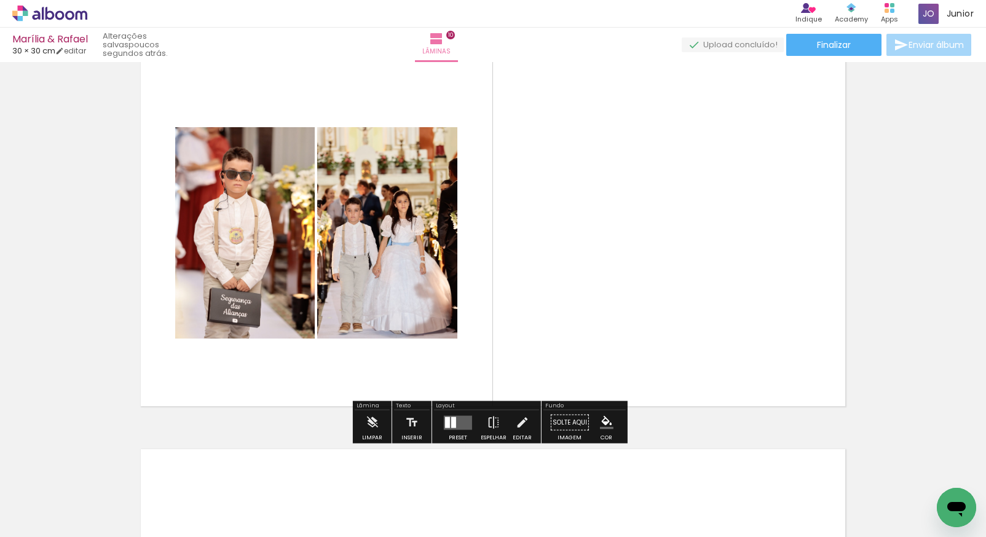
scroll to position [3564, 0]
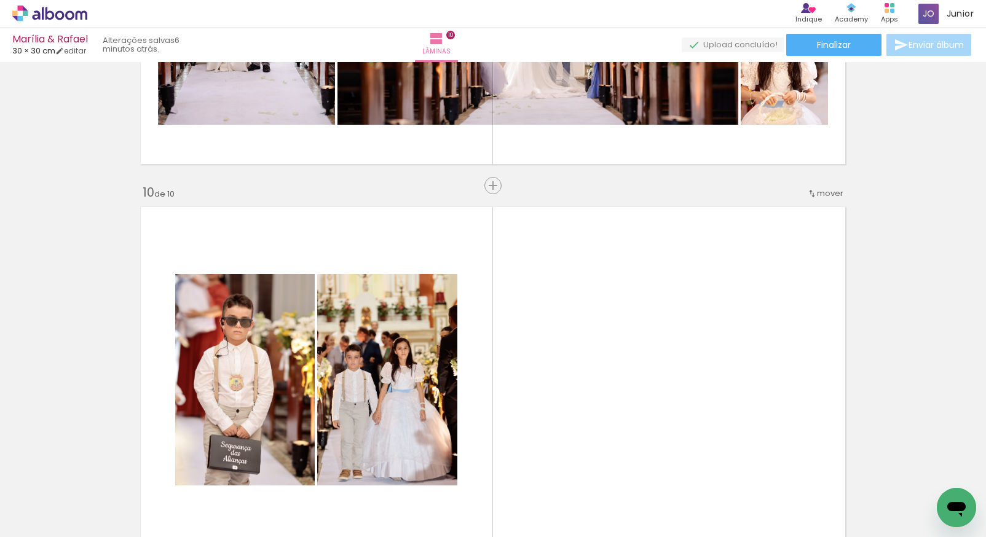
scroll to position [3408, 0]
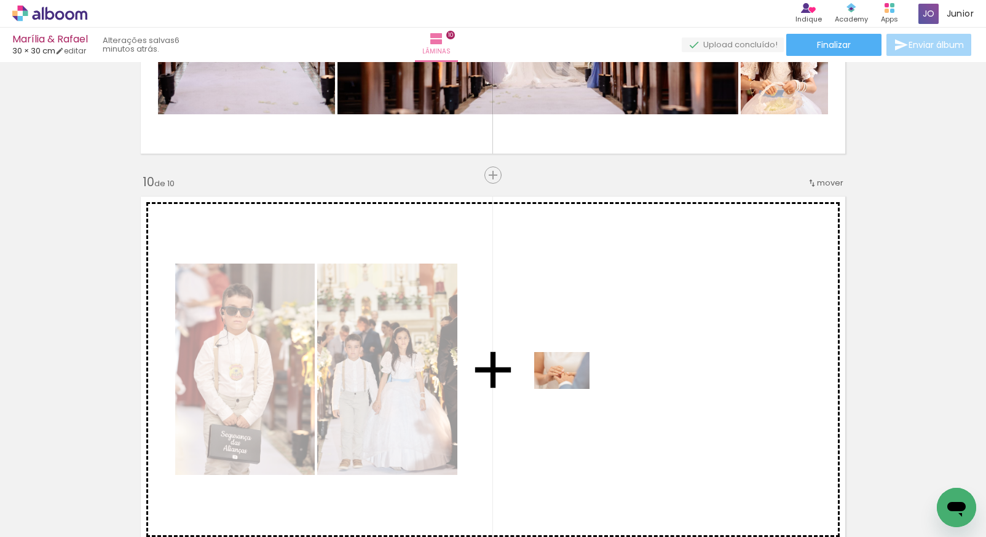
drag, startPoint x: 516, startPoint y: 492, endPoint x: 591, endPoint y: 349, distance: 161.4
click at [591, 349] on quentale-workspace at bounding box center [493, 268] width 986 height 537
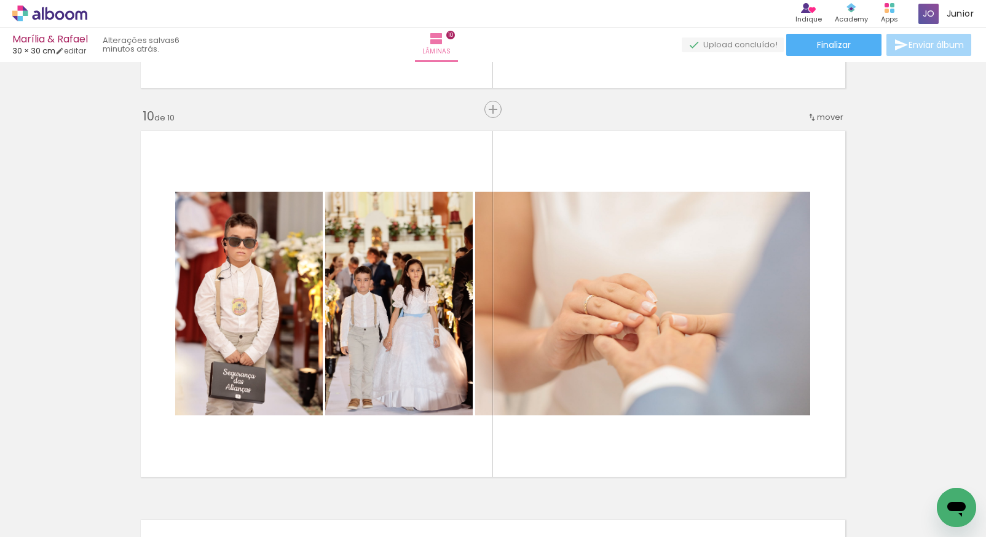
scroll to position [0, 615]
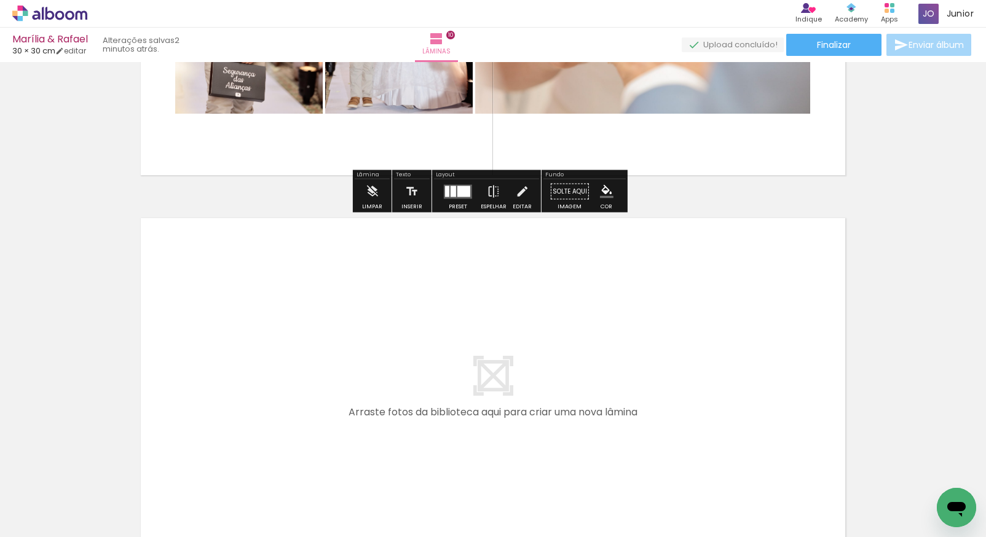
scroll to position [3877, 0]
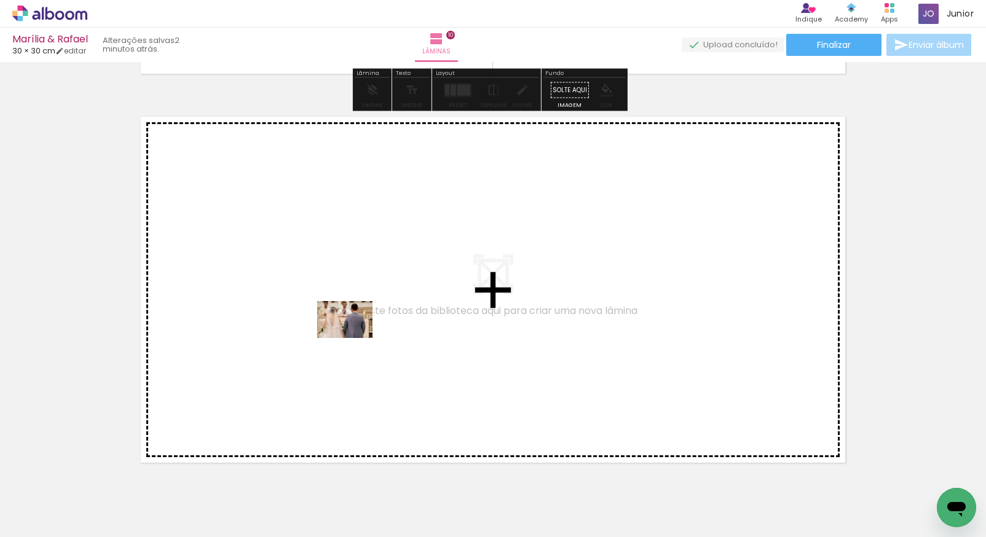
drag, startPoint x: 349, startPoint y: 505, endPoint x: 354, endPoint y: 338, distance: 167.2
click at [354, 338] on quentale-workspace at bounding box center [493, 268] width 986 height 537
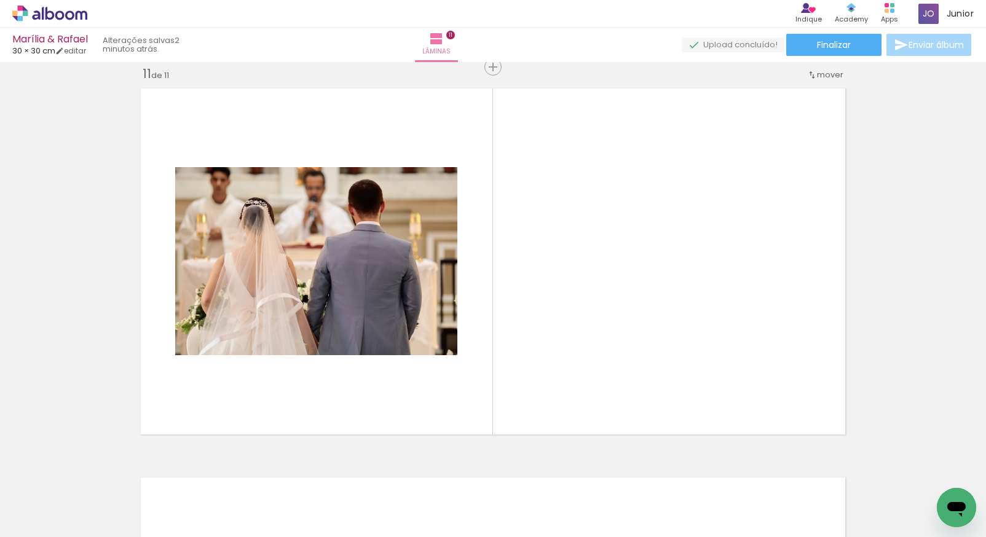
scroll to position [0, 0]
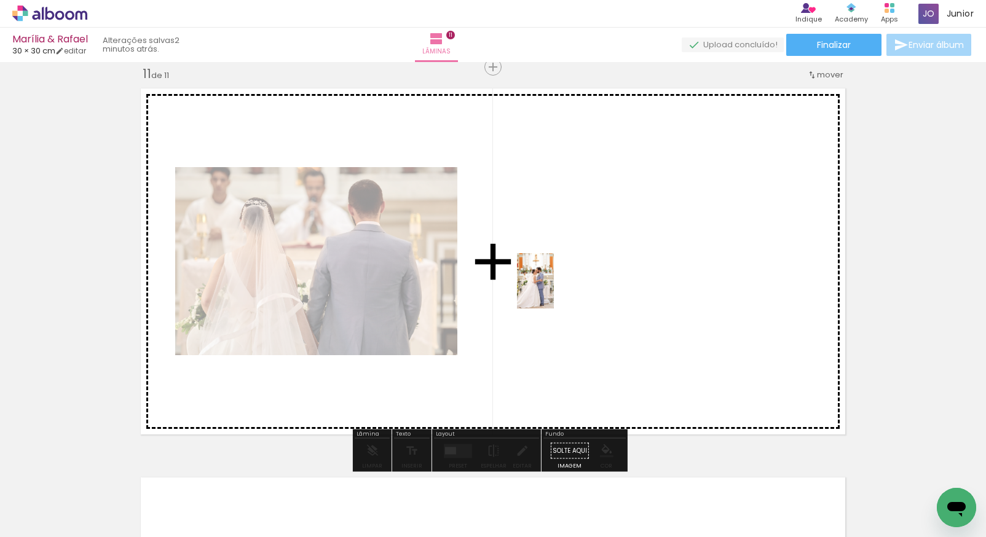
drag, startPoint x: 144, startPoint y: 497, endPoint x: 553, endPoint y: 289, distance: 458.7
click at [553, 289] on quentale-workspace at bounding box center [493, 268] width 986 height 537
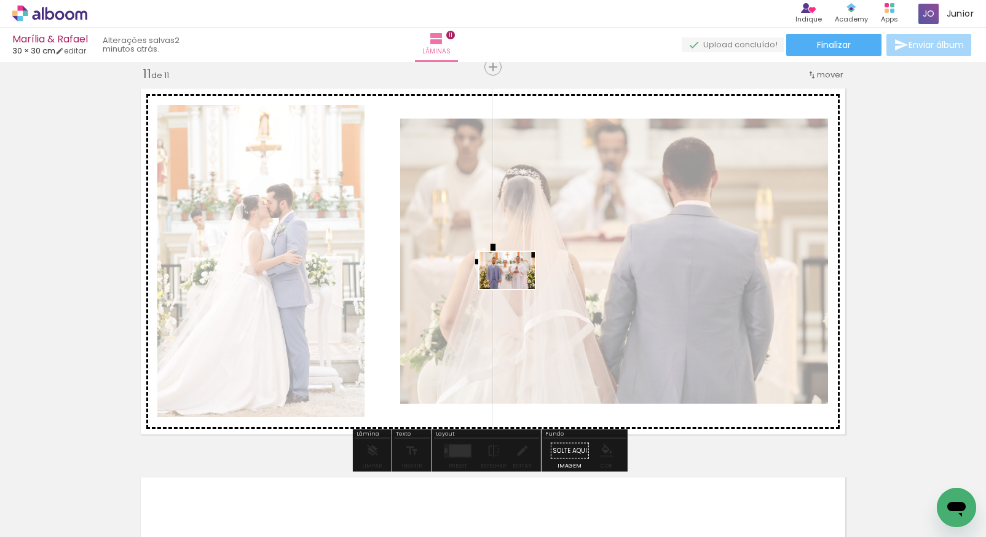
drag, startPoint x: 161, startPoint y: 482, endPoint x: 509, endPoint y: 285, distance: 399.9
click at [509, 285] on quentale-workspace at bounding box center [493, 268] width 986 height 537
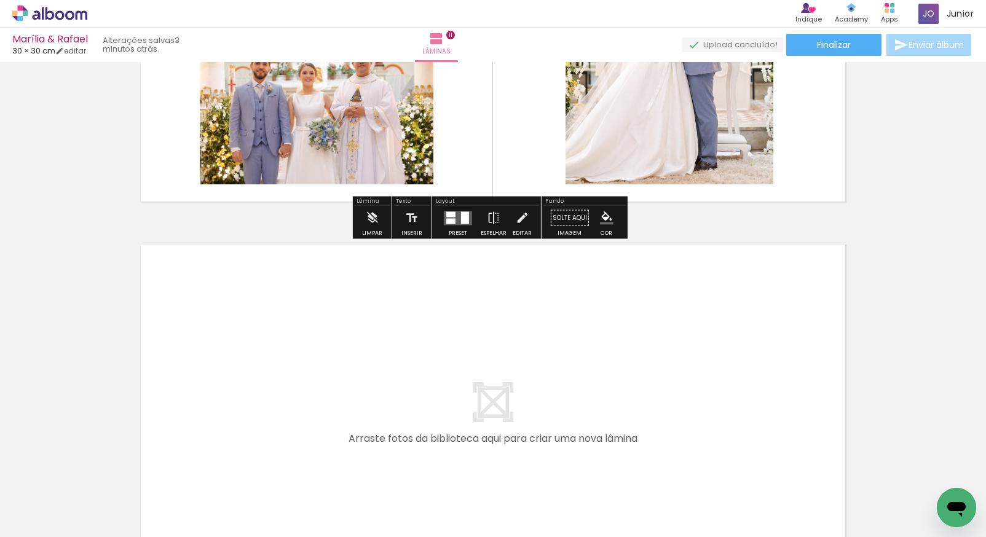
scroll to position [4191, 0]
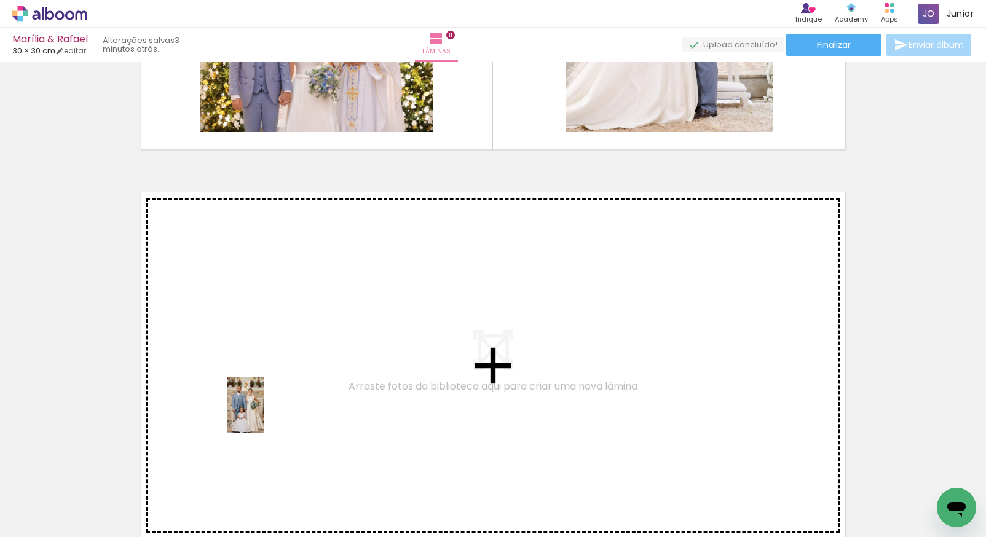
drag, startPoint x: 283, startPoint y: 502, endPoint x: 261, endPoint y: 401, distance: 103.8
click at [261, 401] on quentale-workspace at bounding box center [493, 268] width 986 height 537
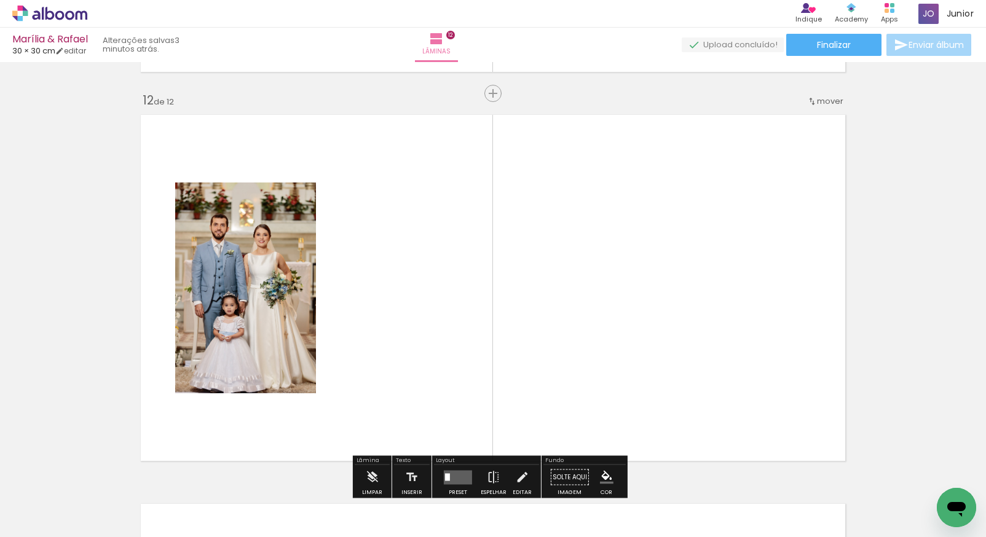
scroll to position [4295, 0]
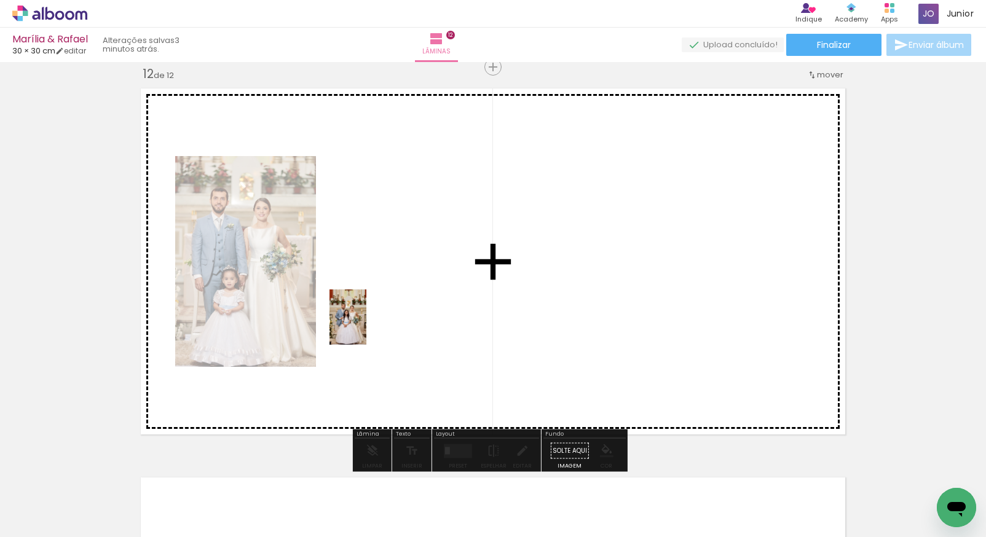
drag, startPoint x: 294, startPoint y: 508, endPoint x: 372, endPoint y: 313, distance: 209.5
click at [372, 313] on quentale-workspace at bounding box center [493, 268] width 986 height 537
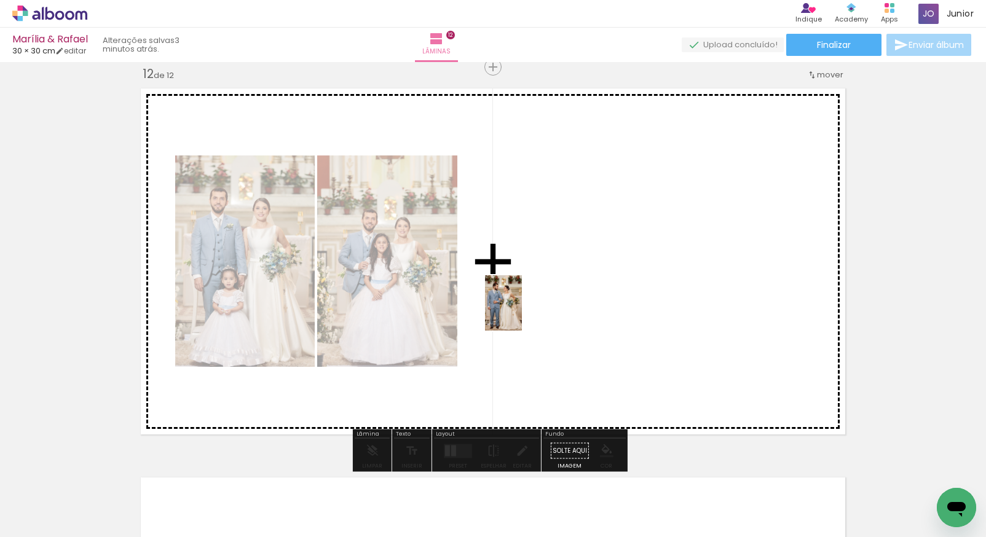
drag, startPoint x: 288, startPoint y: 512, endPoint x: 530, endPoint y: 287, distance: 330.5
click at [530, 289] on quentale-workspace at bounding box center [493, 268] width 986 height 537
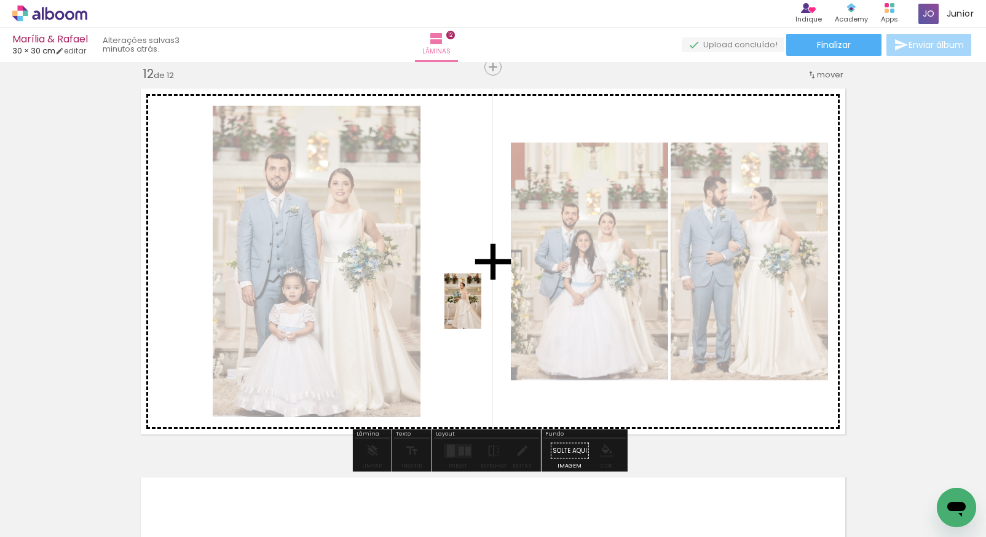
drag, startPoint x: 299, startPoint y: 512, endPoint x: 494, endPoint y: 283, distance: 300.4
click at [494, 283] on quentale-workspace at bounding box center [493, 268] width 986 height 537
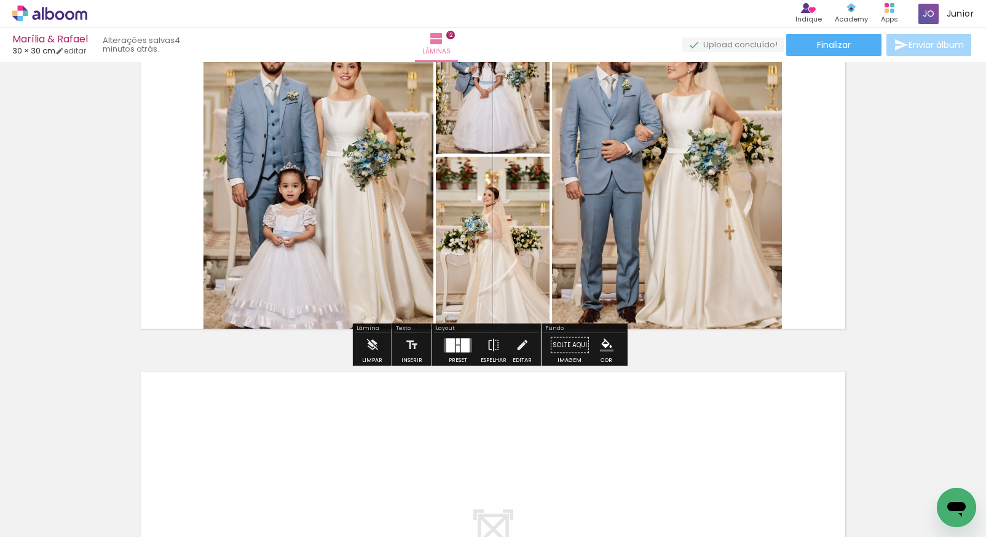
scroll to position [4487, 0]
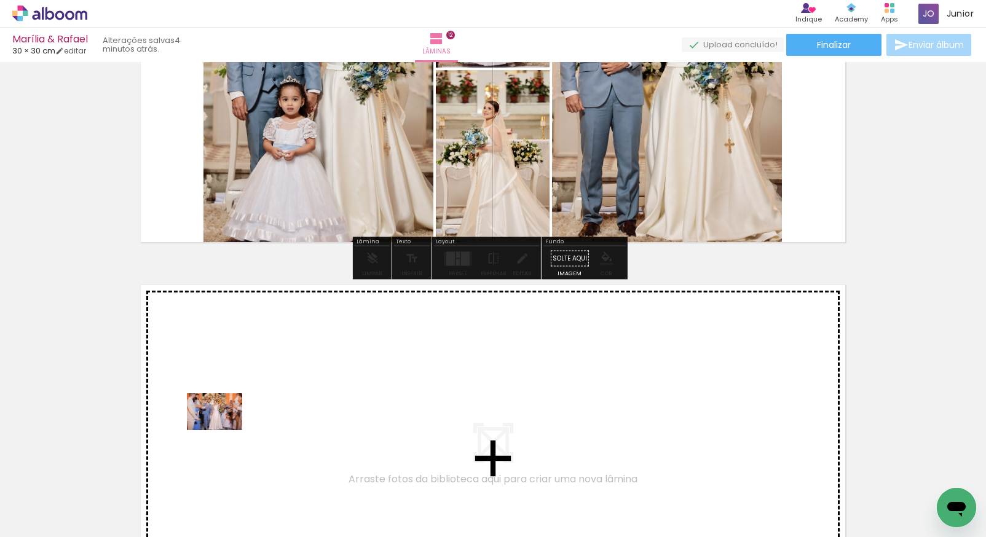
drag, startPoint x: 128, startPoint y: 506, endPoint x: 246, endPoint y: 412, distance: 150.9
click at [246, 412] on quentale-workspace at bounding box center [493, 268] width 986 height 537
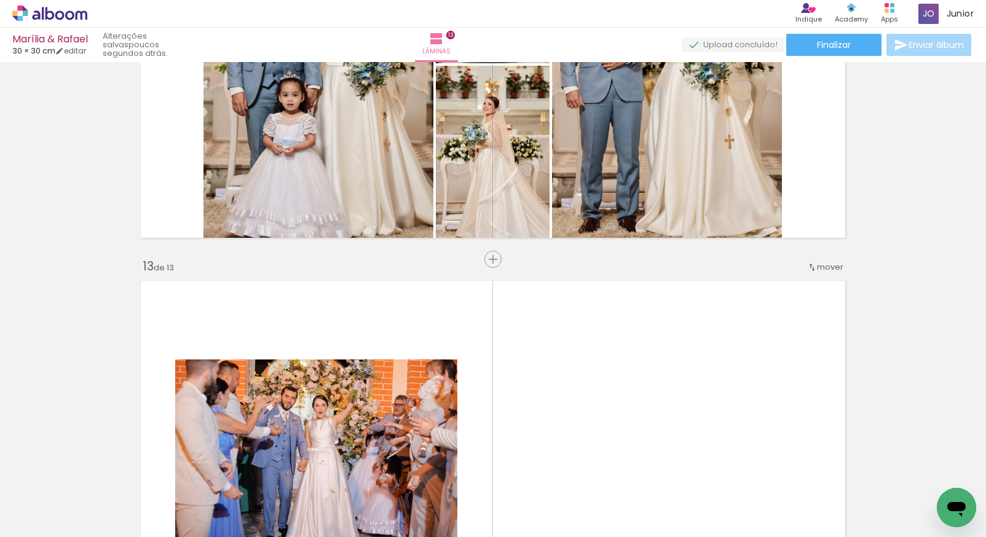
scroll to position [4542, 0]
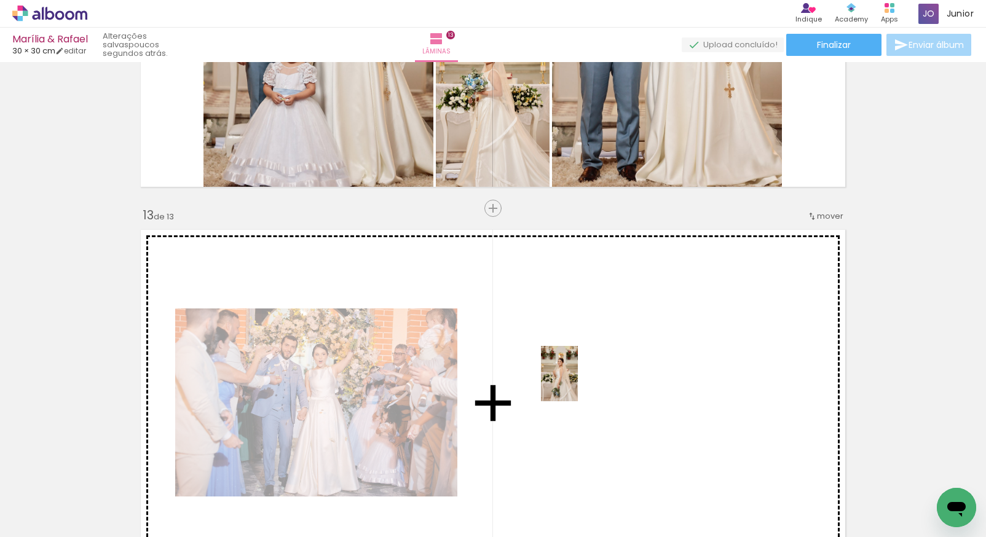
drag, startPoint x: 544, startPoint y: 495, endPoint x: 580, endPoint y: 369, distance: 130.3
click at [580, 369] on quentale-workspace at bounding box center [493, 268] width 986 height 537
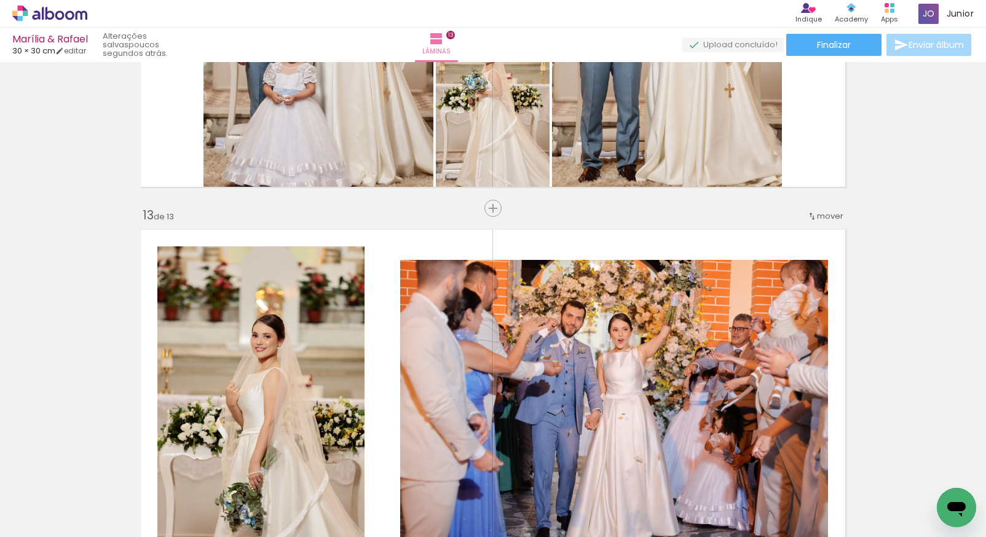
scroll to position [4456, 0]
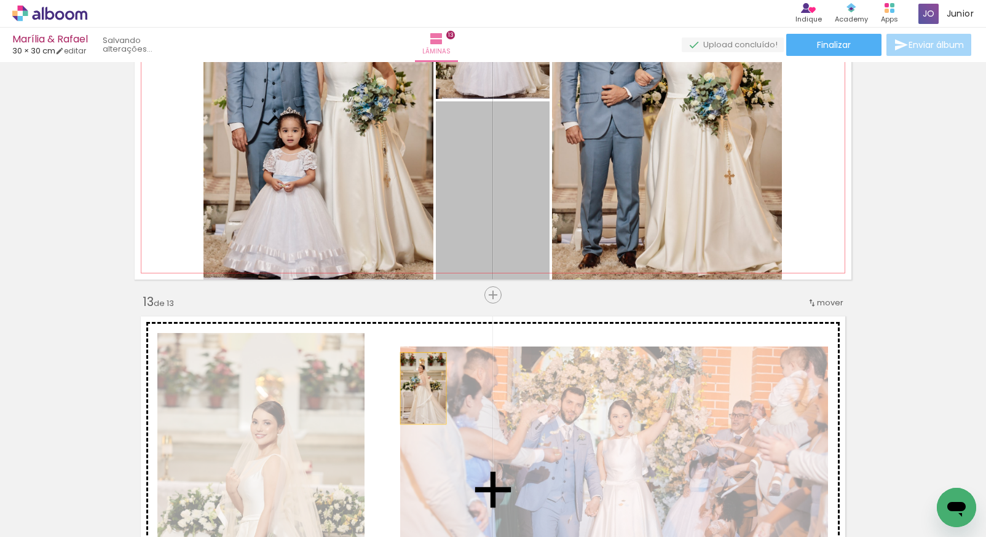
drag, startPoint x: 513, startPoint y: 228, endPoint x: 409, endPoint y: 393, distance: 194.7
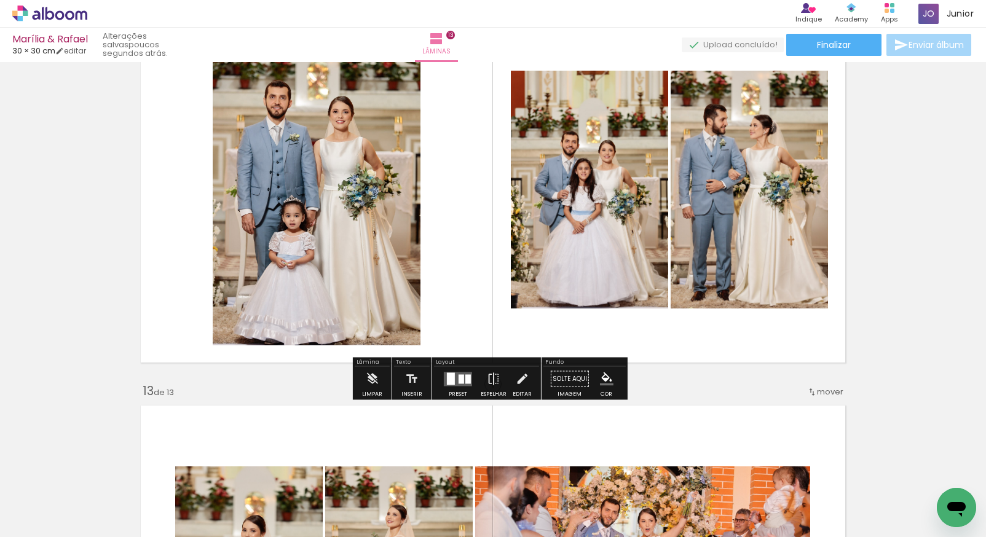
scroll to position [4279, 0]
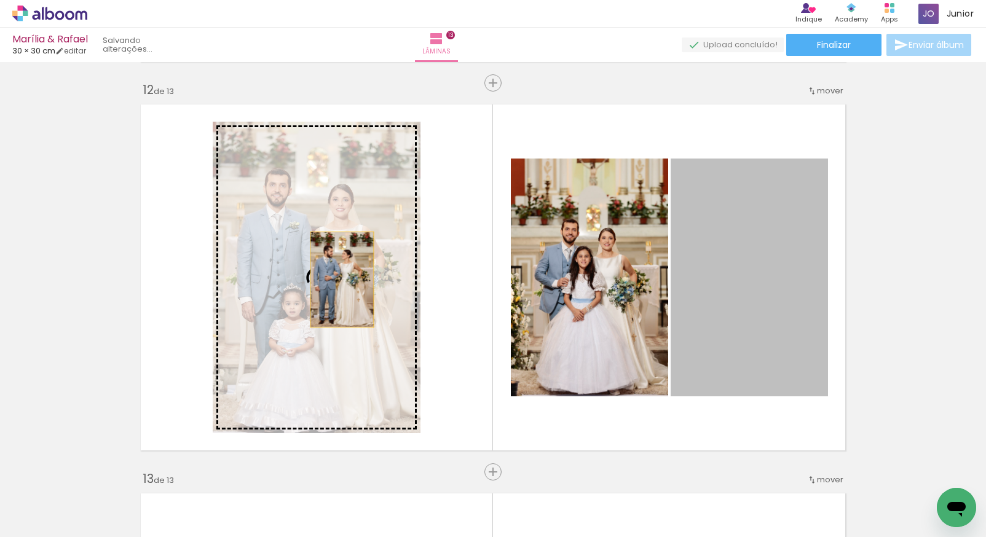
drag, startPoint x: 737, startPoint y: 293, endPoint x: 337, endPoint y: 280, distance: 399.7
click at [0, 0] on slot at bounding box center [0, 0] width 0 height 0
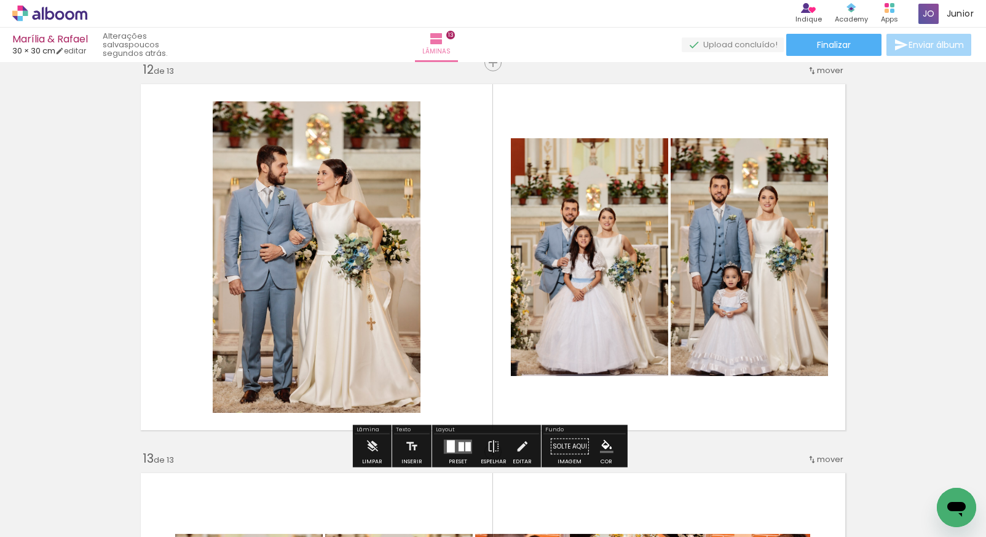
scroll to position [4354, 0]
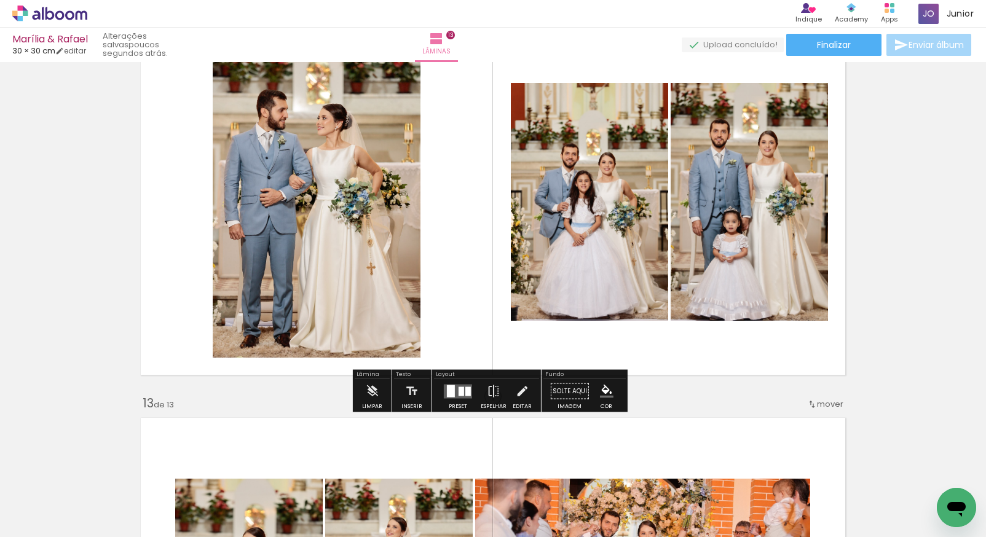
click at [517, 393] on iron-icon at bounding box center [522, 391] width 14 height 25
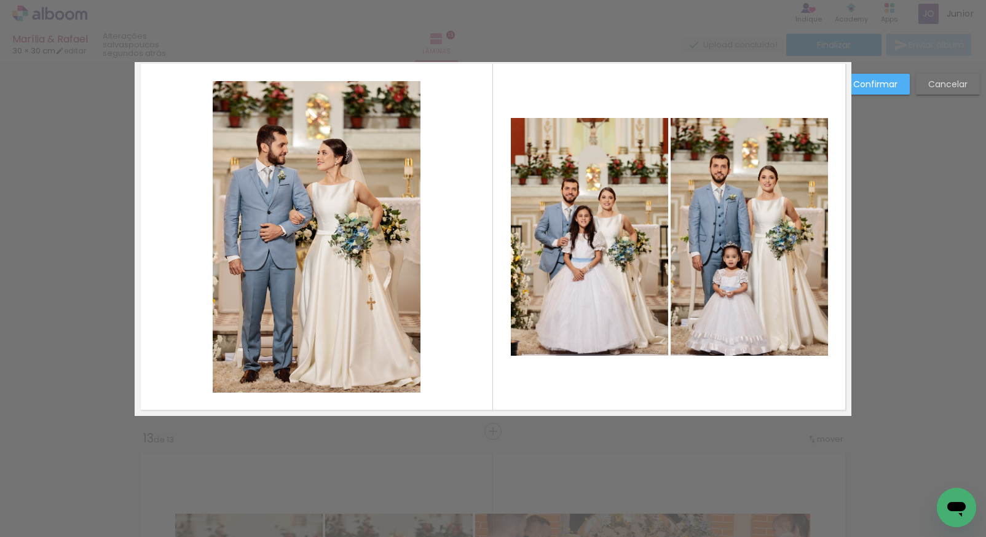
scroll to position [4295, 0]
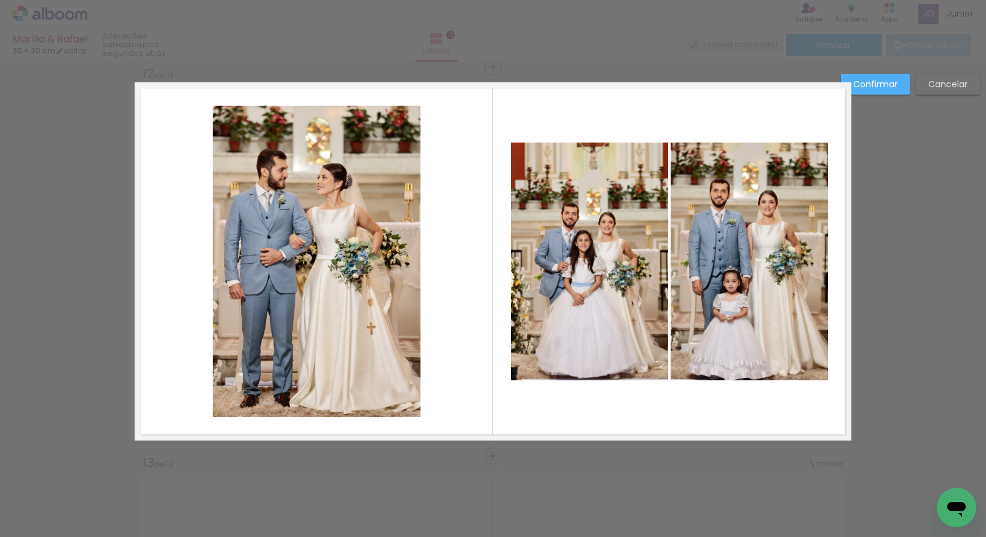
click at [582, 325] on quentale-photo at bounding box center [589, 262] width 157 height 238
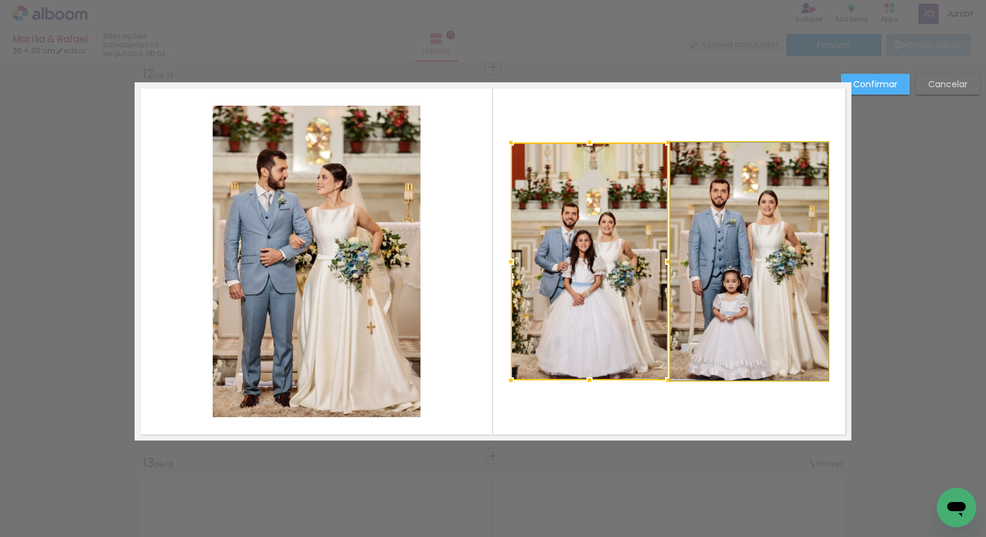
click at [676, 303] on quentale-photo at bounding box center [749, 262] width 157 height 238
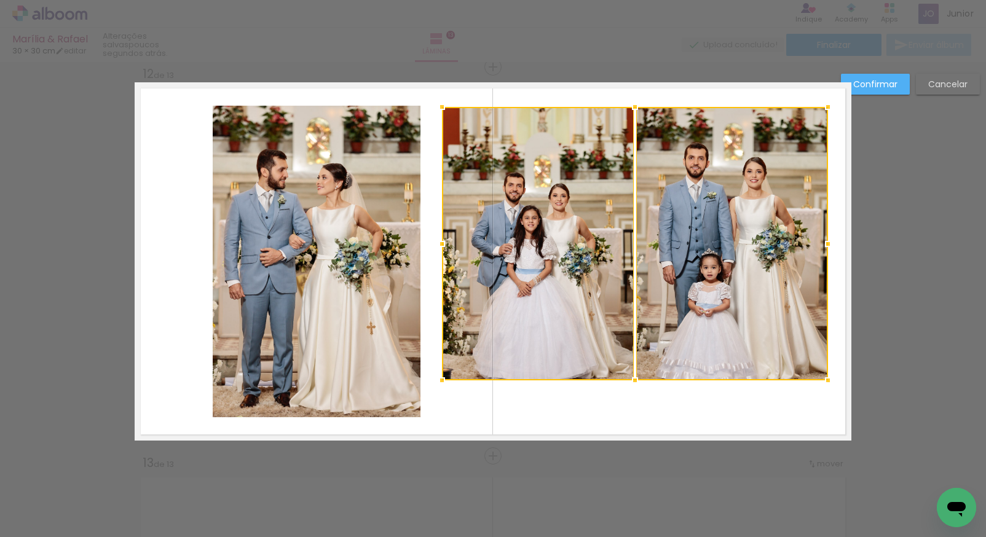
drag, startPoint x: 507, startPoint y: 141, endPoint x: 444, endPoint y: 107, distance: 71.8
click at [444, 107] on div at bounding box center [442, 107] width 25 height 25
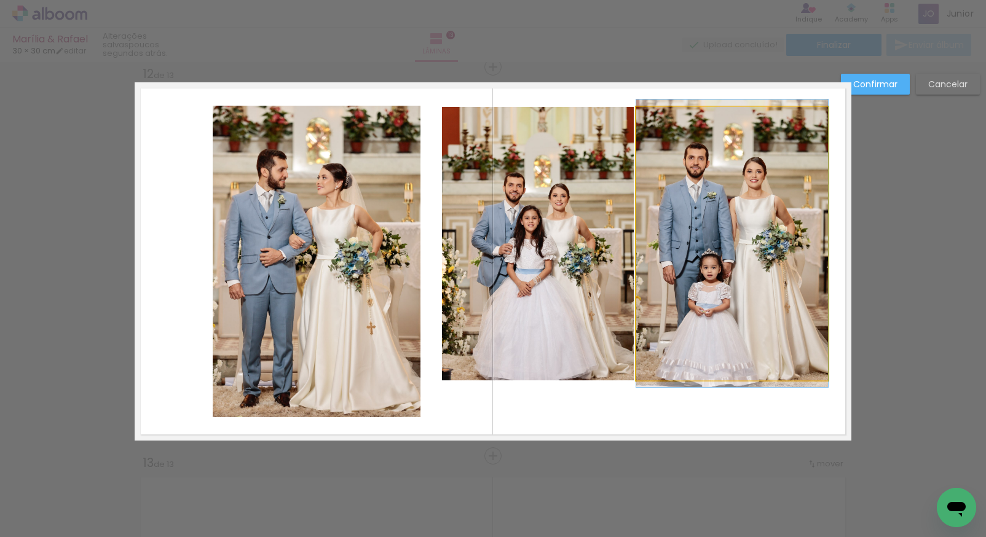
click at [656, 263] on quentale-photo at bounding box center [732, 243] width 192 height 273
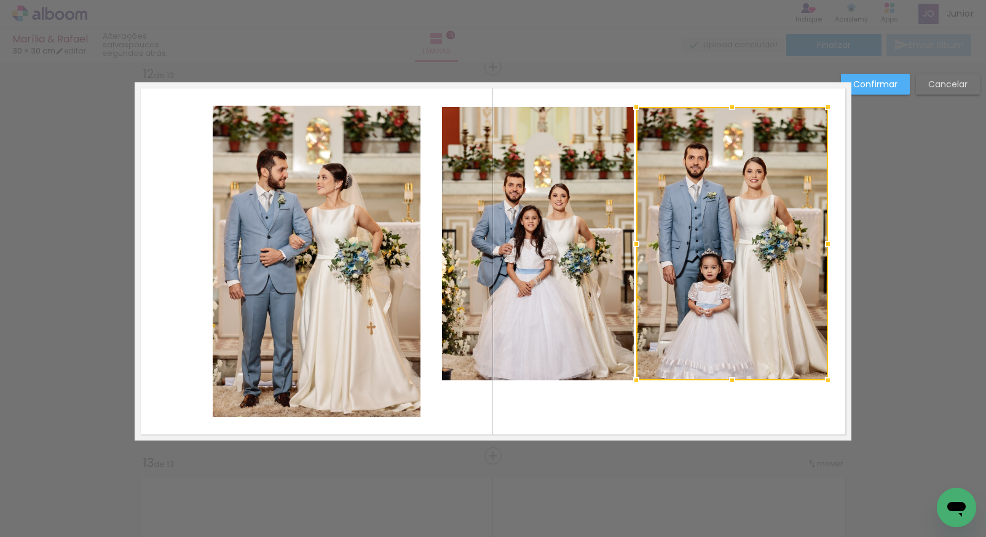
click at [583, 290] on quentale-photo at bounding box center [538, 243] width 192 height 273
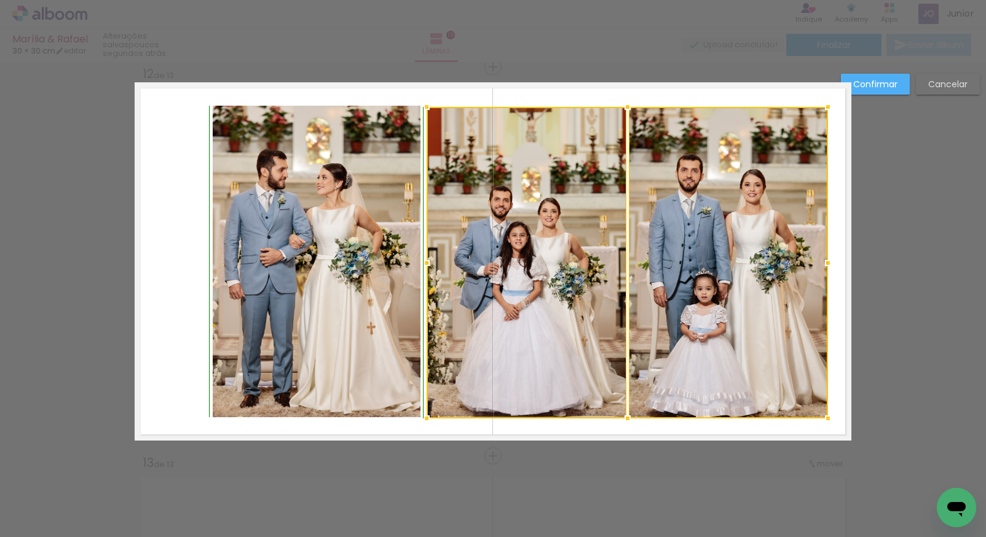
drag, startPoint x: 438, startPoint y: 381, endPoint x: 423, endPoint y: 412, distance: 34.4
click at [423, 412] on div at bounding box center [426, 418] width 25 height 25
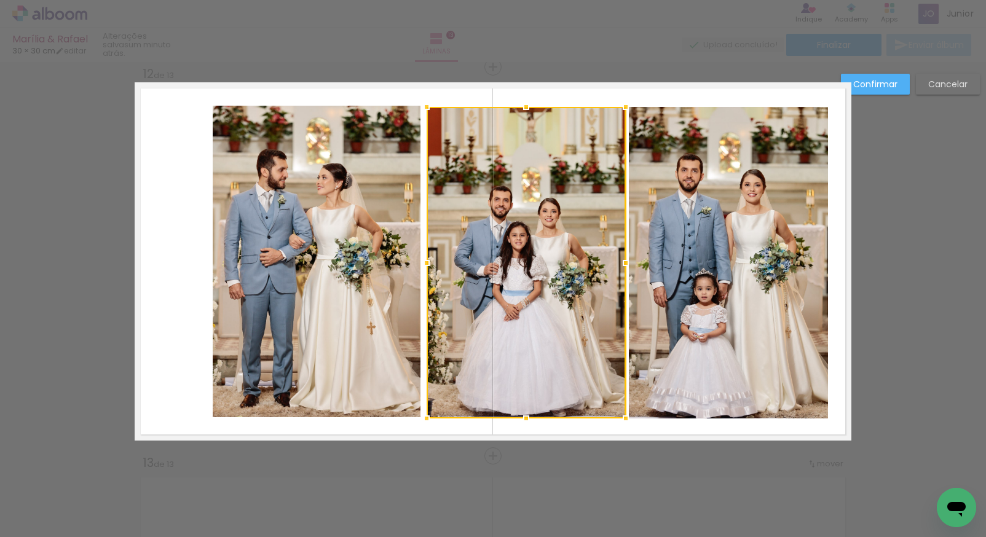
click at [334, 288] on quentale-photo at bounding box center [317, 262] width 208 height 312
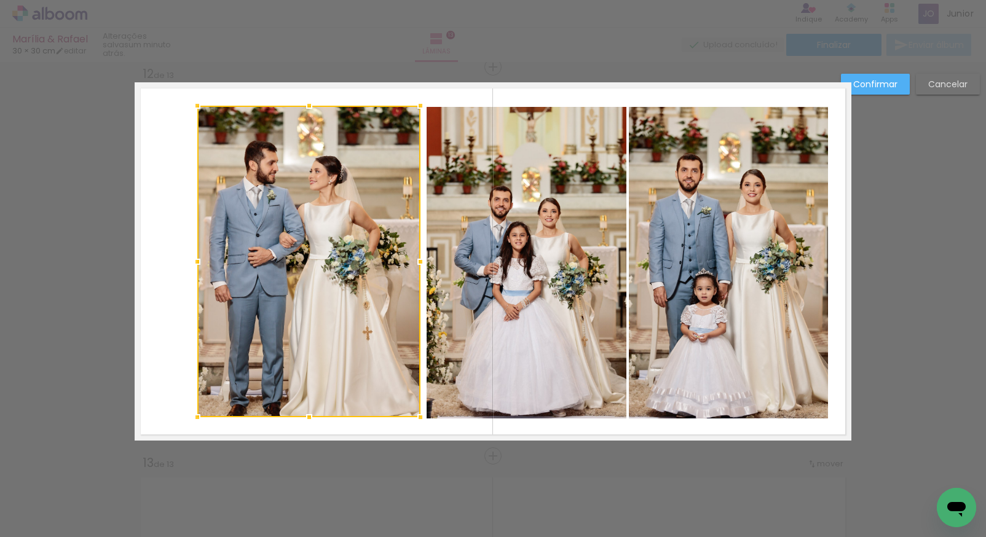
drag, startPoint x: 204, startPoint y: 260, endPoint x: 194, endPoint y: 257, distance: 10.9
click at [189, 260] on div at bounding box center [197, 262] width 25 height 25
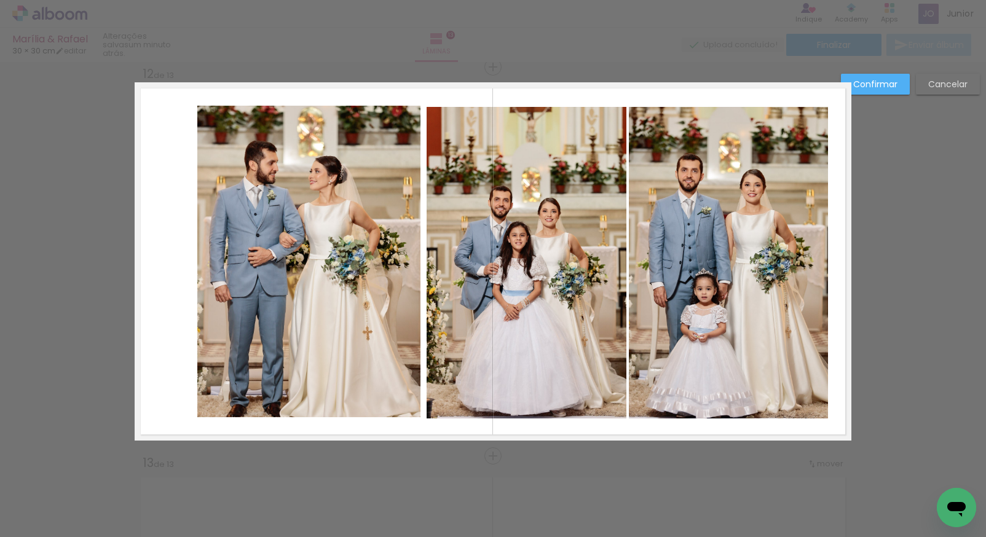
click at [531, 237] on quentale-photo at bounding box center [527, 263] width 200 height 312
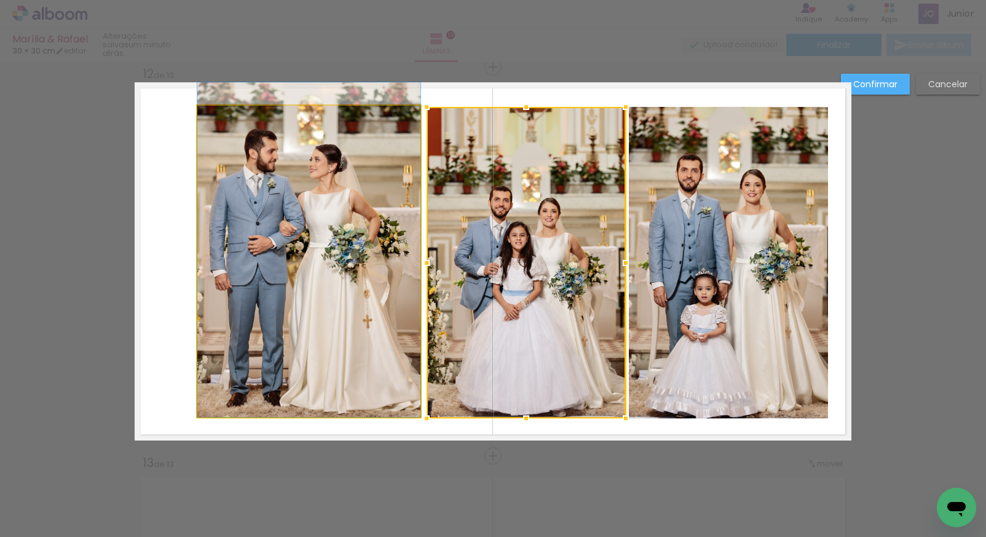
drag, startPoint x: 301, startPoint y: 278, endPoint x: 304, endPoint y: 253, distance: 24.8
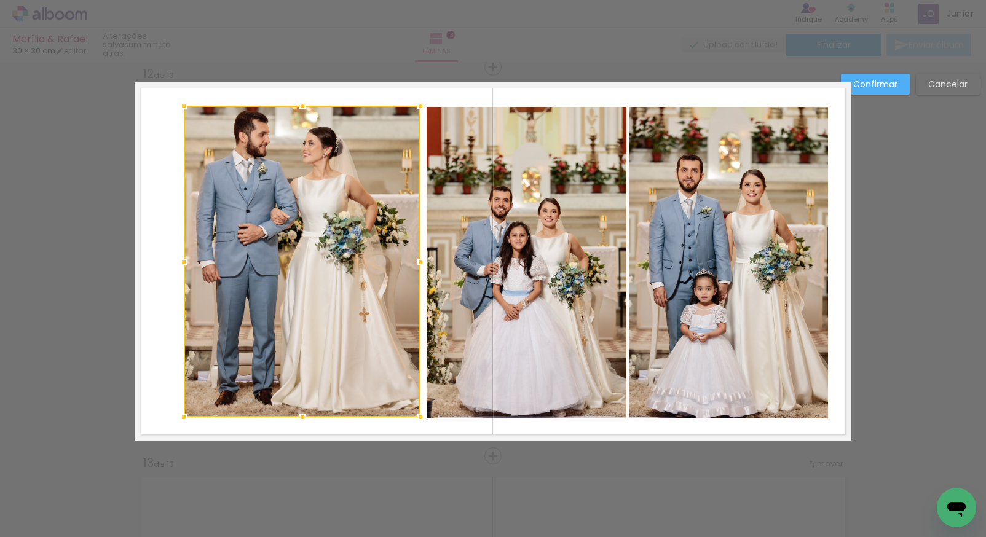
drag, startPoint x: 193, startPoint y: 262, endPoint x: 179, endPoint y: 264, distance: 13.6
click at [179, 264] on div at bounding box center [183, 262] width 25 height 25
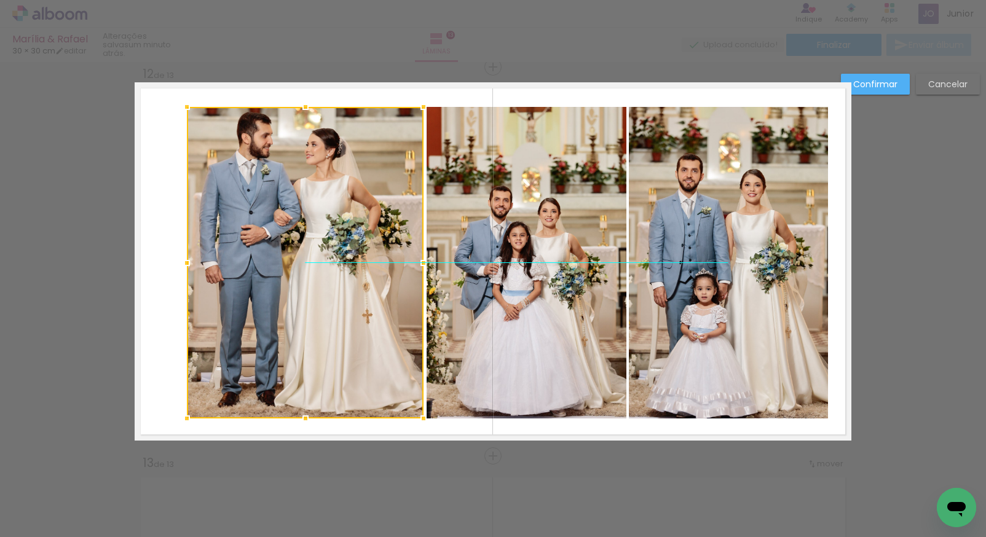
click at [321, 268] on div at bounding box center [305, 263] width 237 height 312
click at [575, 210] on quentale-photo at bounding box center [527, 263] width 200 height 312
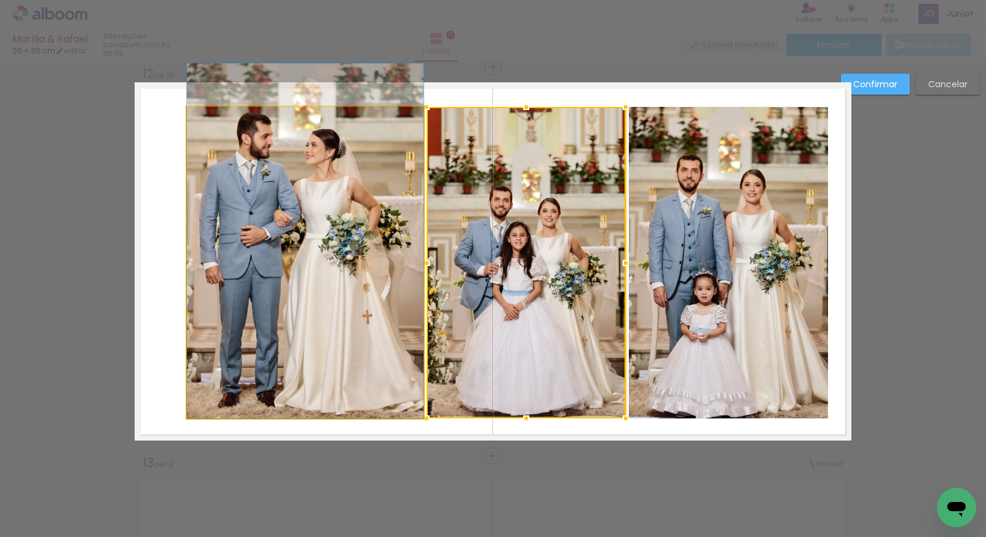
drag, startPoint x: 346, startPoint y: 244, endPoint x: 334, endPoint y: 242, distance: 11.8
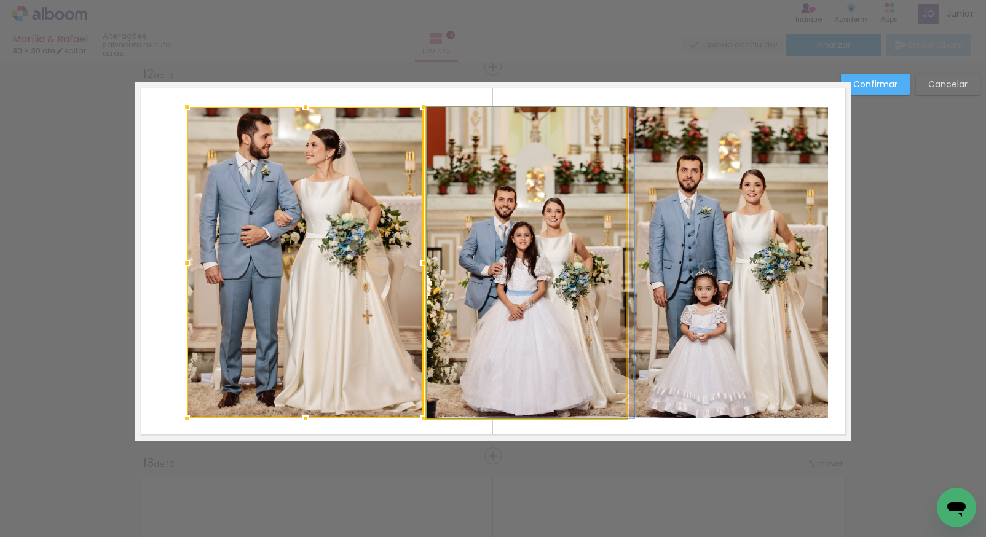
drag, startPoint x: 529, startPoint y: 222, endPoint x: 535, endPoint y: 225, distance: 7.2
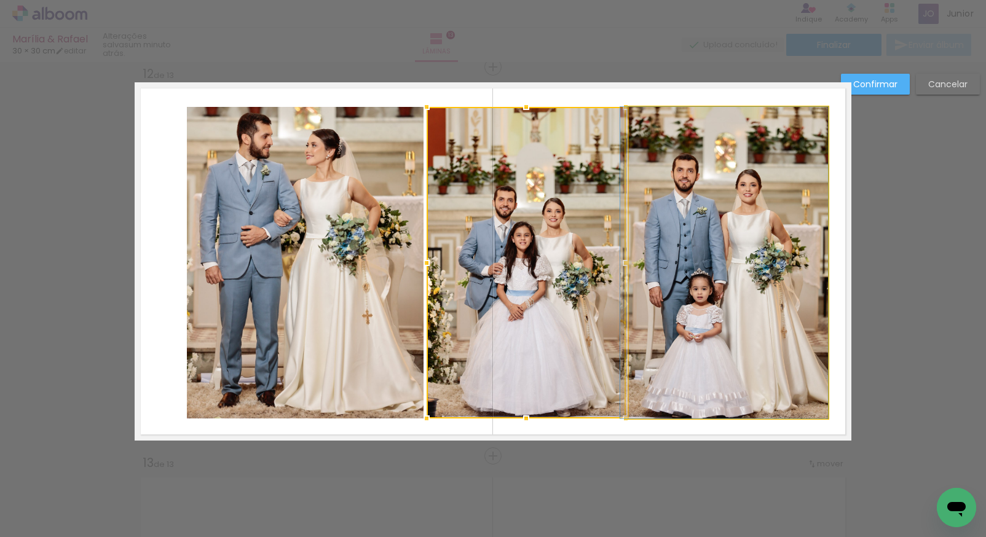
drag, startPoint x: 765, startPoint y: 247, endPoint x: 752, endPoint y: 245, distance: 13.1
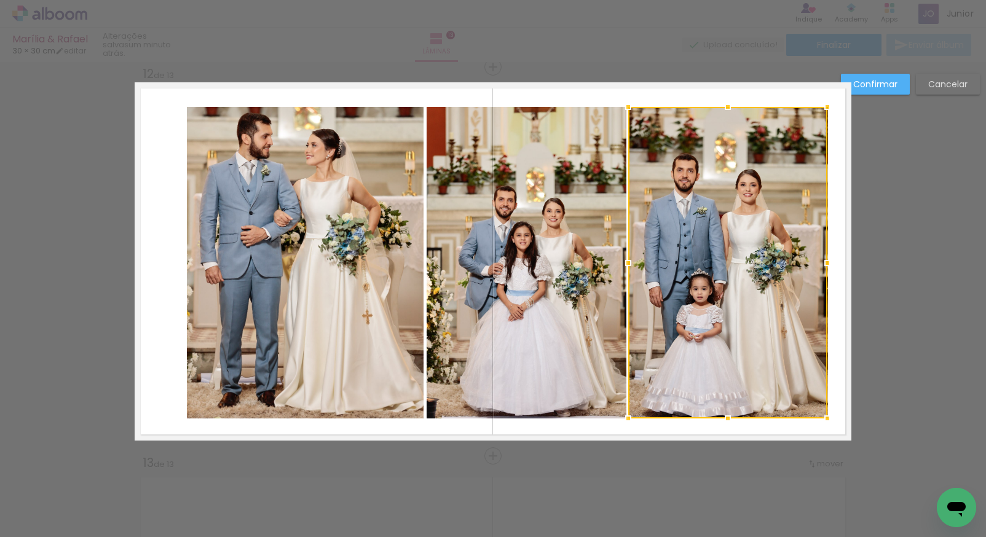
click at [0, 0] on slot "Confirmar" at bounding box center [0, 0] width 0 height 0
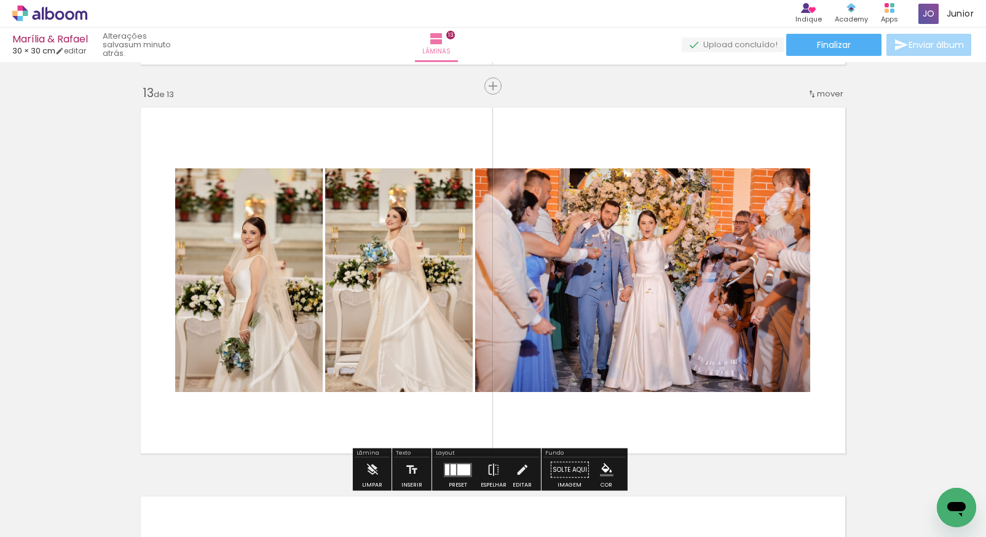
scroll to position [4774, 0]
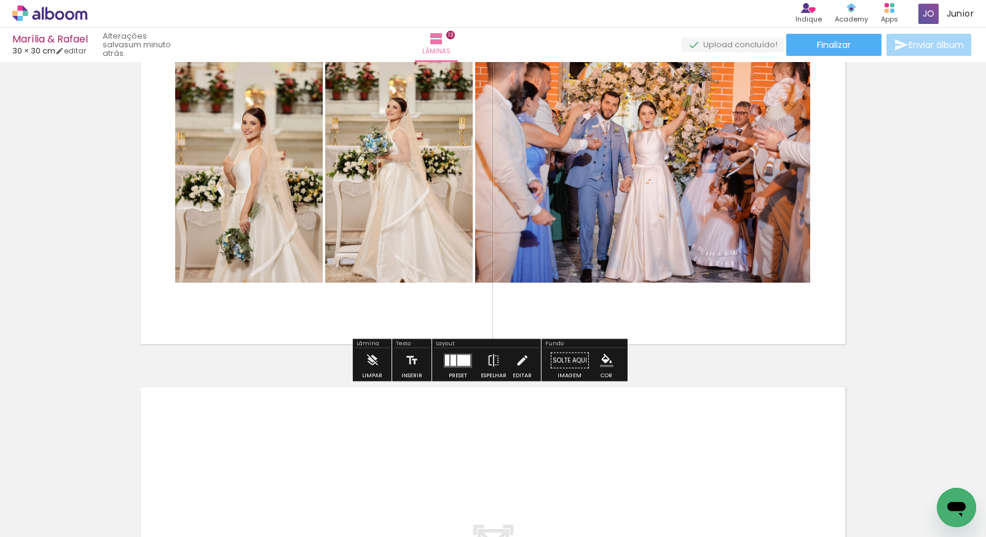
click at [521, 364] on iron-icon at bounding box center [522, 360] width 14 height 25
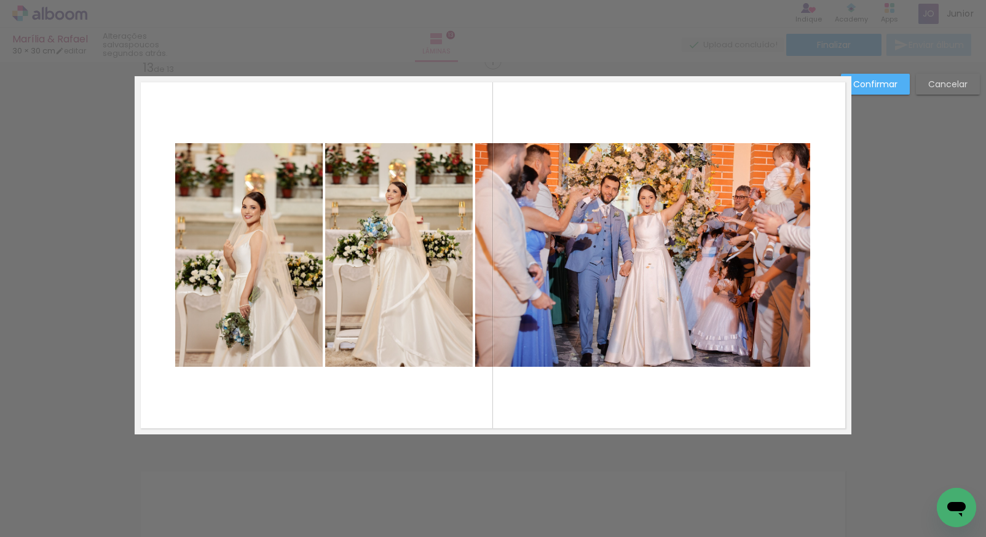
scroll to position [4684, 0]
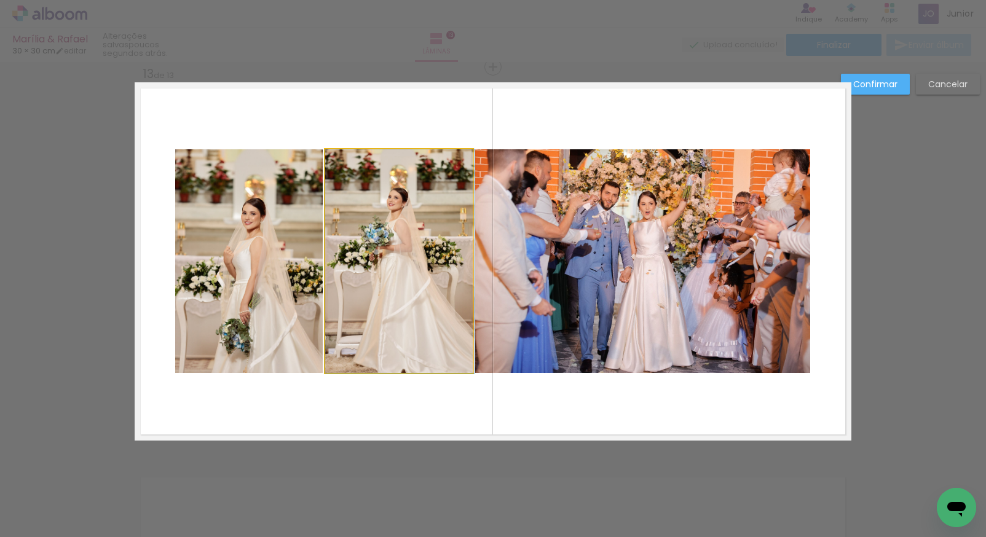
drag, startPoint x: 402, startPoint y: 243, endPoint x: 422, endPoint y: 250, distance: 21.2
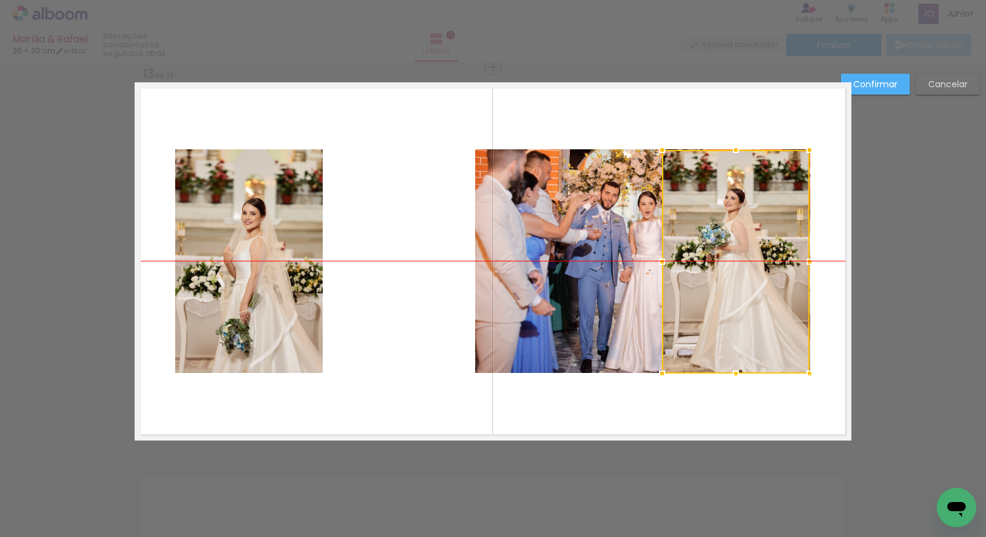
drag, startPoint x: 415, startPoint y: 251, endPoint x: 728, endPoint y: 244, distance: 313.5
click at [730, 244] on div at bounding box center [736, 262] width 148 height 224
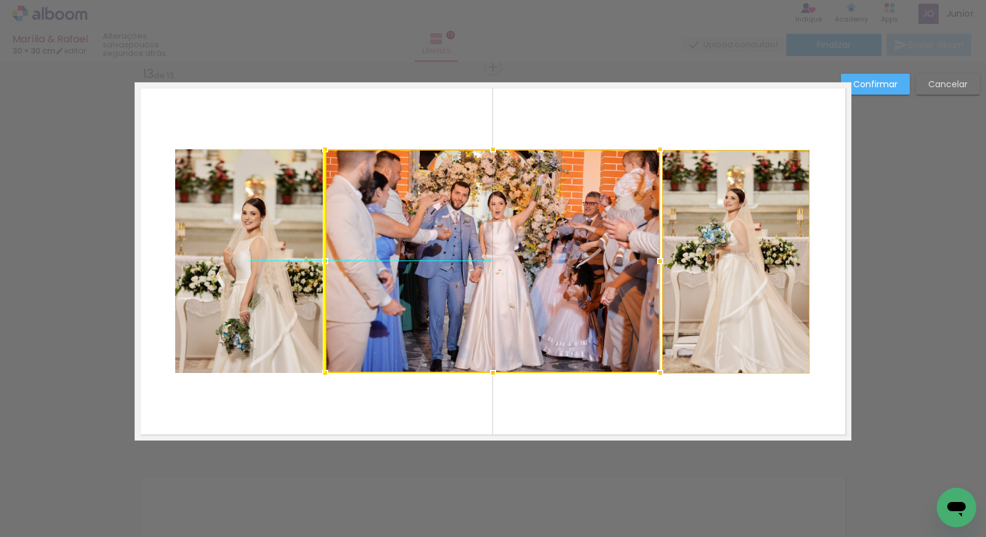
drag, startPoint x: 620, startPoint y: 235, endPoint x: 473, endPoint y: 234, distance: 146.9
click at [473, 234] on div at bounding box center [492, 261] width 335 height 224
click at [517, 234] on div at bounding box center [492, 261] width 335 height 224
click at [746, 256] on quentale-photo at bounding box center [736, 262] width 148 height 224
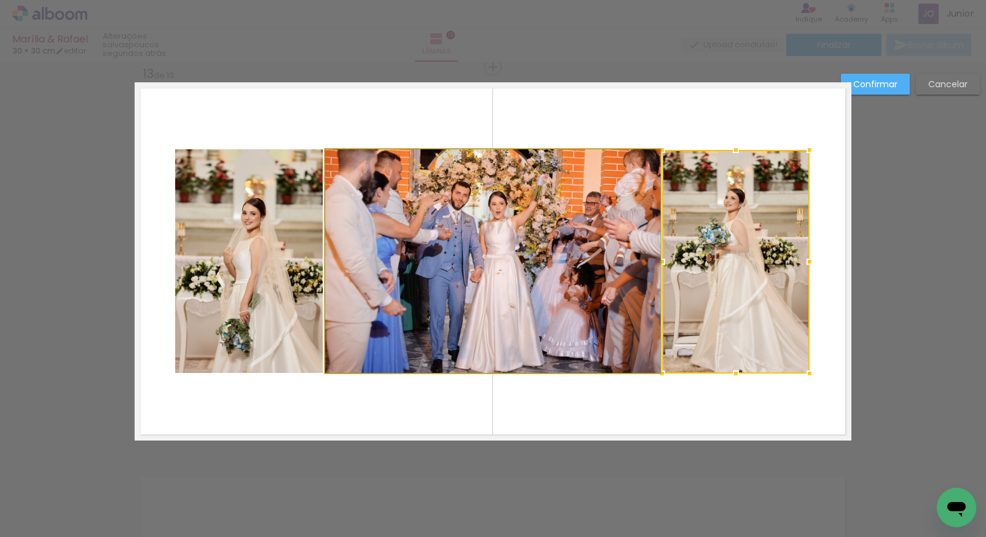
drag, startPoint x: 561, startPoint y: 256, endPoint x: 575, endPoint y: 255, distance: 14.8
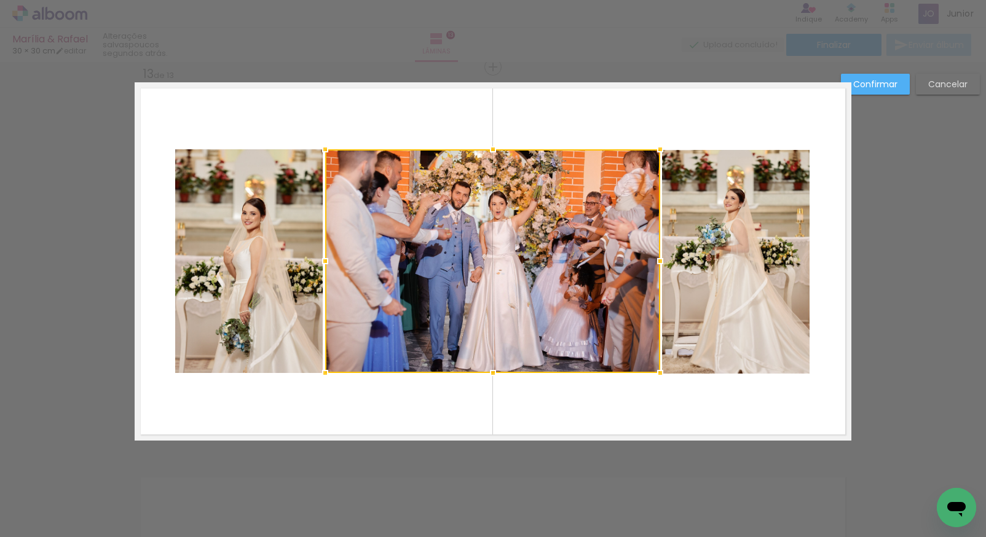
click at [953, 90] on paper-button "Cancelar" at bounding box center [948, 84] width 64 height 21
